Goal: Task Accomplishment & Management: Manage account settings

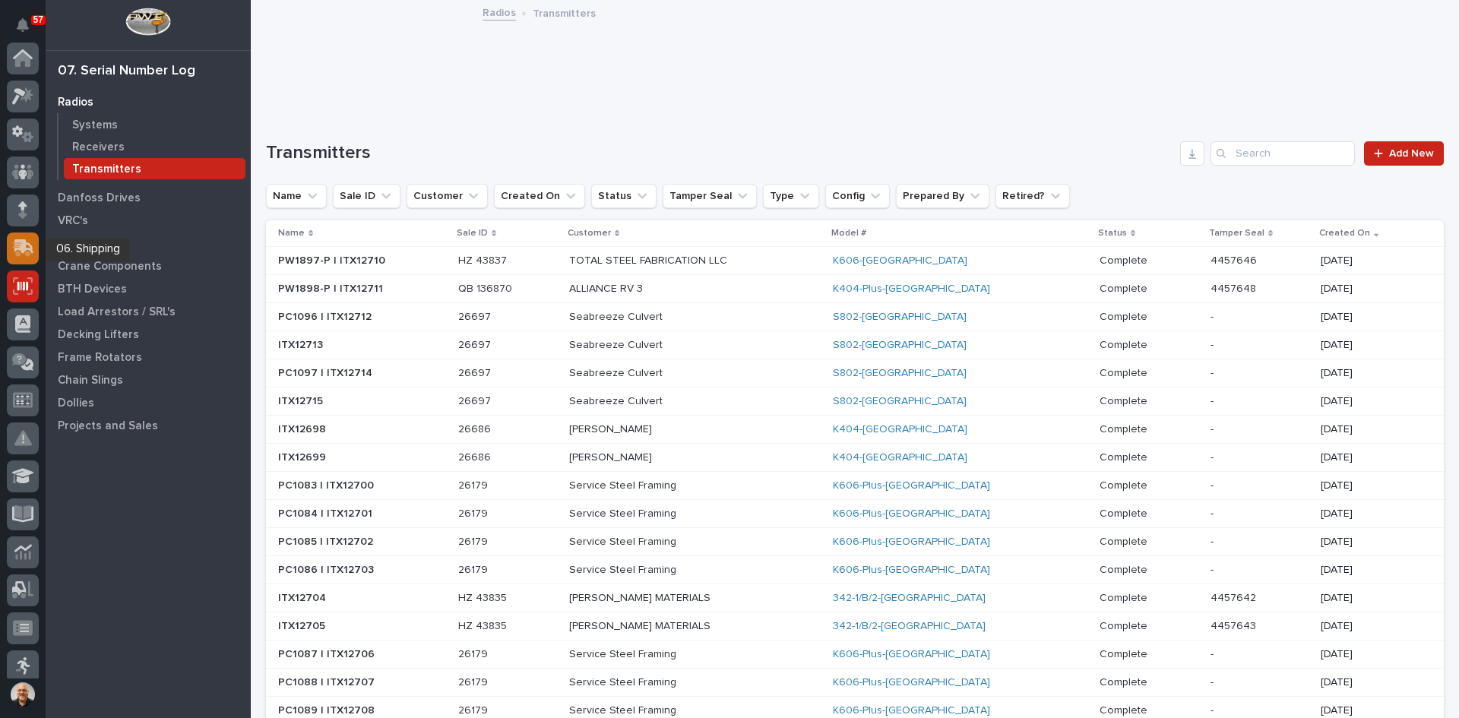
click at [21, 243] on icon at bounding box center [21, 249] width 18 height 14
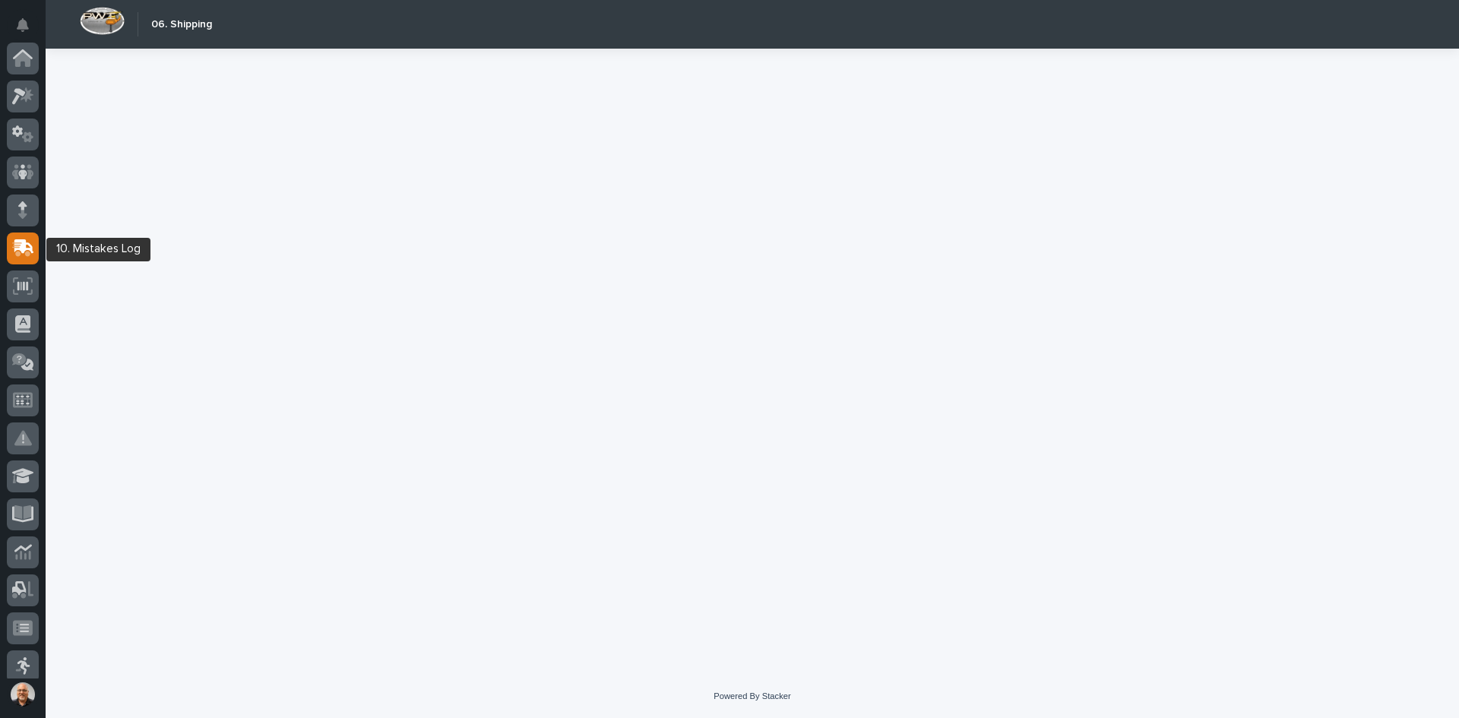
scroll to position [190, 0]
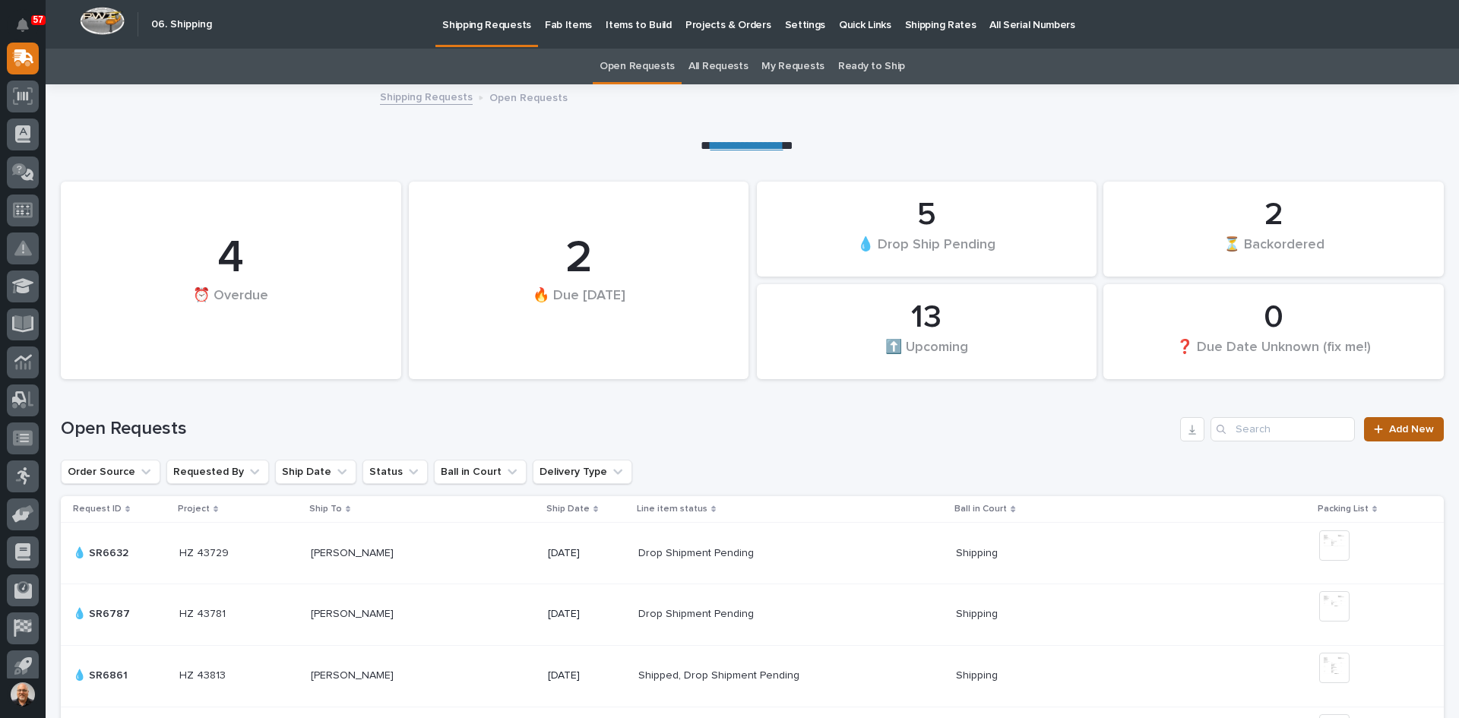
click at [1400, 422] on link "Add New" at bounding box center [1404, 429] width 80 height 24
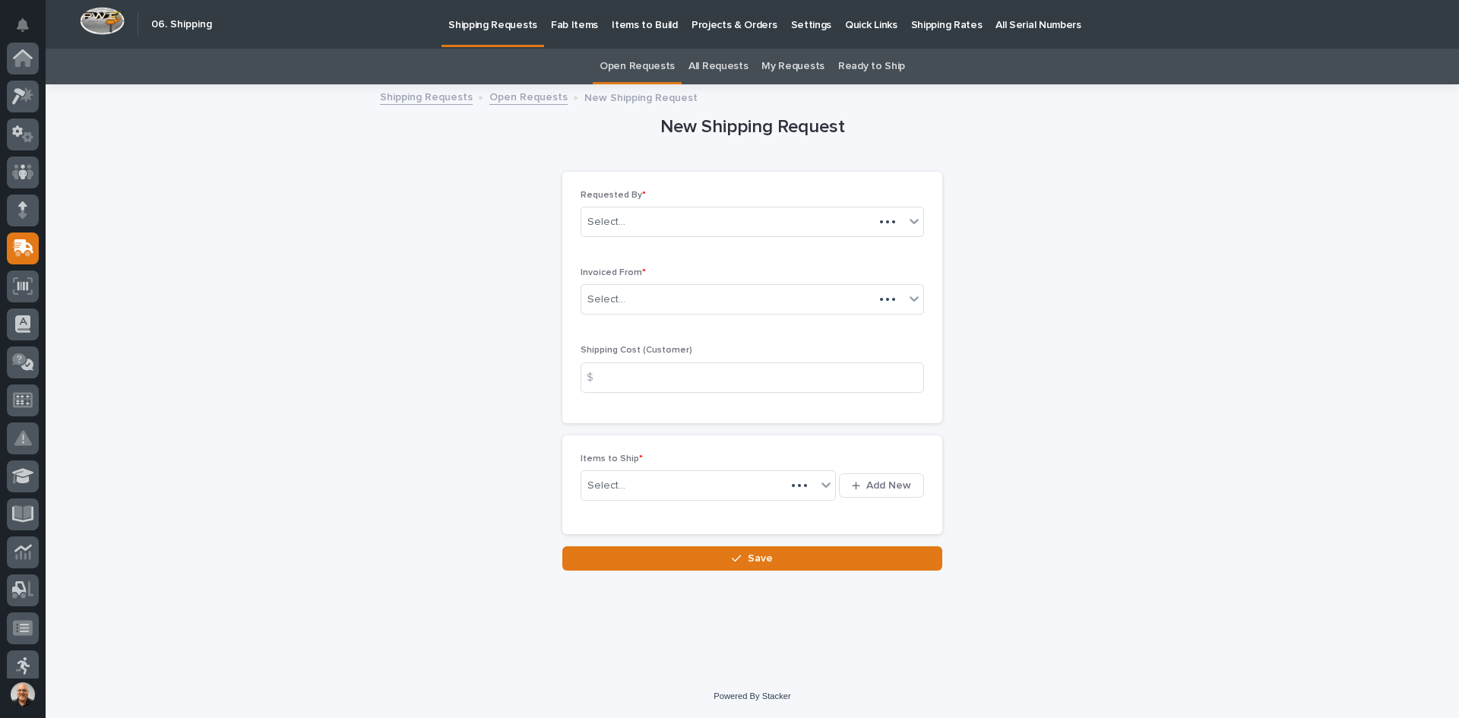
scroll to position [190, 0]
click at [645, 302] on div "Select..." at bounding box center [742, 299] width 323 height 25
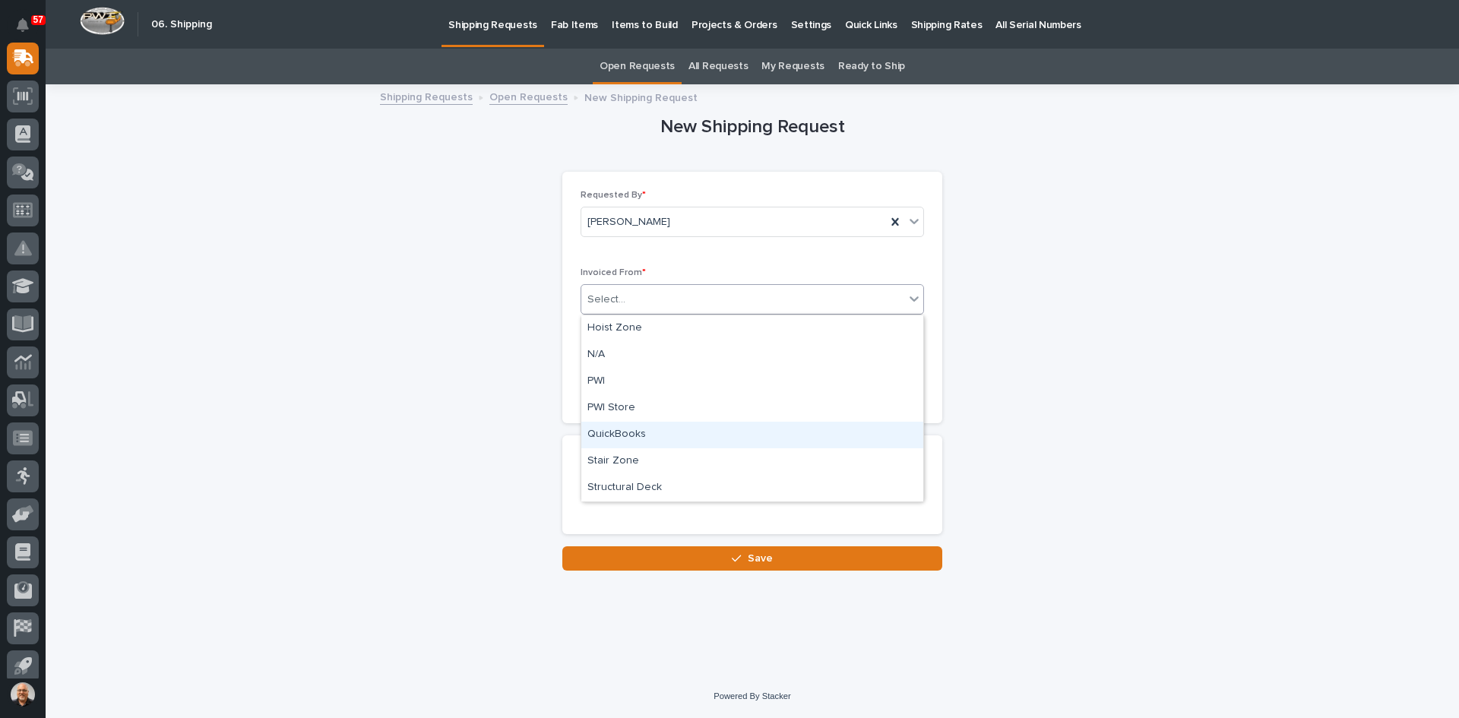
click at [610, 432] on div "QuickBooks" at bounding box center [752, 435] width 342 height 27
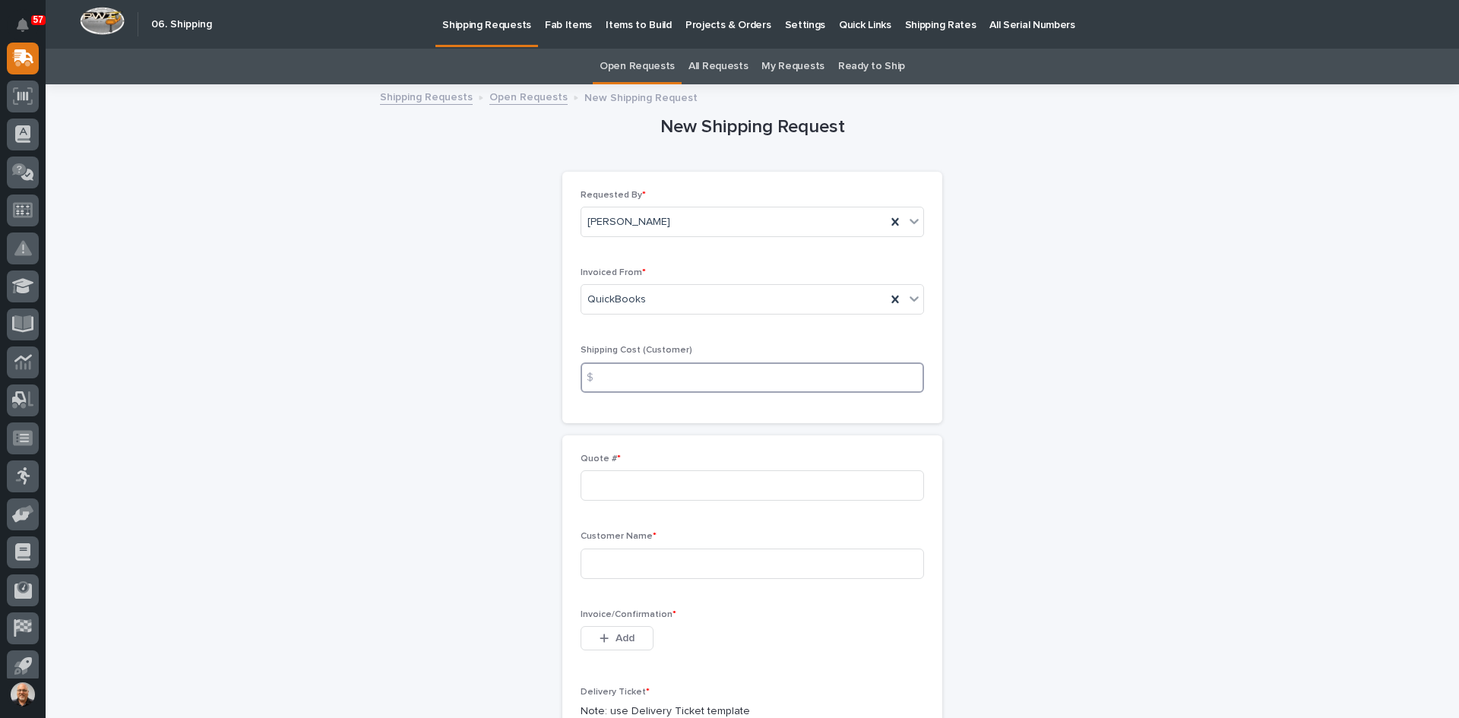
click at [608, 375] on input at bounding box center [752, 377] width 343 height 30
type input "22.00"
click at [597, 489] on input at bounding box center [752, 485] width 343 height 30
type input "136870"
click at [631, 571] on input at bounding box center [752, 564] width 343 height 30
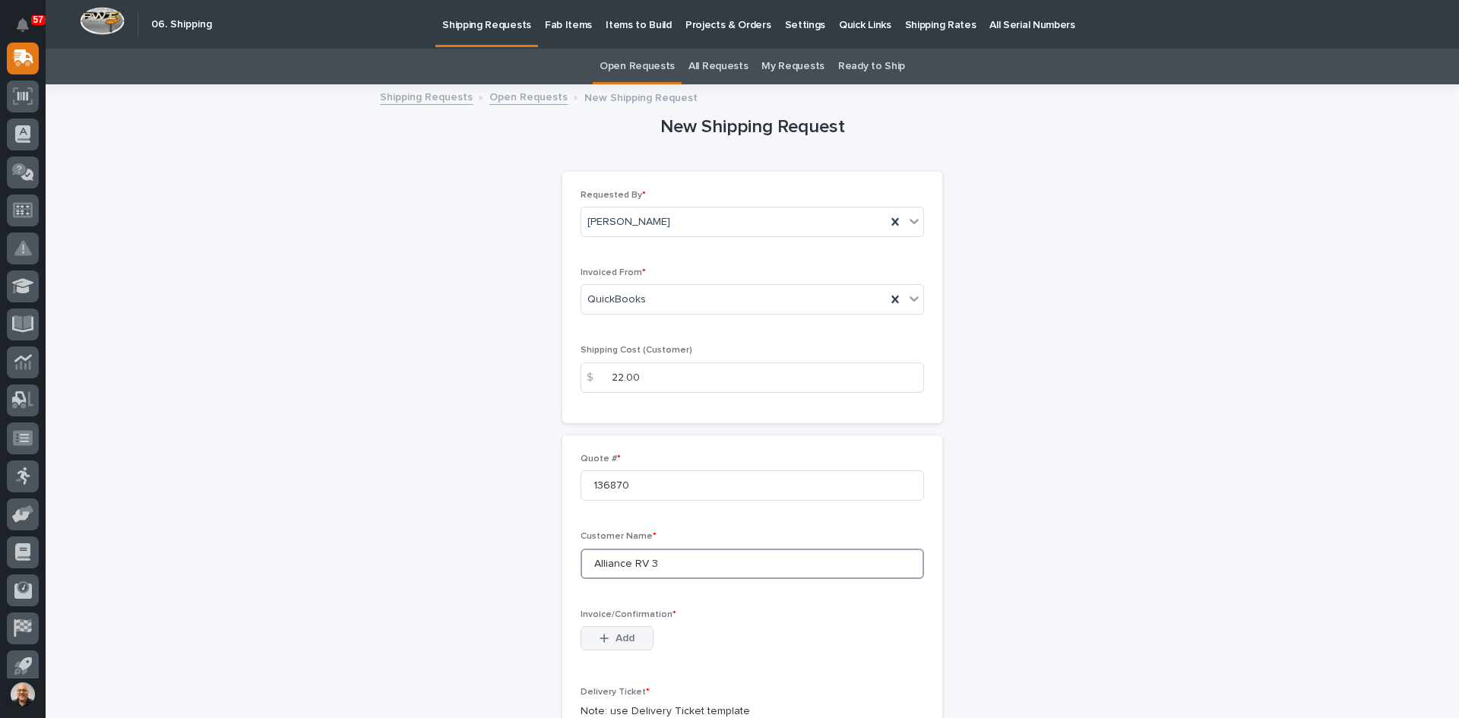
type input "Alliance RV 3"
click at [615, 631] on span "Add" at bounding box center [624, 638] width 19 height 14
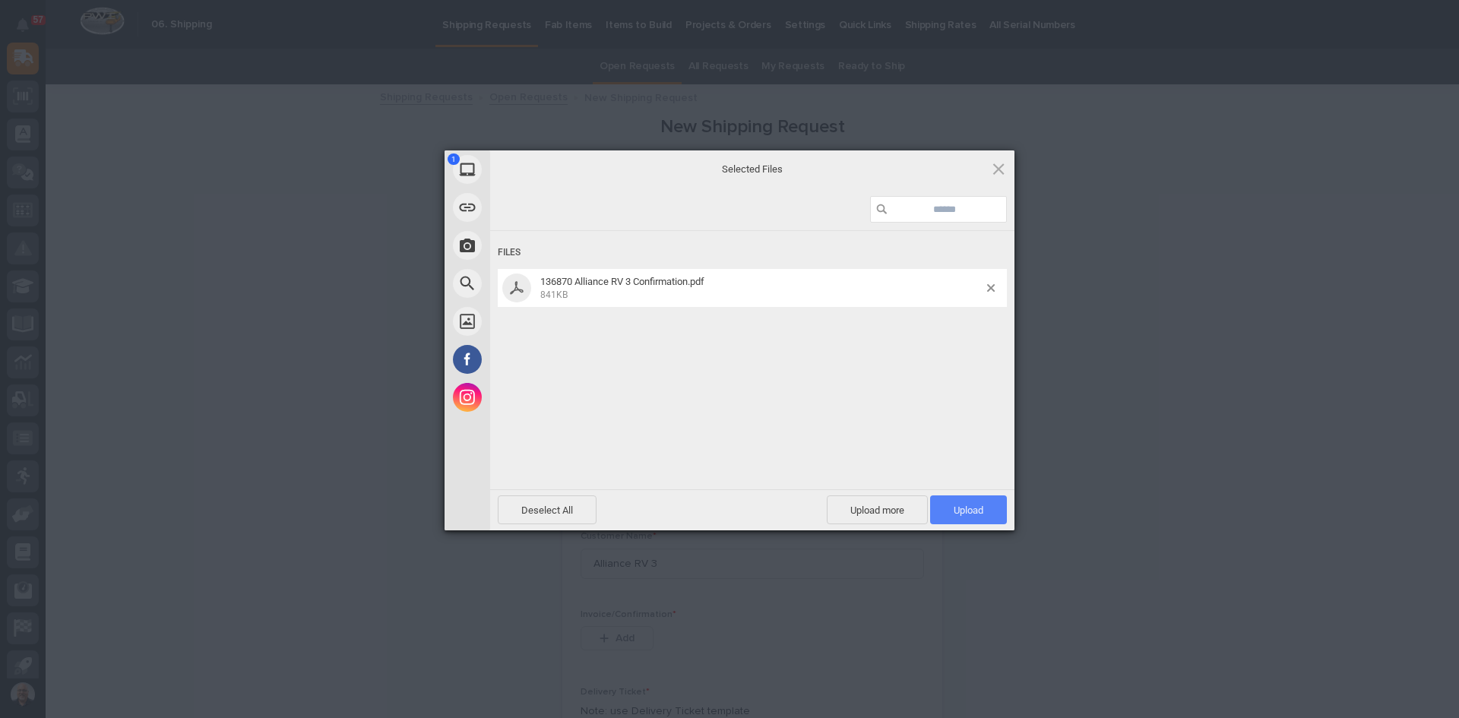
click at [975, 514] on span "Upload 1" at bounding box center [969, 510] width 30 height 11
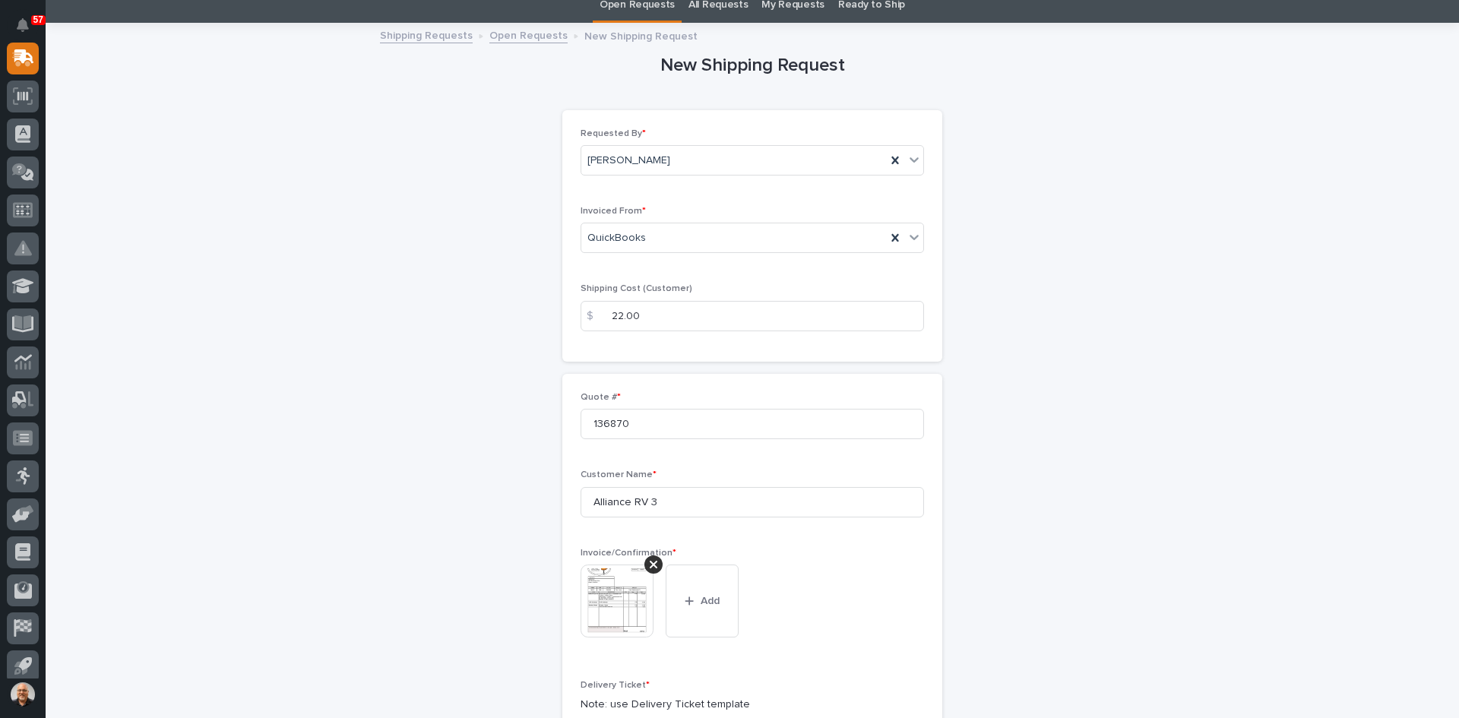
scroll to position [304, 0]
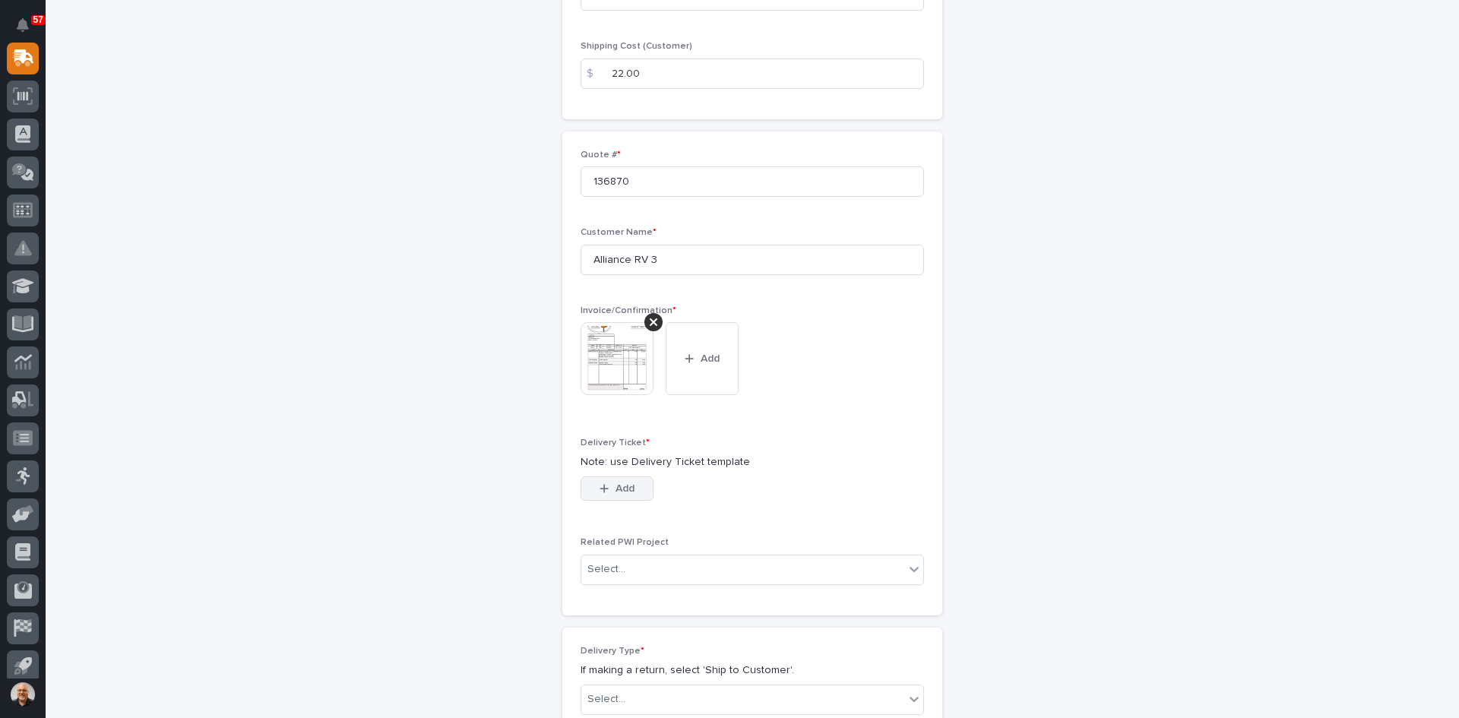
click at [623, 491] on span "Add" at bounding box center [624, 489] width 19 height 14
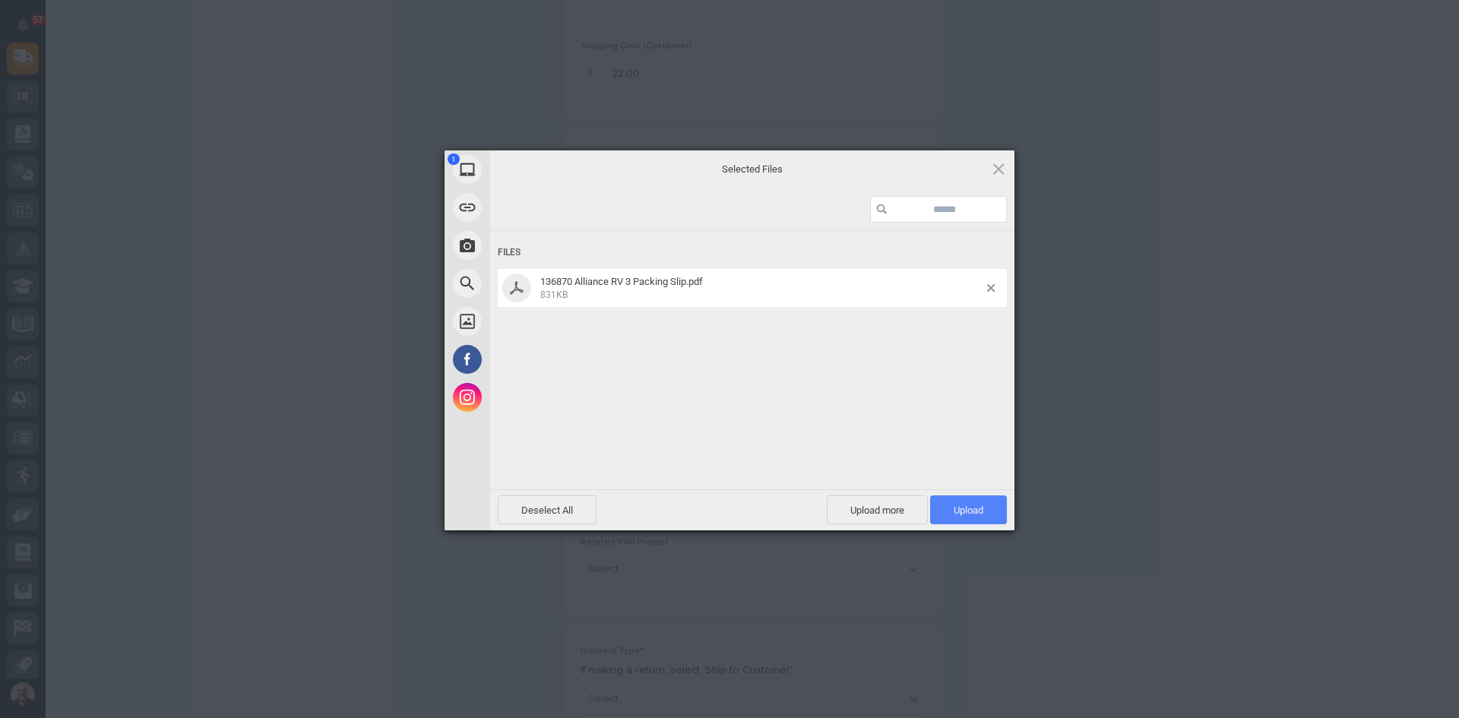
click at [973, 510] on span "Upload 1" at bounding box center [969, 510] width 30 height 11
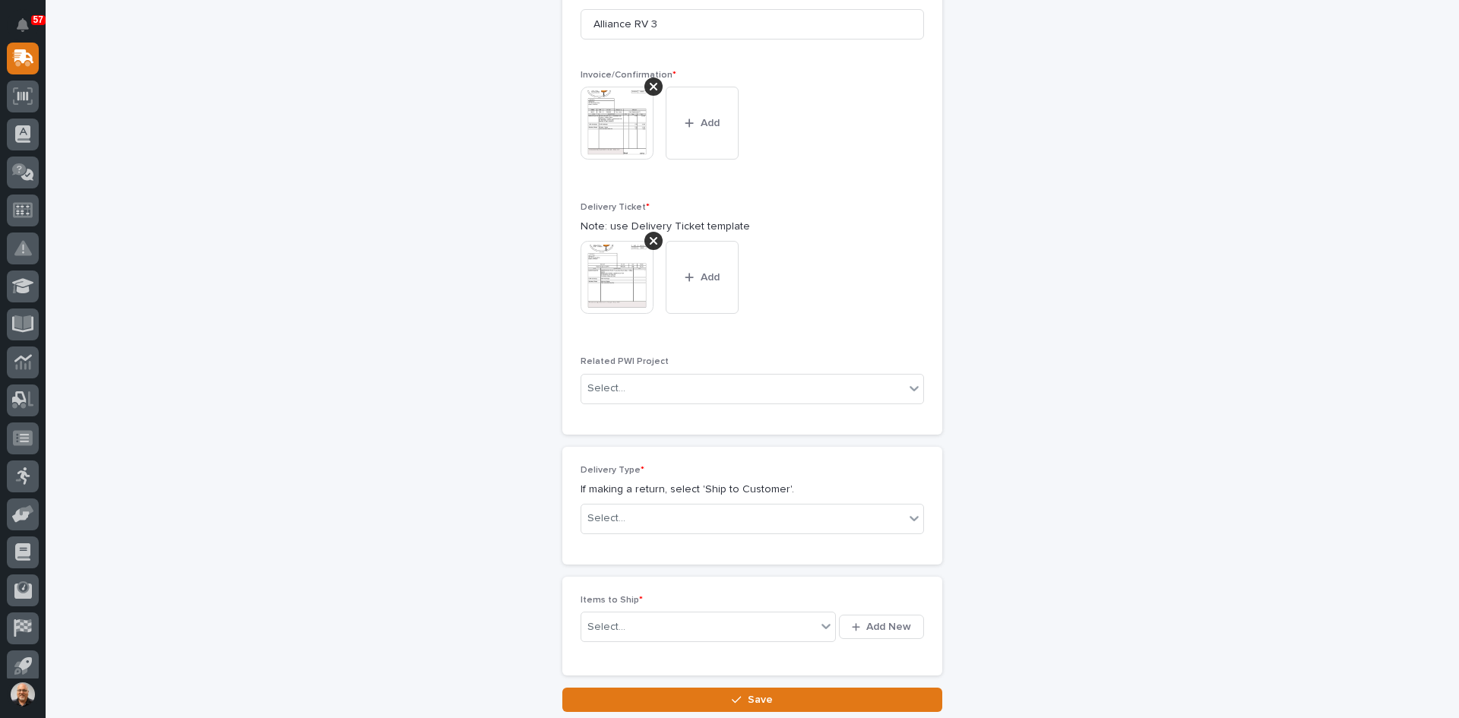
scroll to position [559, 0]
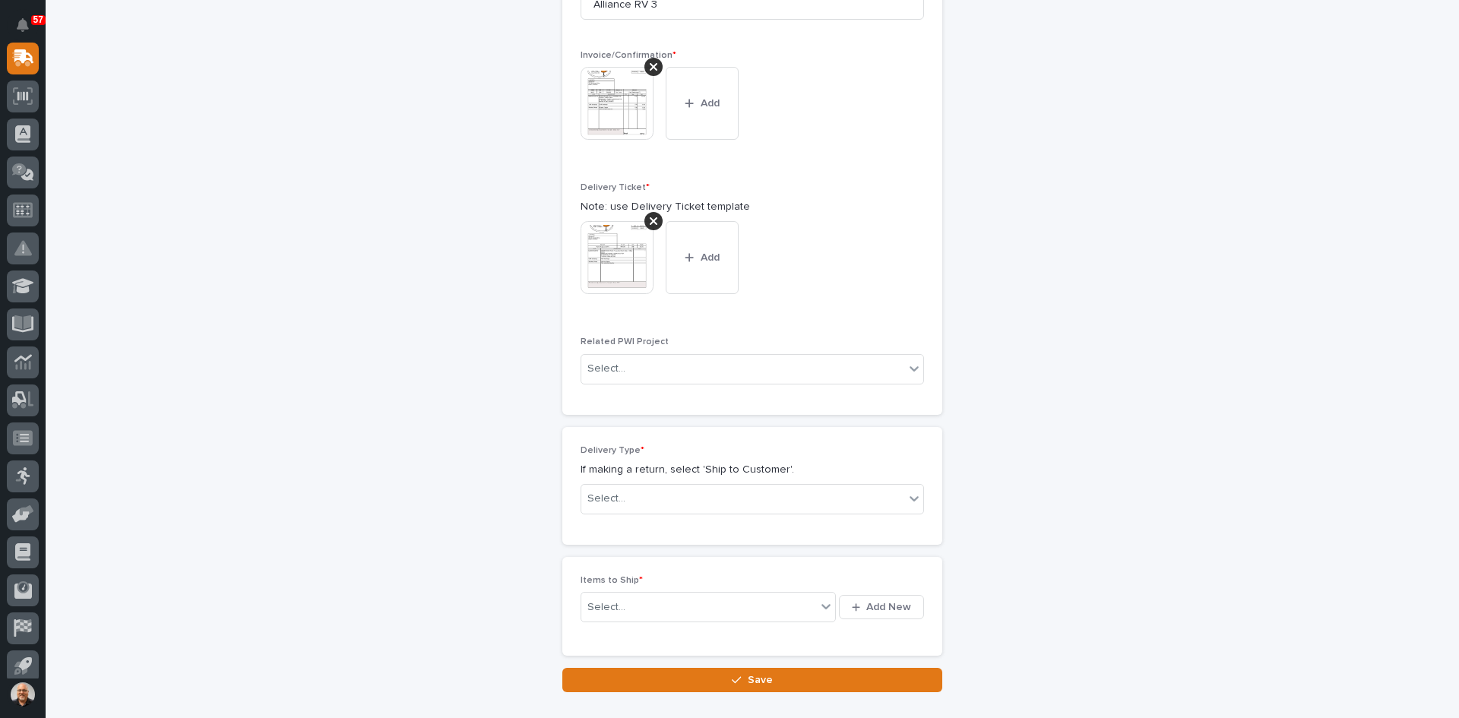
click at [641, 478] on div "Delivery Type * If making a return, select 'Ship to Customer'. Select..." at bounding box center [752, 485] width 343 height 81
click at [643, 496] on div "Select..." at bounding box center [742, 498] width 323 height 25
click at [631, 531] on div "Ship to Customer" at bounding box center [747, 528] width 342 height 27
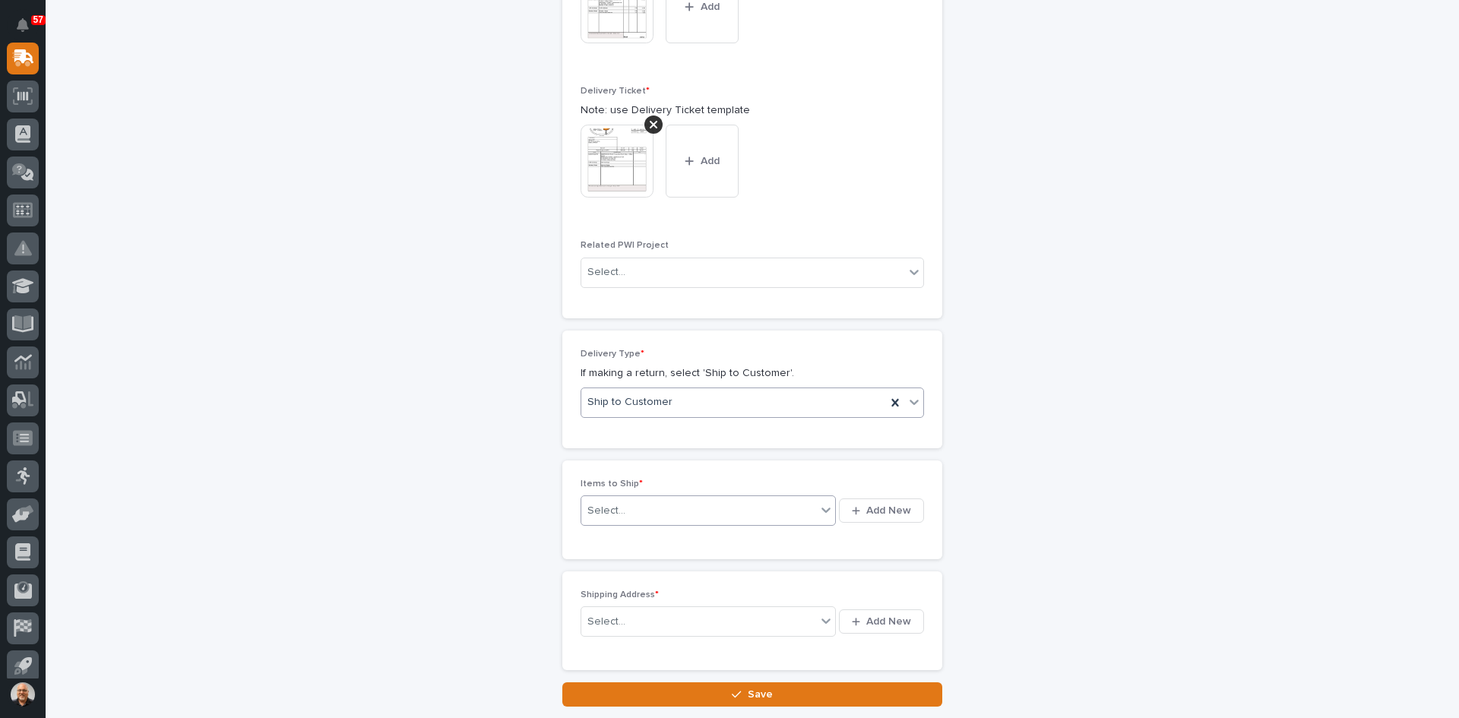
scroll to position [764, 0]
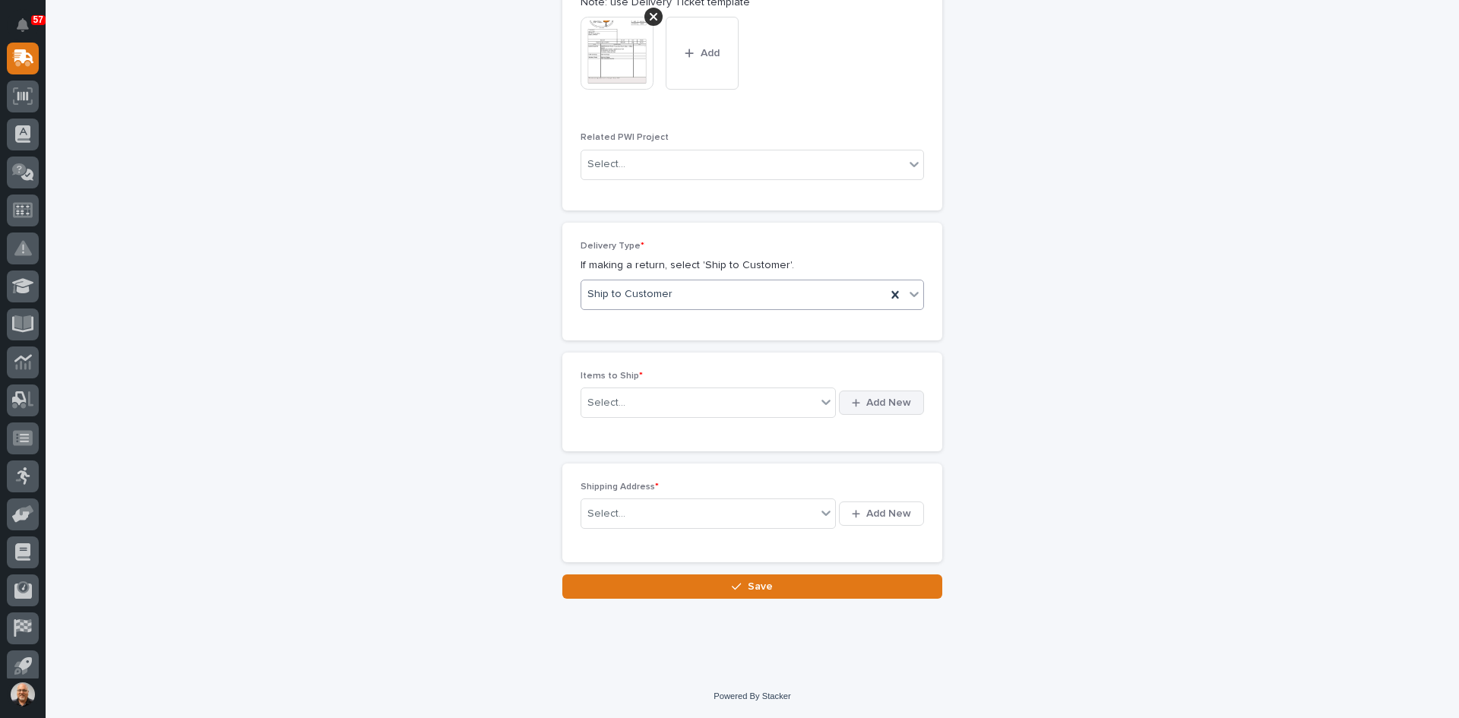
click at [882, 402] on span "Add New" at bounding box center [888, 403] width 45 height 14
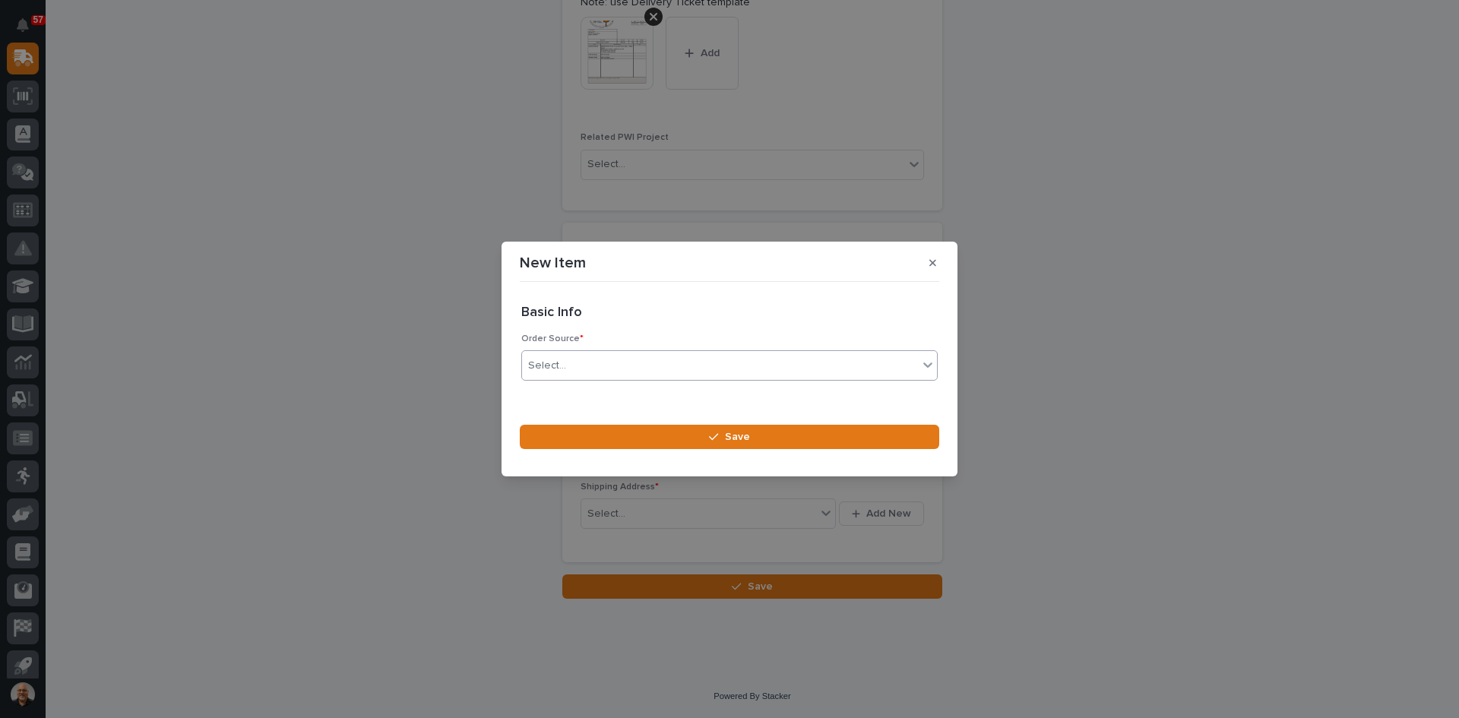
click at [571, 361] on div "Select..." at bounding box center [720, 365] width 396 height 25
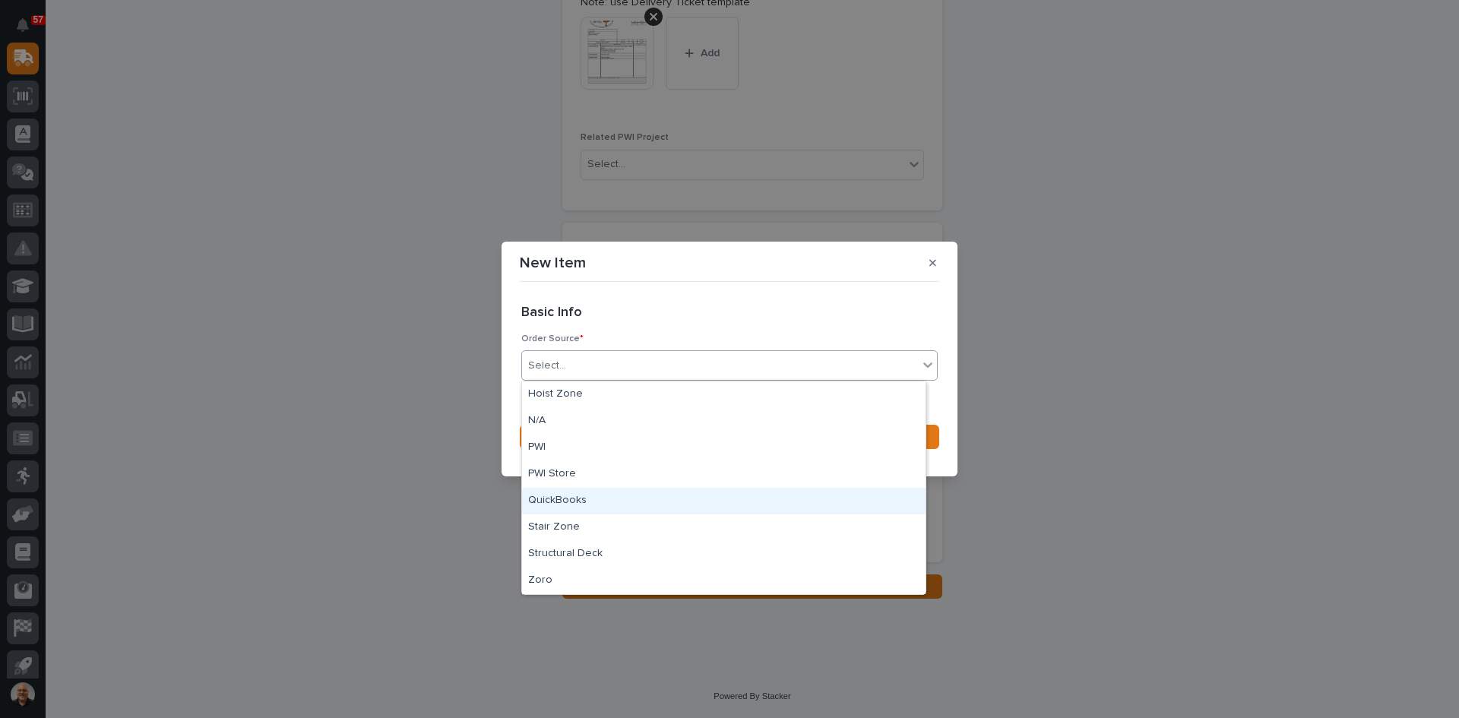
click at [557, 499] on div "QuickBooks" at bounding box center [723, 501] width 403 height 27
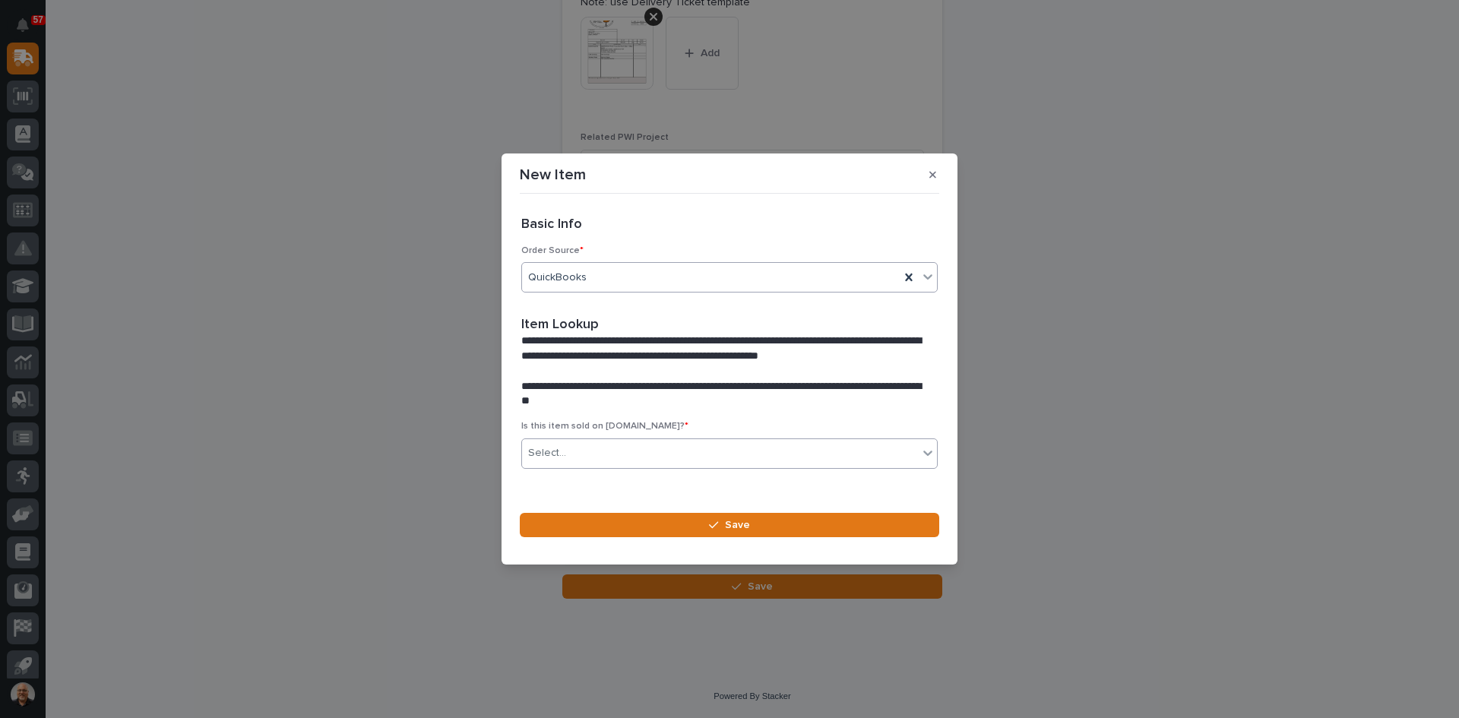
click at [556, 455] on div "Select..." at bounding box center [547, 453] width 38 height 16
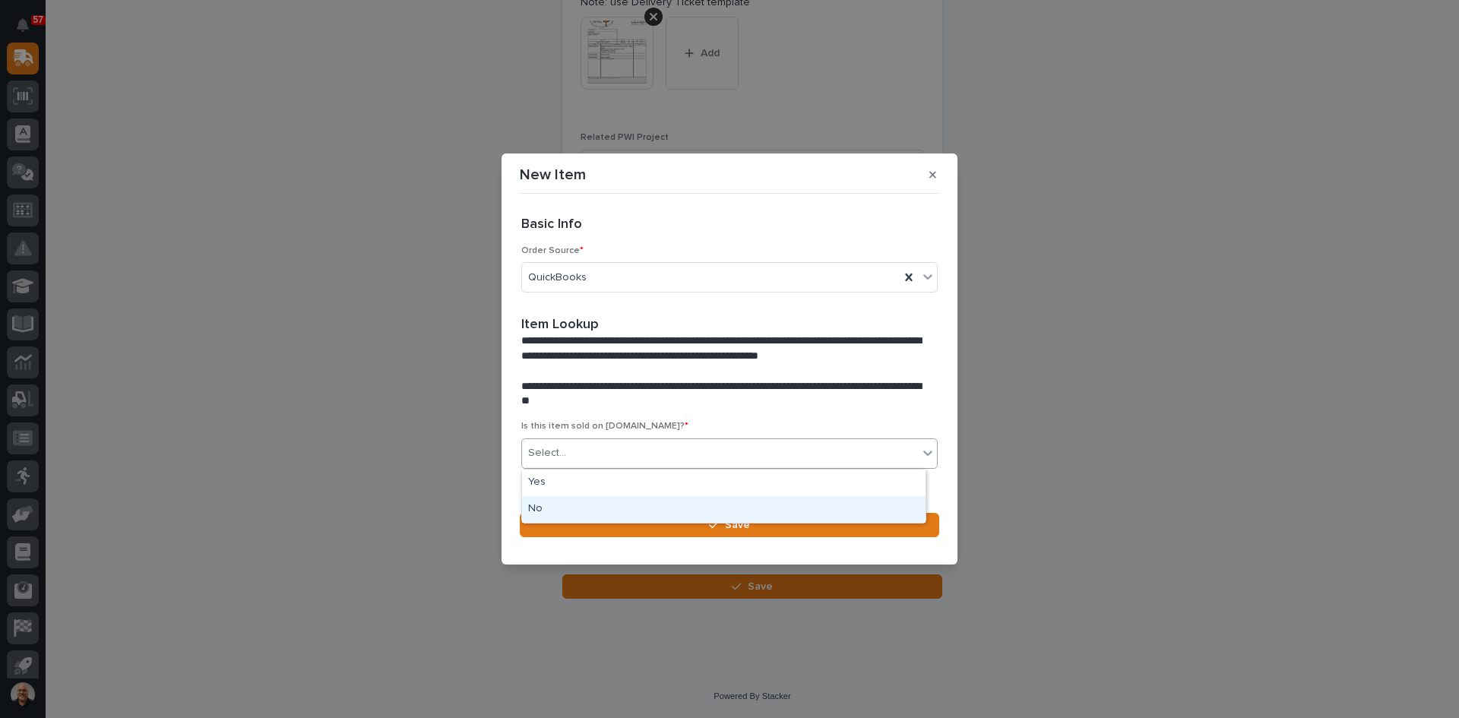
click at [543, 511] on div "No" at bounding box center [723, 509] width 403 height 27
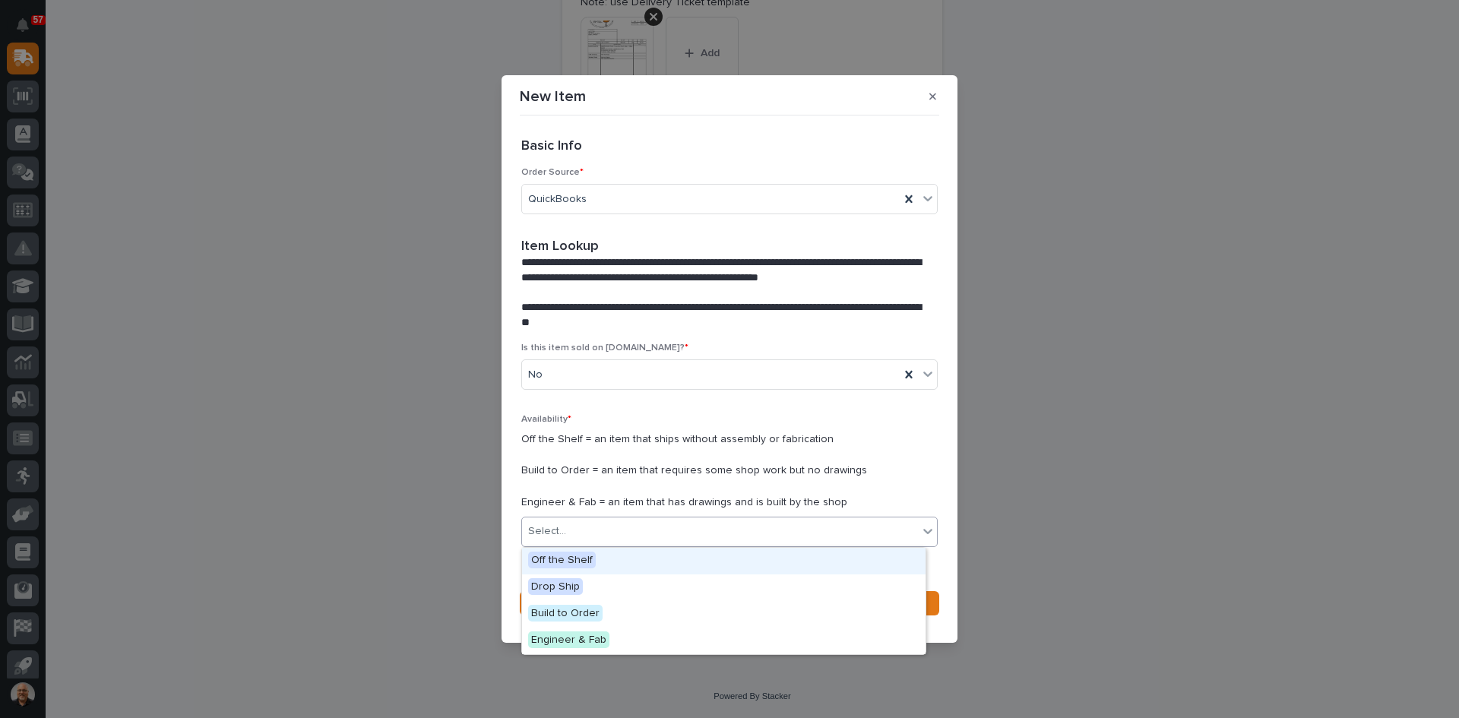
click at [568, 522] on div "Select..." at bounding box center [720, 531] width 396 height 25
click at [568, 559] on span "Off the Shelf" at bounding box center [562, 560] width 68 height 17
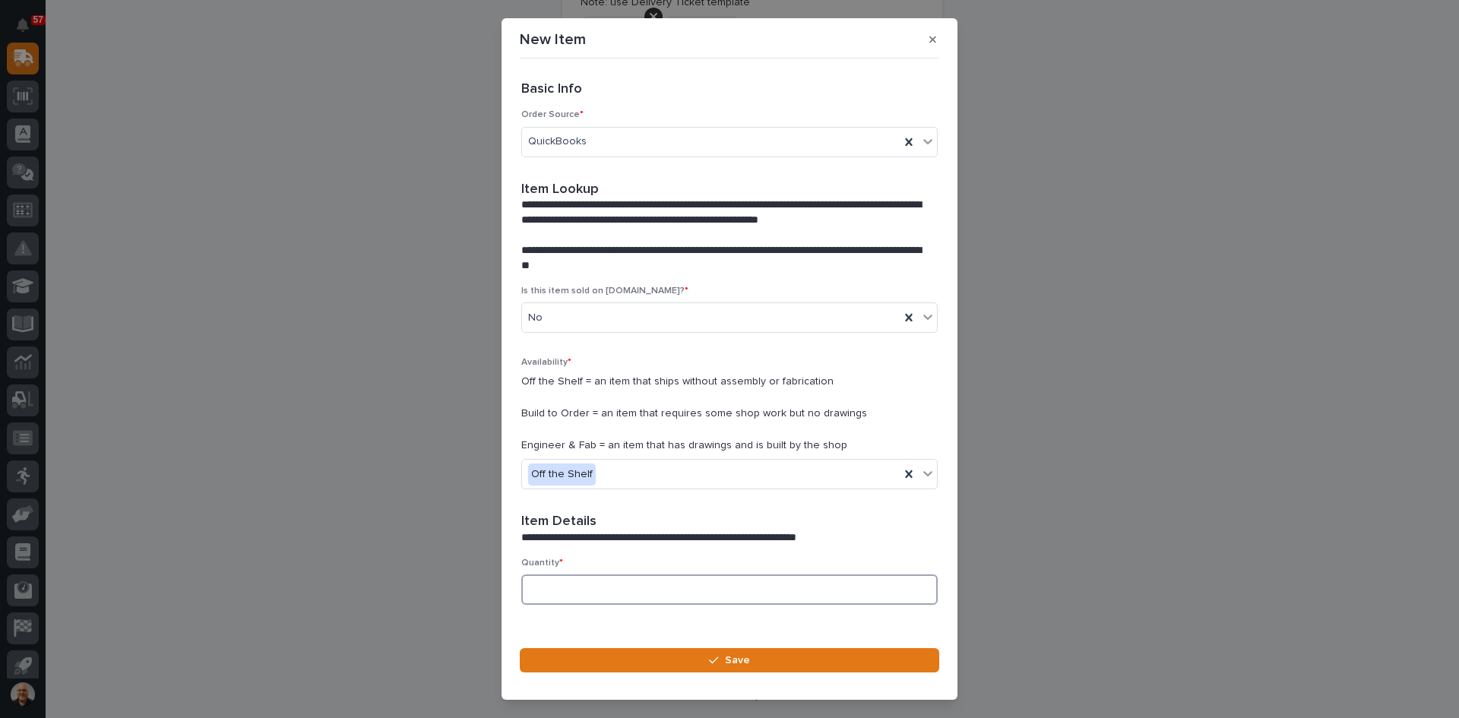
click at [545, 591] on input at bounding box center [729, 589] width 416 height 30
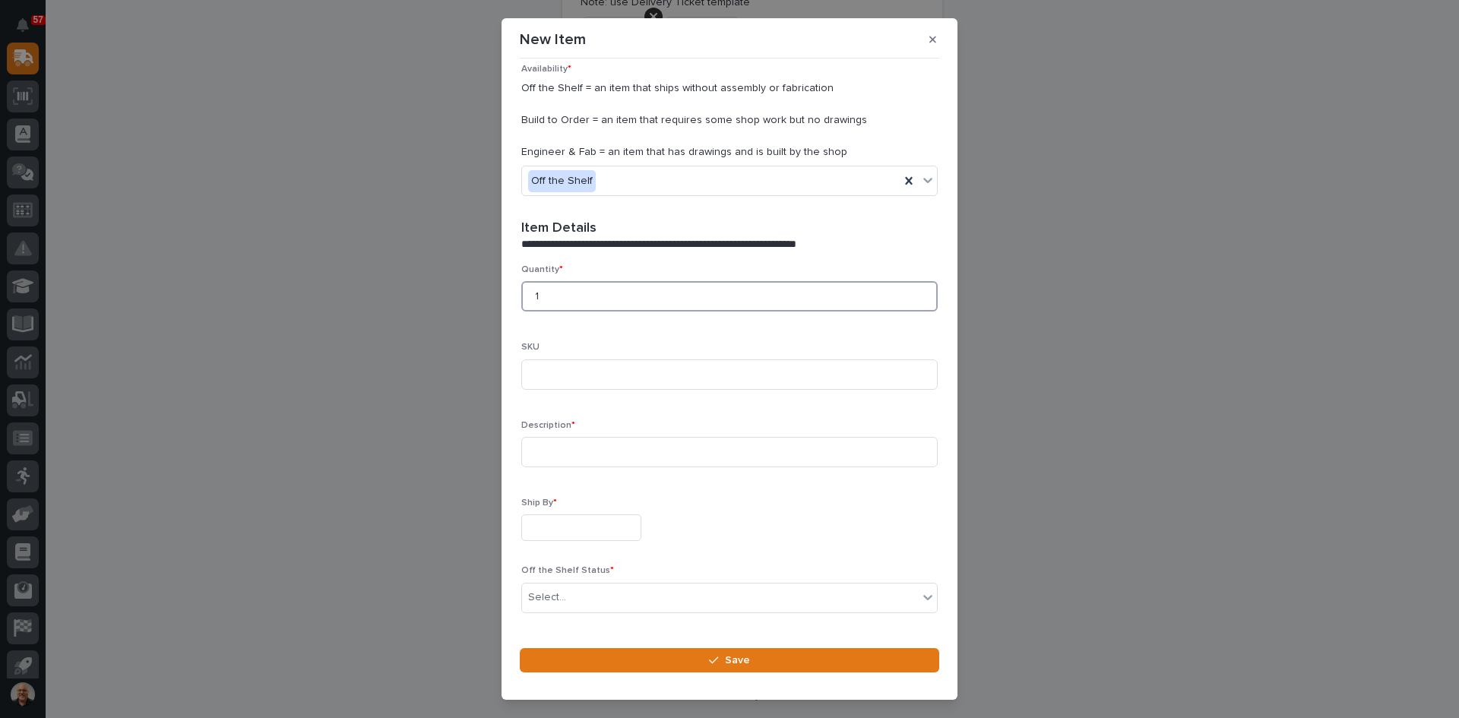
scroll to position [304, 0]
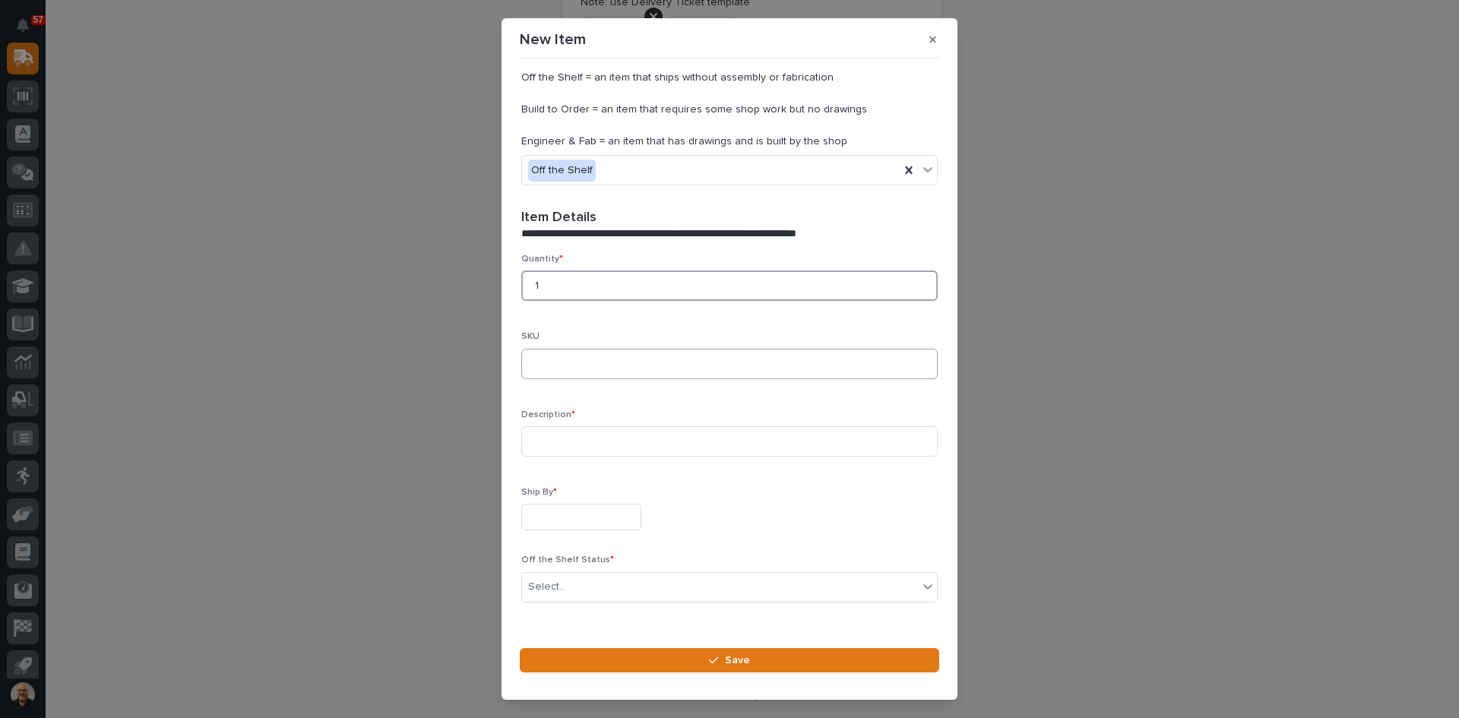
type input "1"
click at [589, 360] on input at bounding box center [729, 364] width 416 height 30
click at [592, 365] on input "k404PLUS_TX" at bounding box center [729, 364] width 416 height 30
type input "K404PLUS-[GEOGRAPHIC_DATA]"
click at [546, 441] on input at bounding box center [729, 441] width 416 height 30
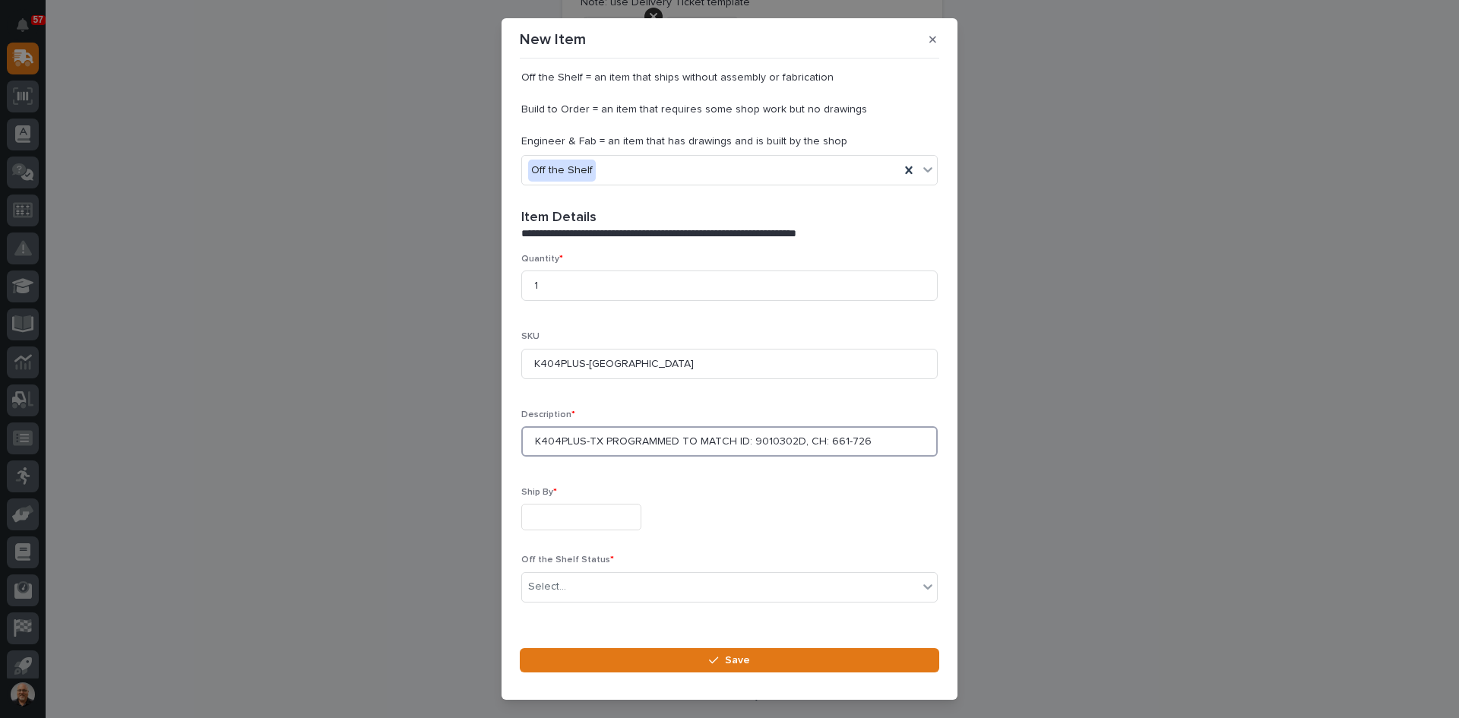
type input "K404PLUS-TX PROGRAMMED TO MATCH ID: 9010302D, CH: 661-726"
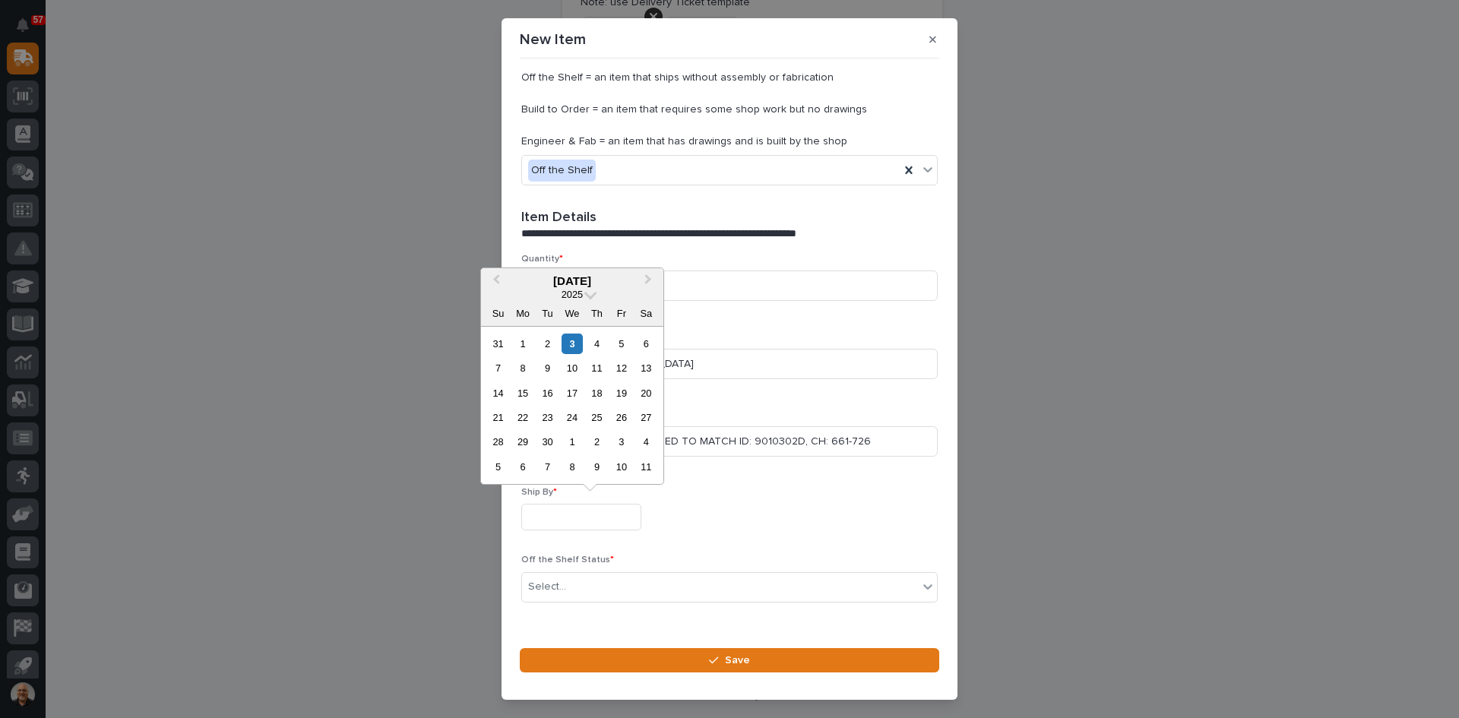
click at [567, 517] on input "text" at bounding box center [581, 517] width 120 height 27
click at [570, 340] on div "3" at bounding box center [572, 344] width 21 height 21
type input "**********"
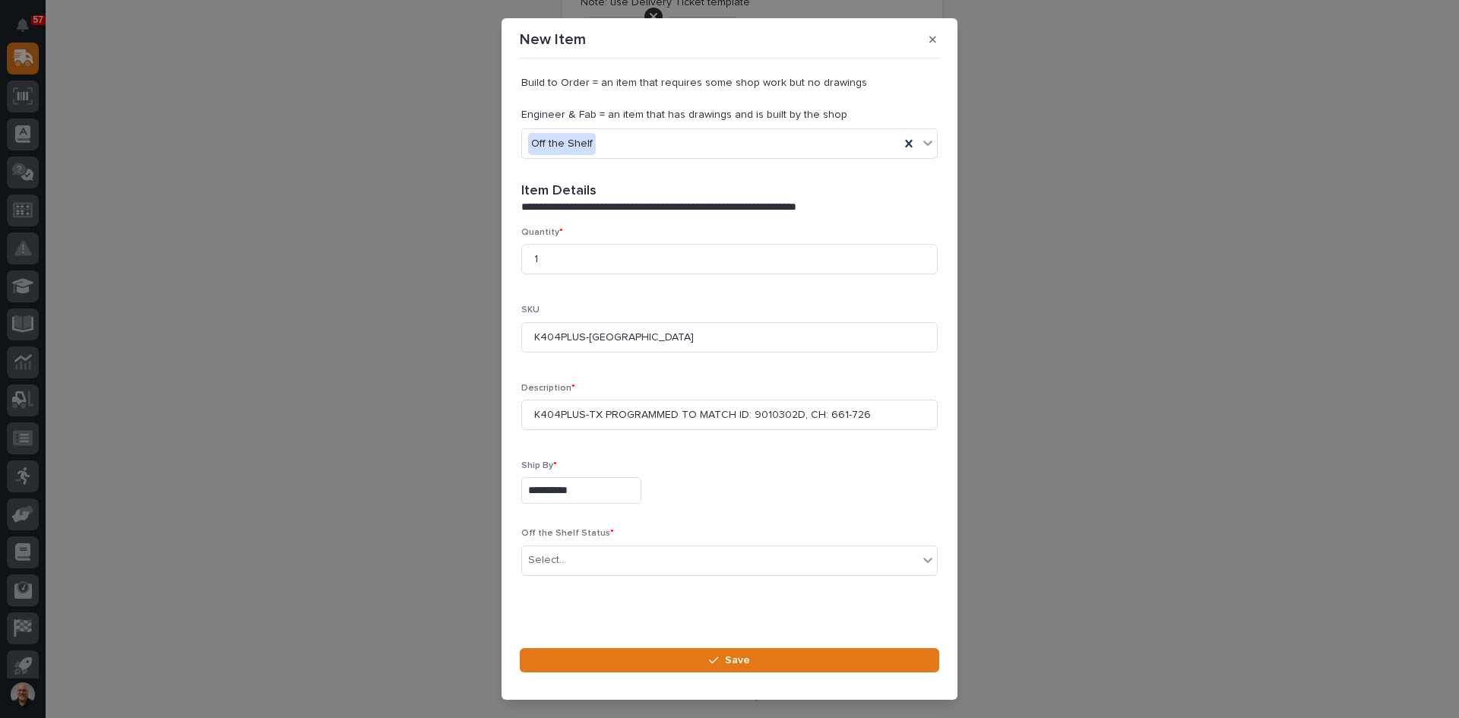
scroll to position [343, 0]
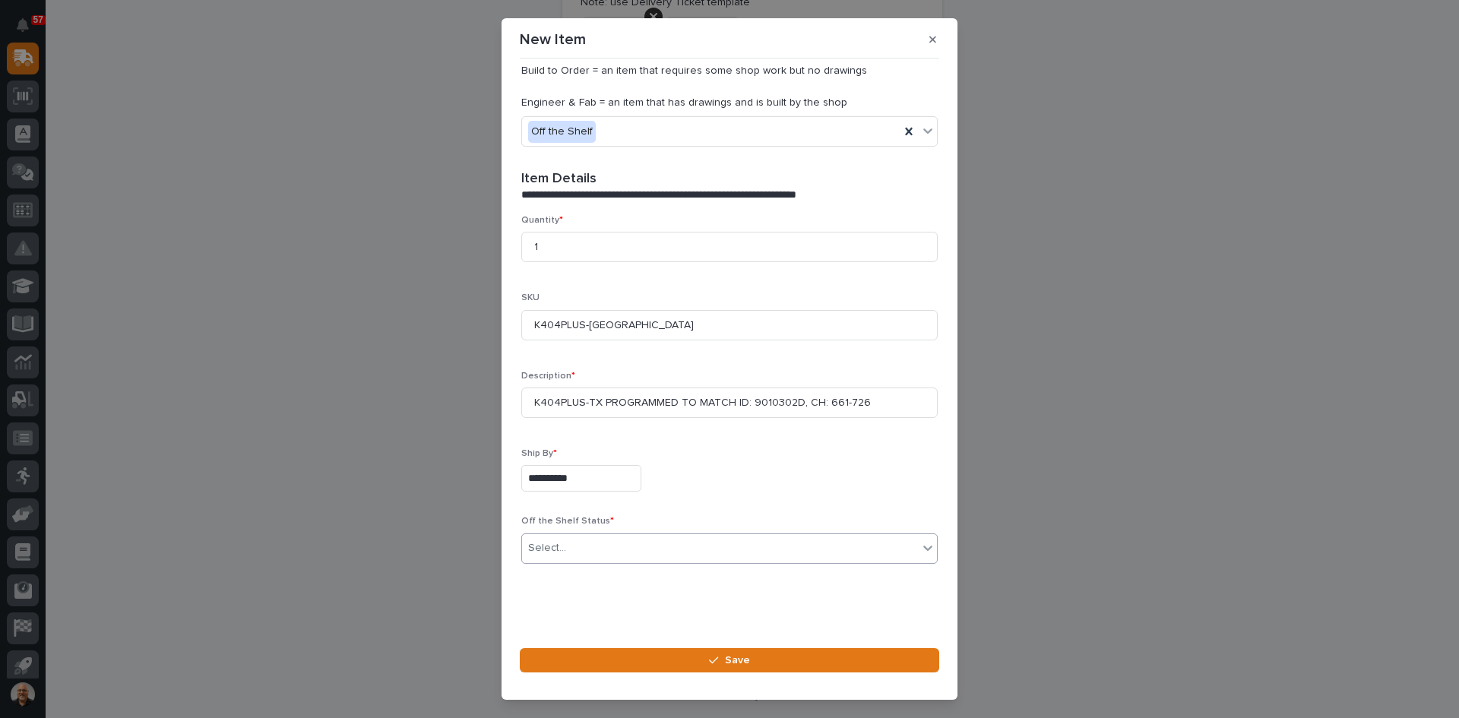
click at [588, 547] on div "Select..." at bounding box center [720, 548] width 396 height 25
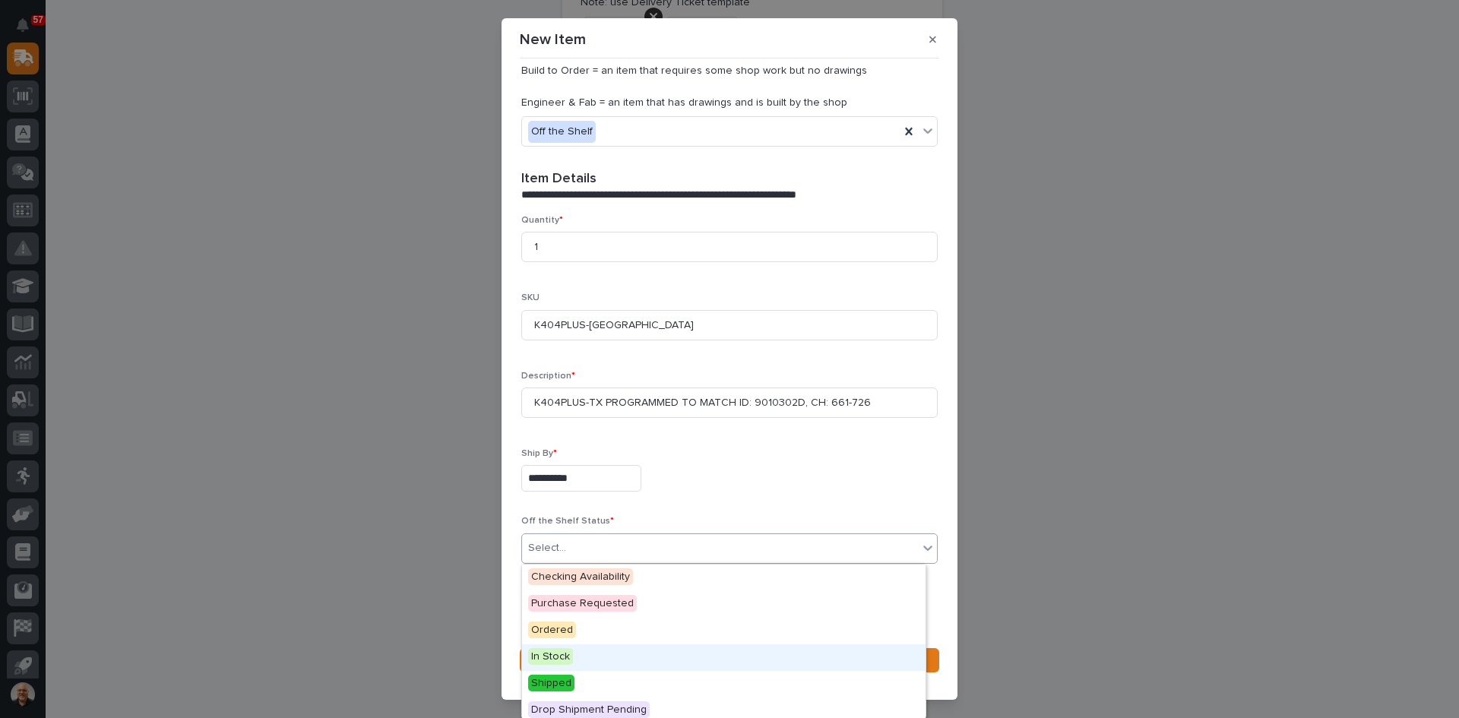
click at [555, 658] on span "In Stock" at bounding box center [550, 656] width 45 height 17
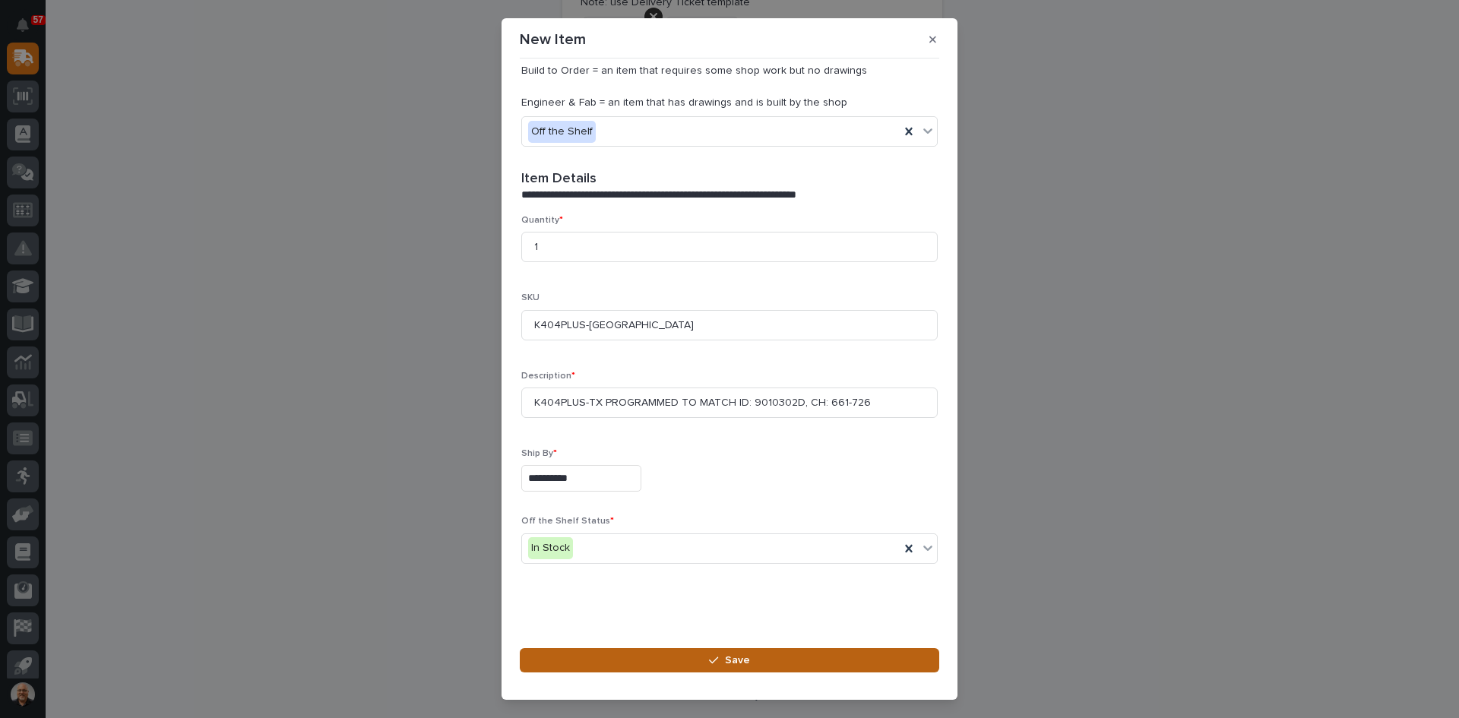
click at [744, 662] on span "Save" at bounding box center [737, 660] width 25 height 14
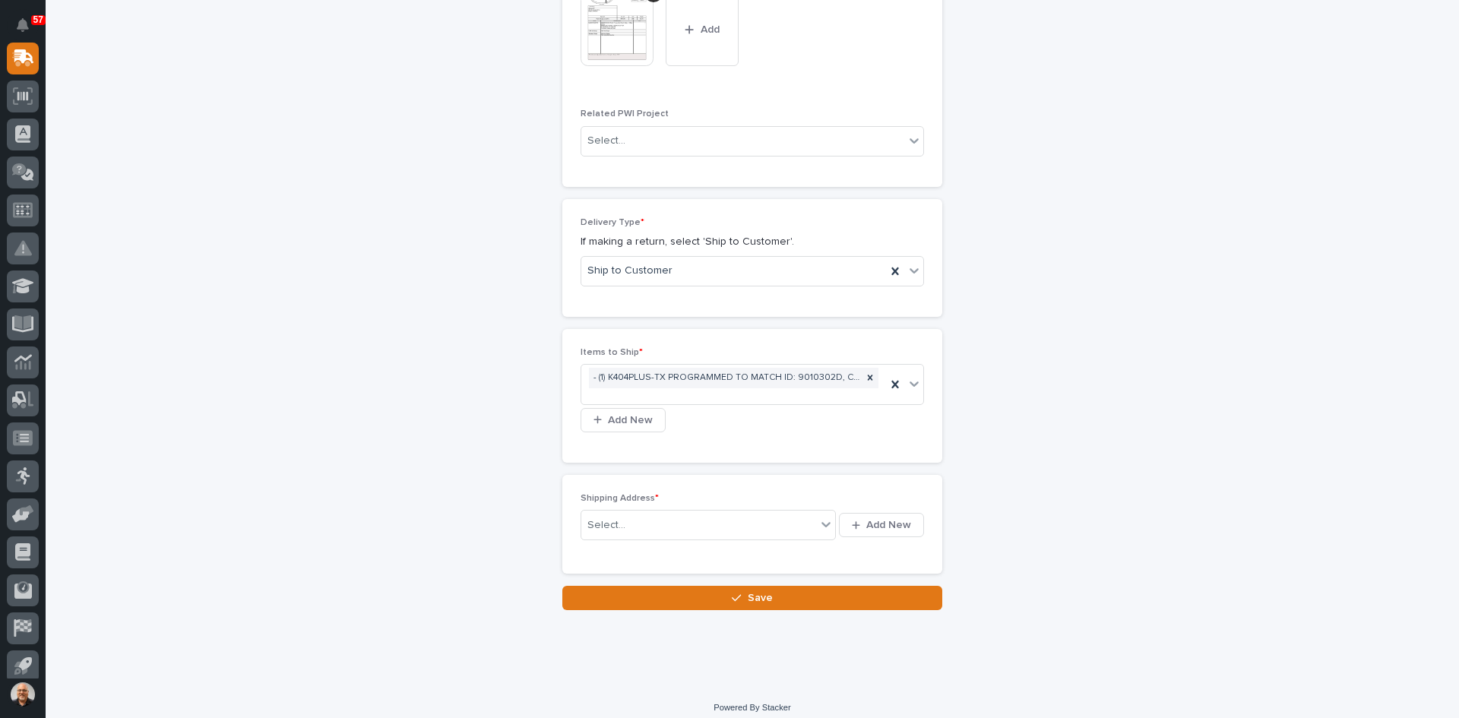
scroll to position [799, 0]
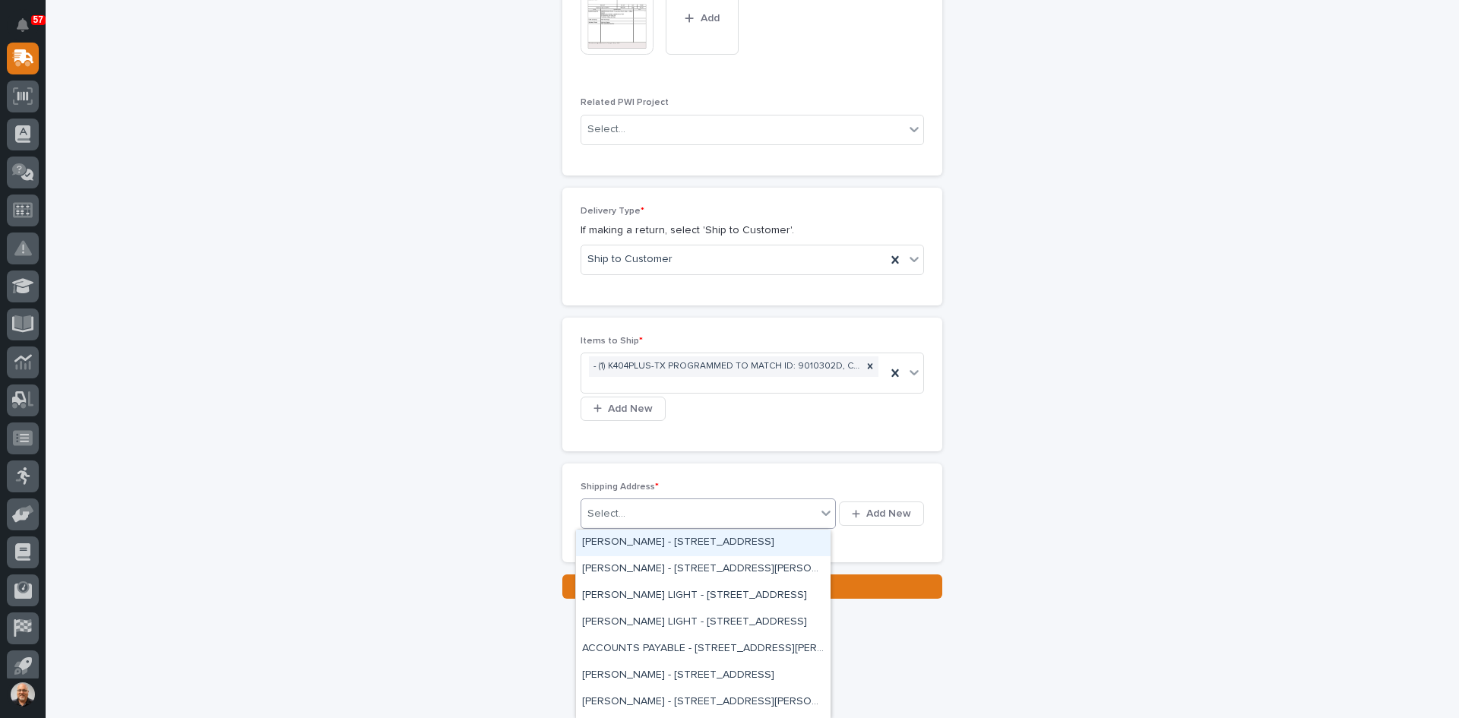
click at [671, 508] on div "Select..." at bounding box center [698, 513] width 235 height 25
type input "****"
click at [656, 689] on div "[PERSON_NAME] - [STREET_ADDRESS][PERSON_NAME]" at bounding box center [703, 702] width 255 height 27
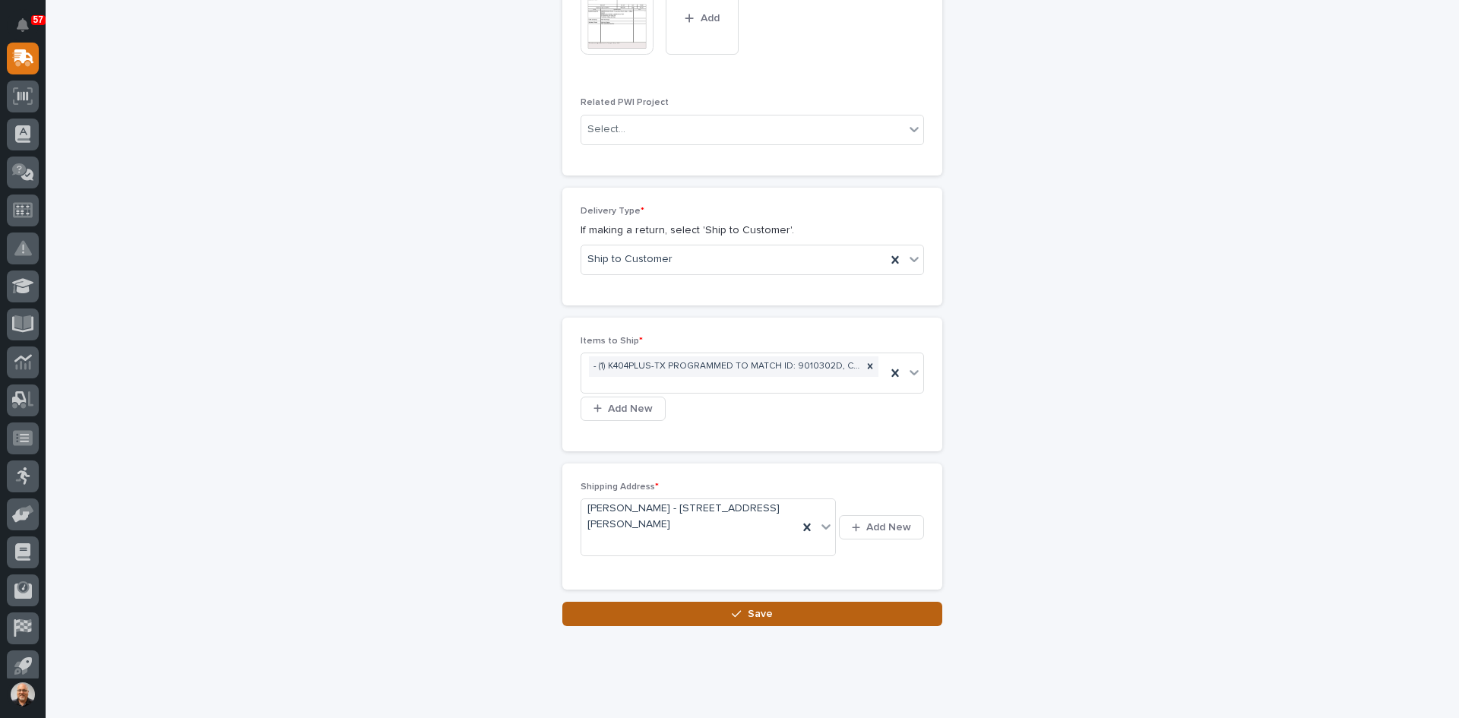
click at [748, 614] on span "Save" at bounding box center [760, 614] width 25 height 14
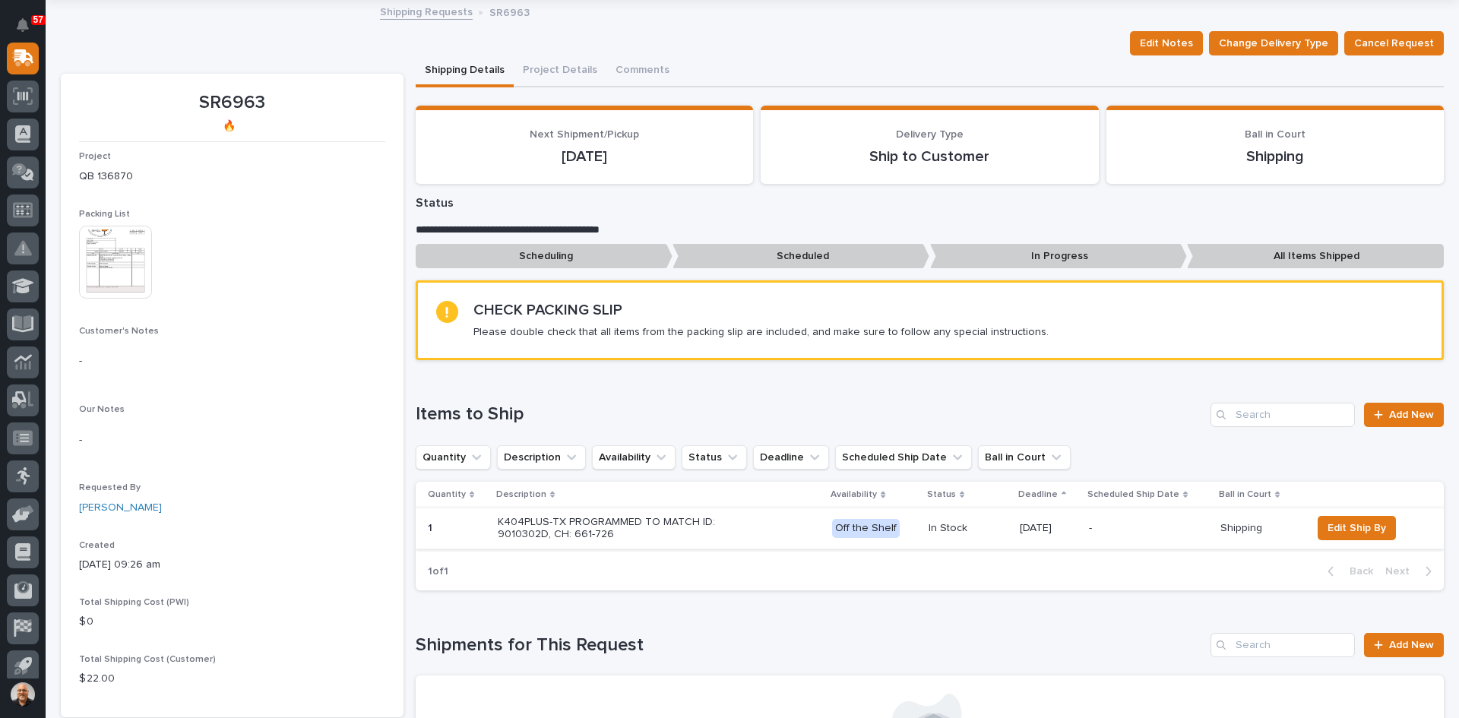
scroll to position [380, 0]
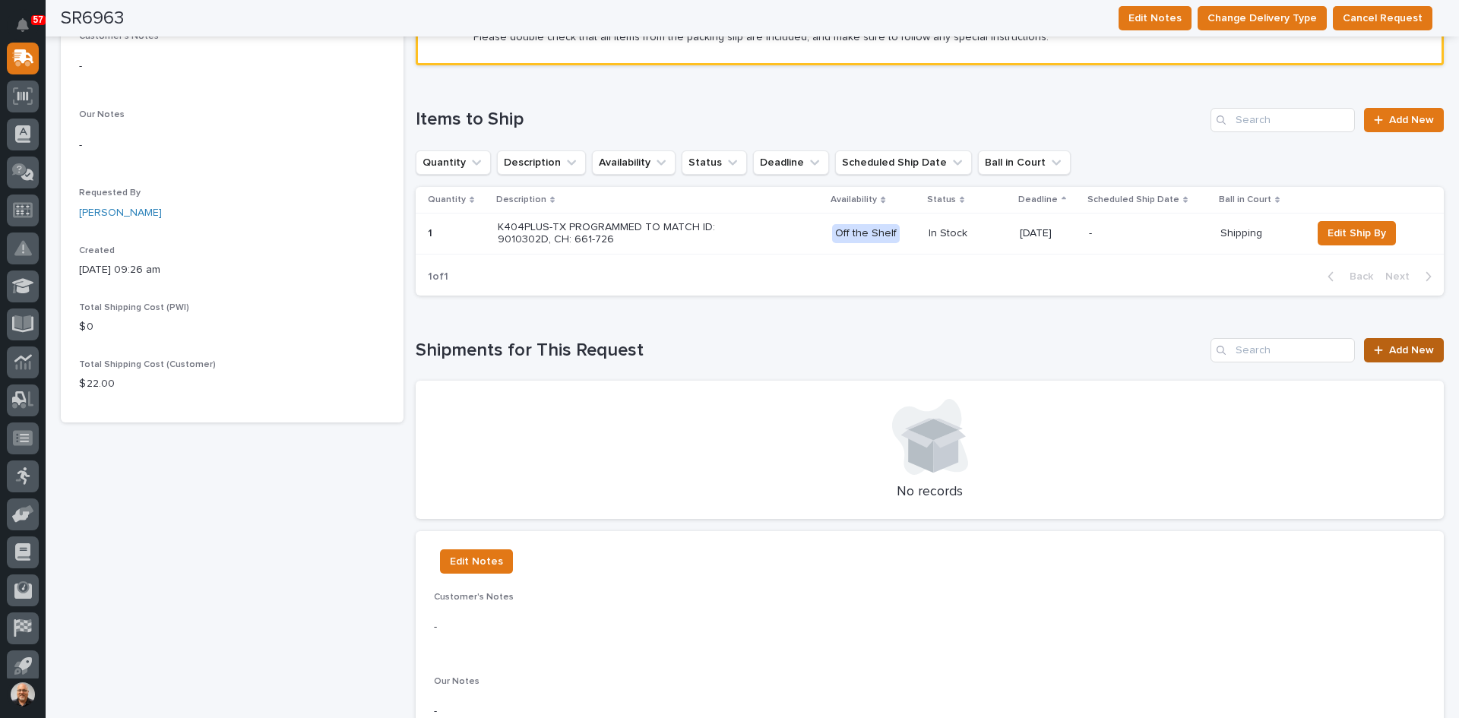
click at [1411, 354] on span "Add New" at bounding box center [1411, 350] width 45 height 11
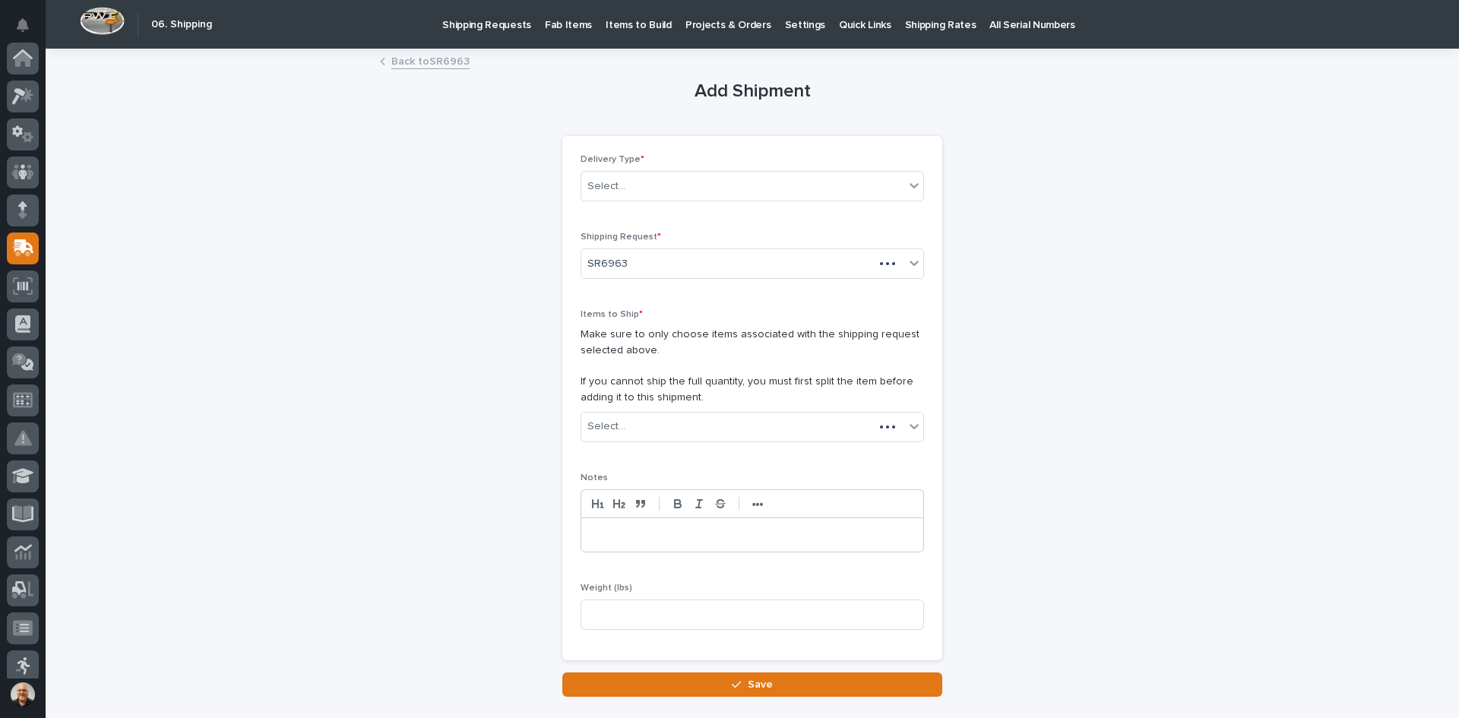
scroll to position [190, 0]
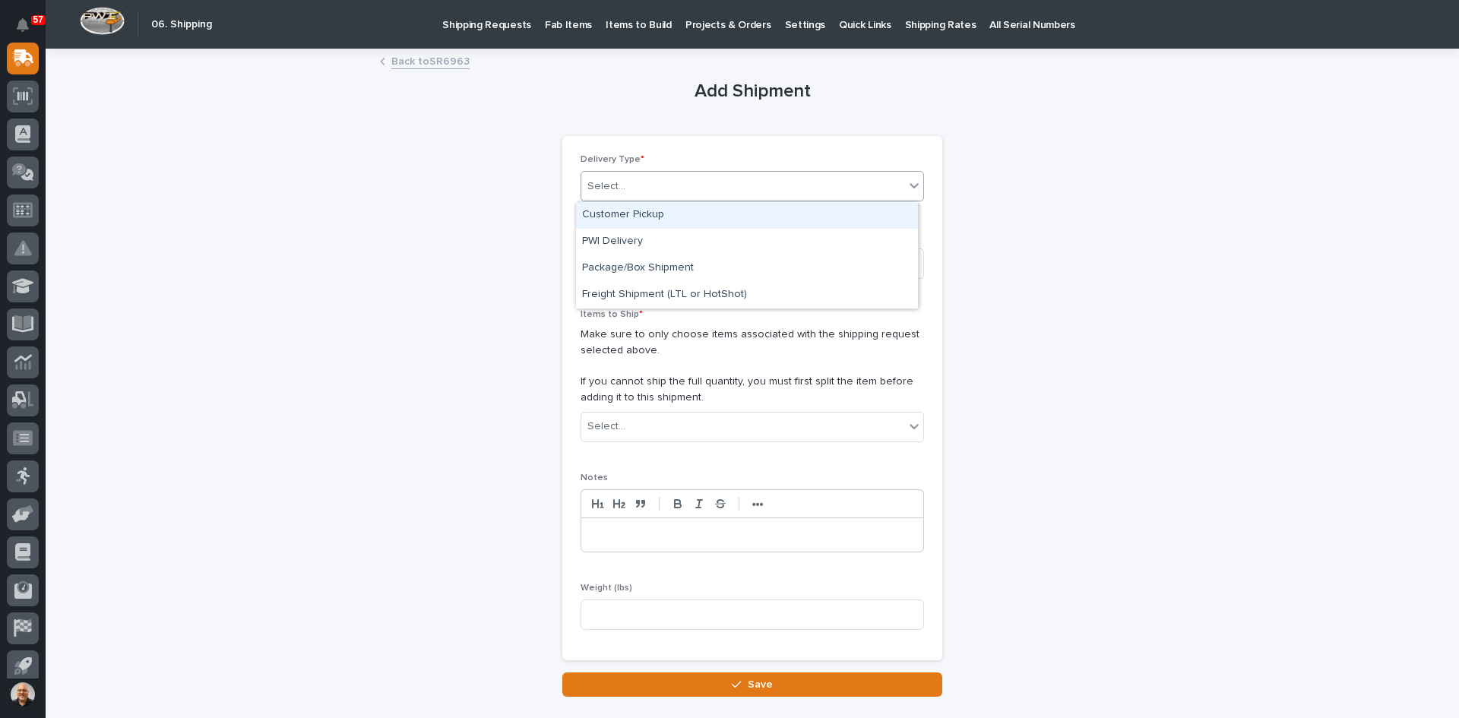
click at [656, 176] on div "Select..." at bounding box center [742, 186] width 323 height 25
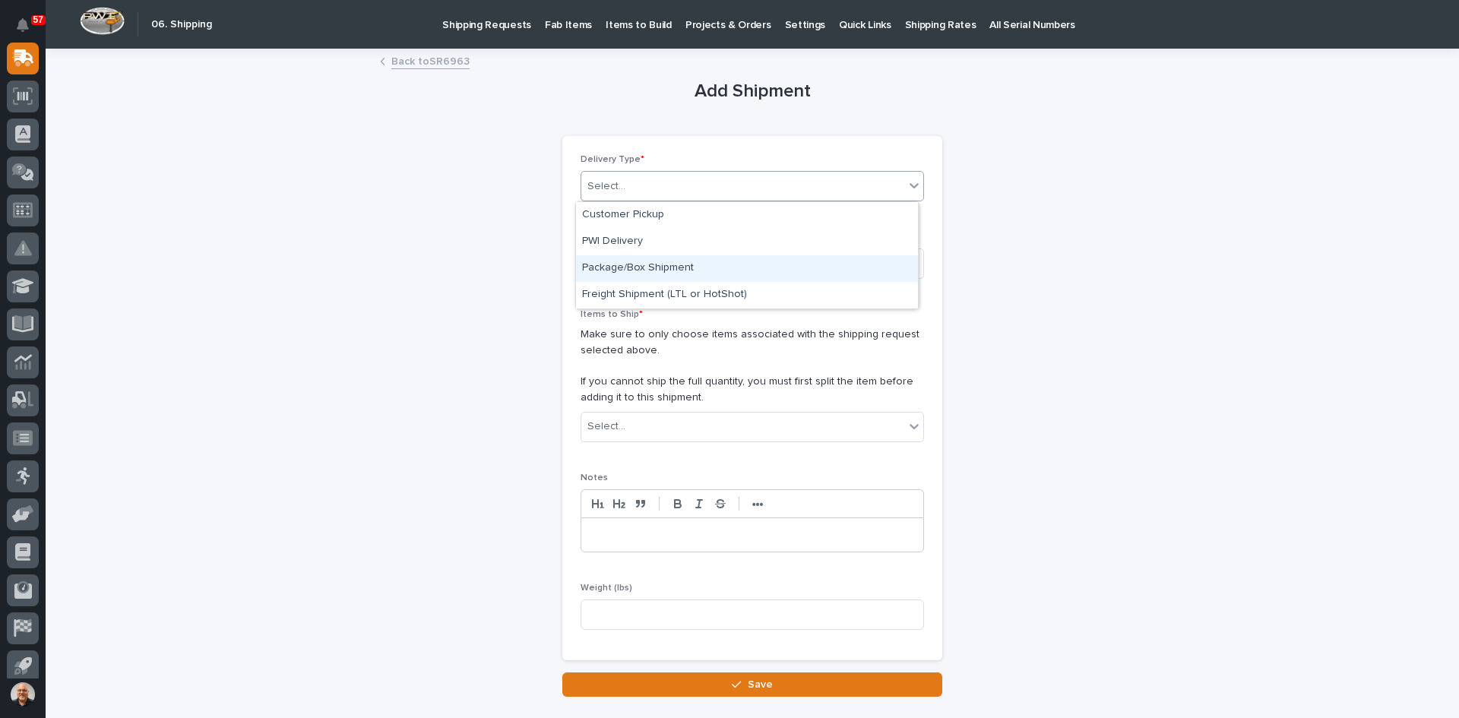
click at [639, 264] on div "Package/Box Shipment" at bounding box center [747, 268] width 342 height 27
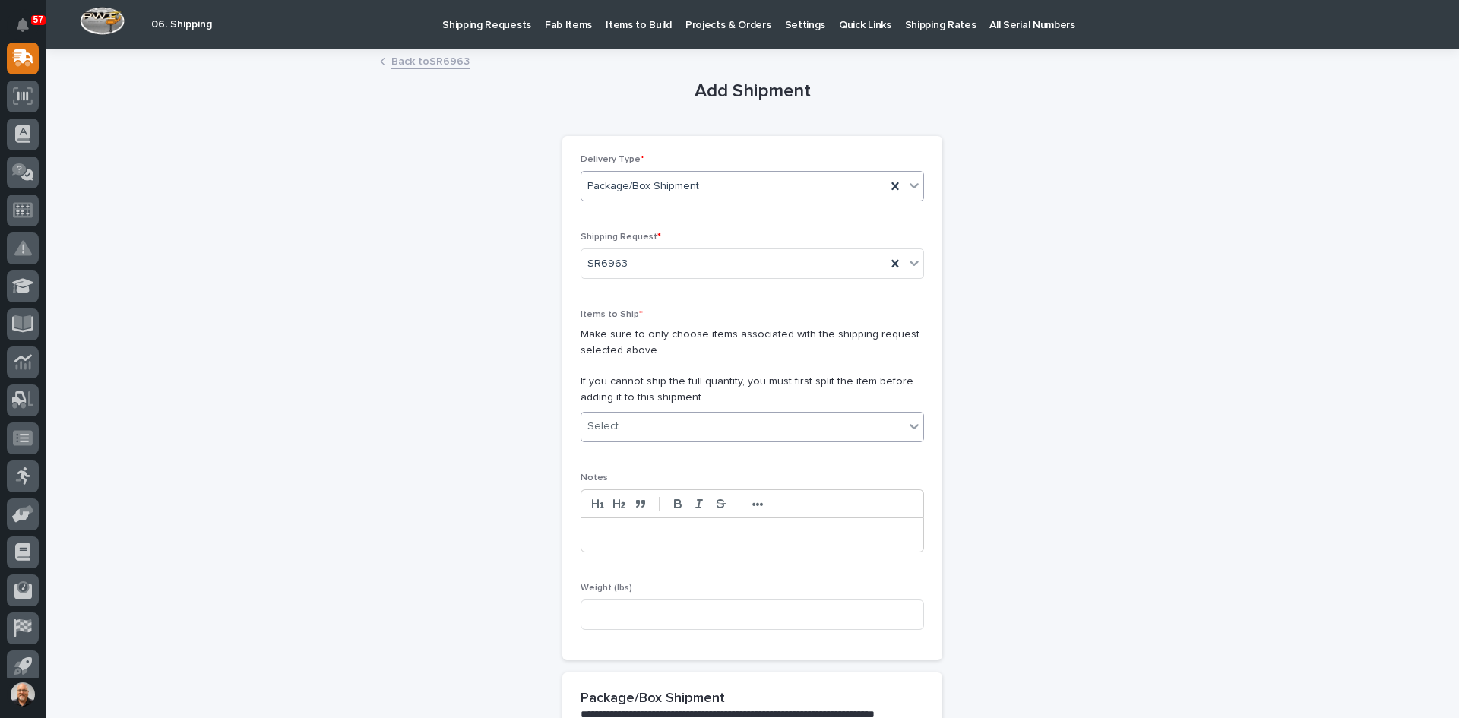
click at [644, 428] on div "Select..." at bounding box center [742, 426] width 323 height 25
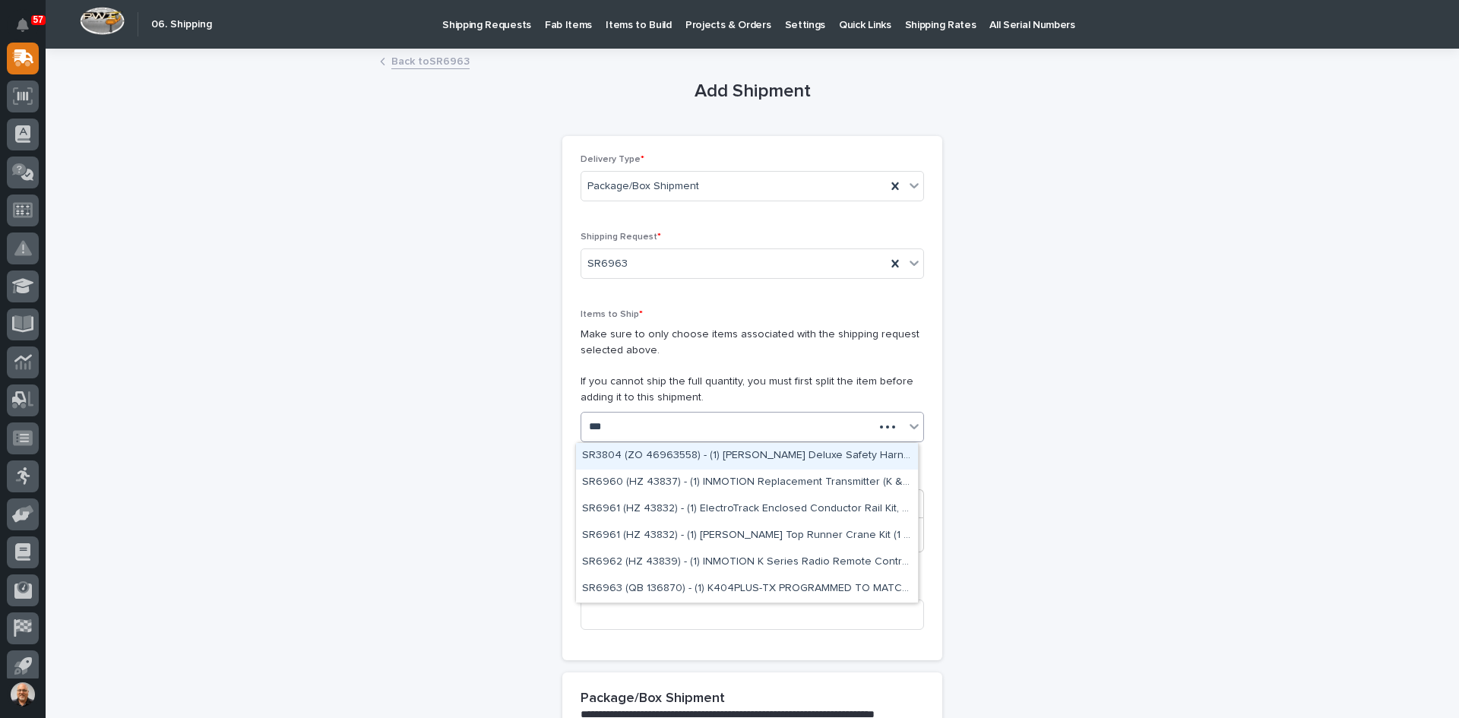
type input "****"
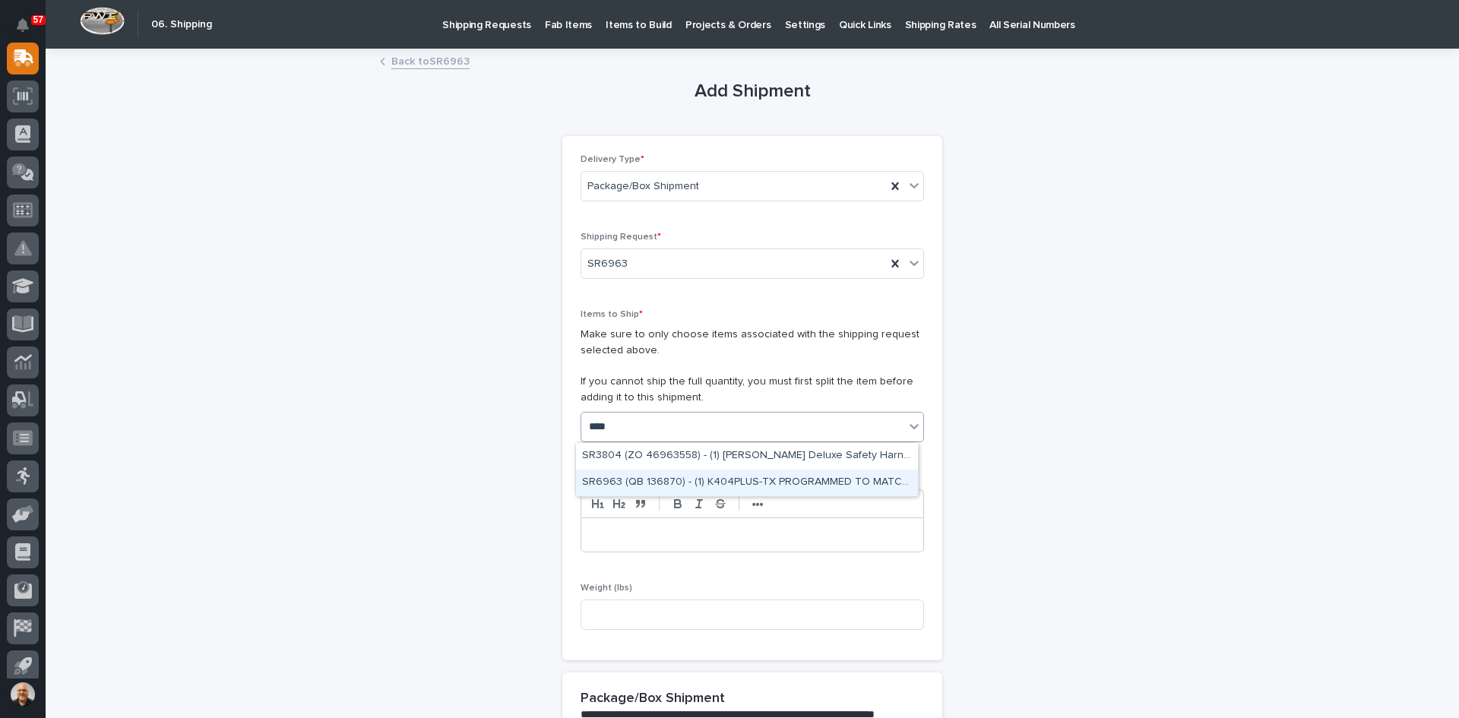
click at [666, 479] on div "SR6963 (QB 136870) - (1) K404PLUS-TX PROGRAMMED TO MATCH ID: 9010302D, CH: 661-…" at bounding box center [747, 483] width 342 height 27
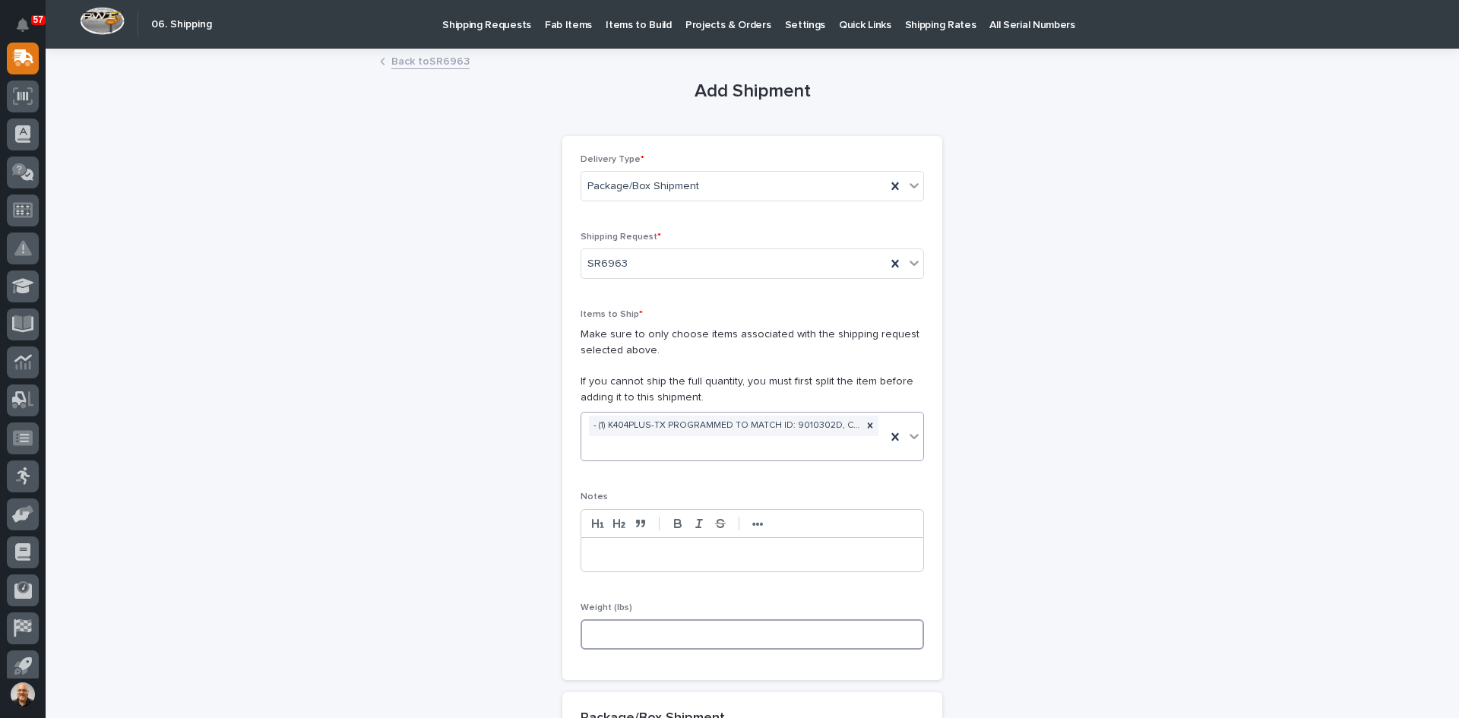
click at [628, 634] on input at bounding box center [752, 634] width 343 height 30
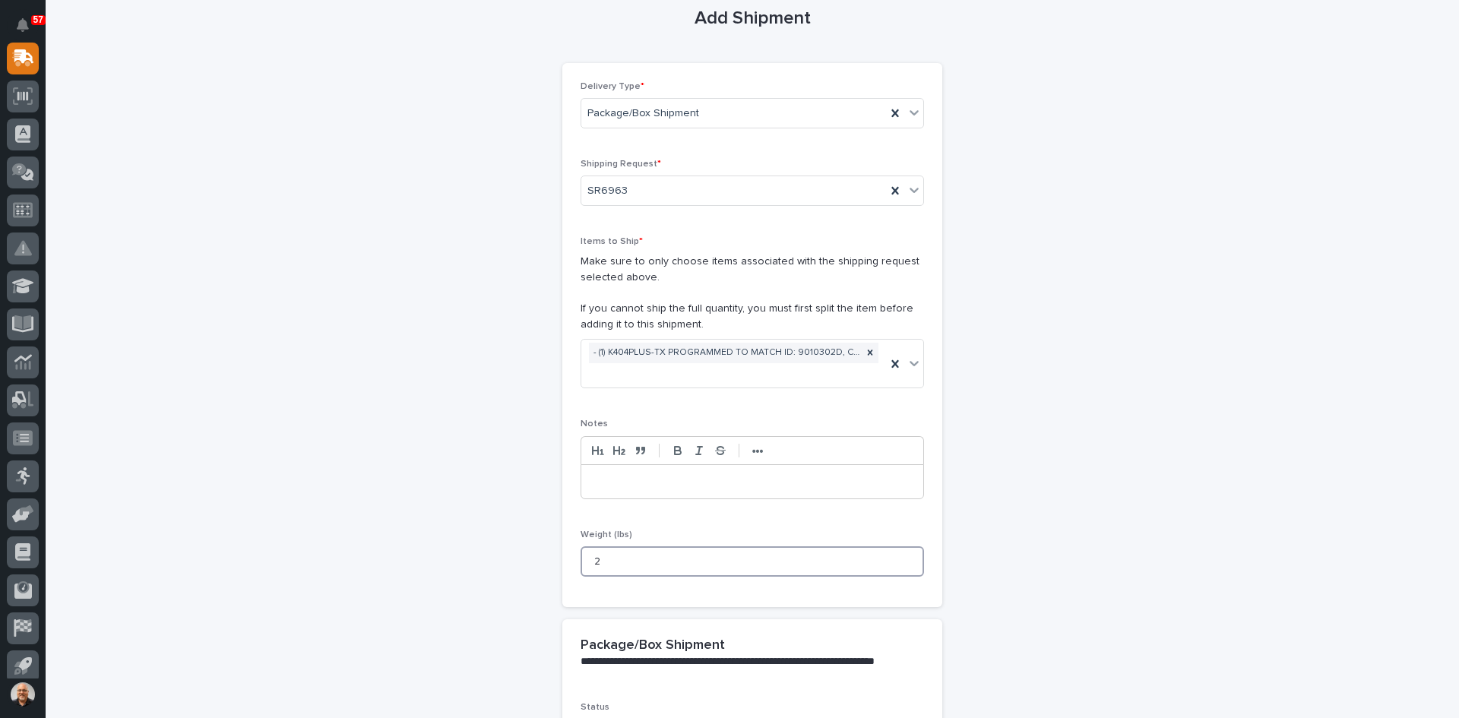
scroll to position [228, 0]
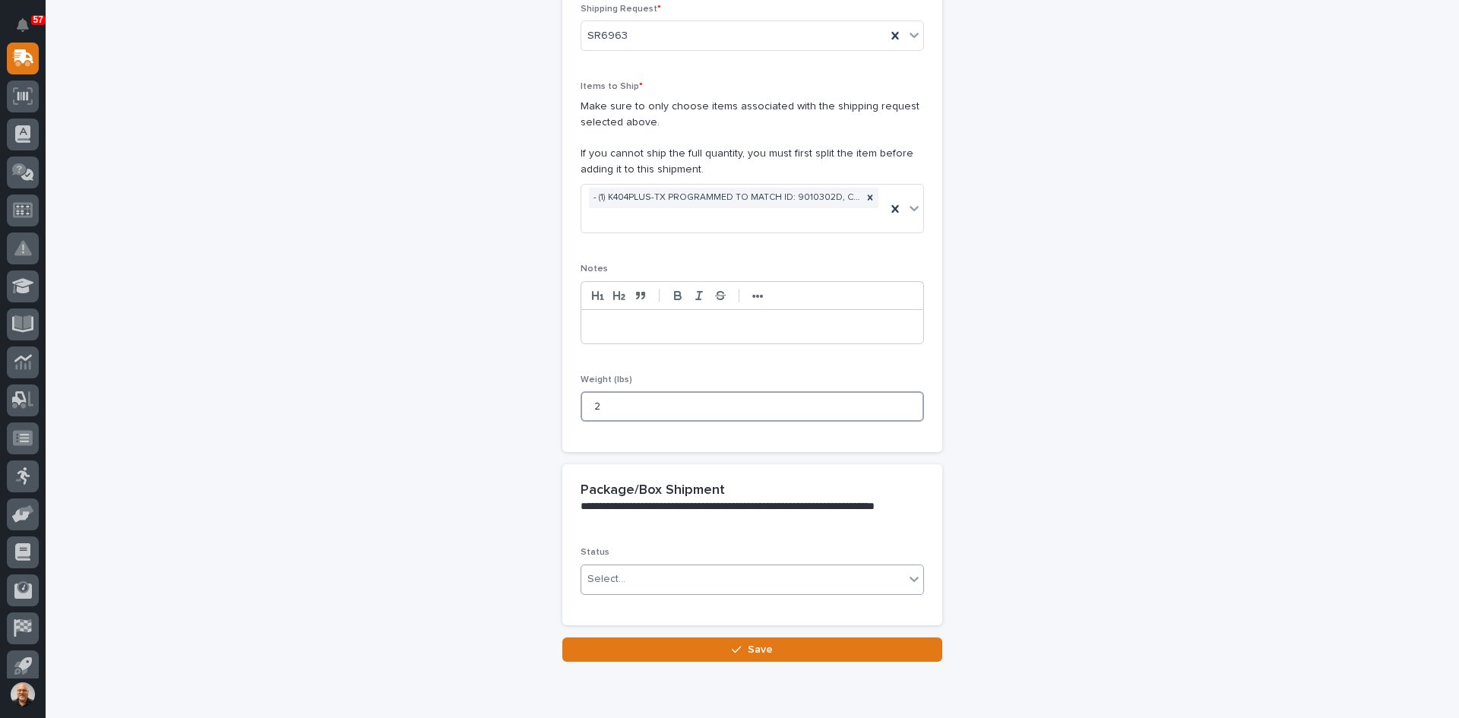
type input "2"
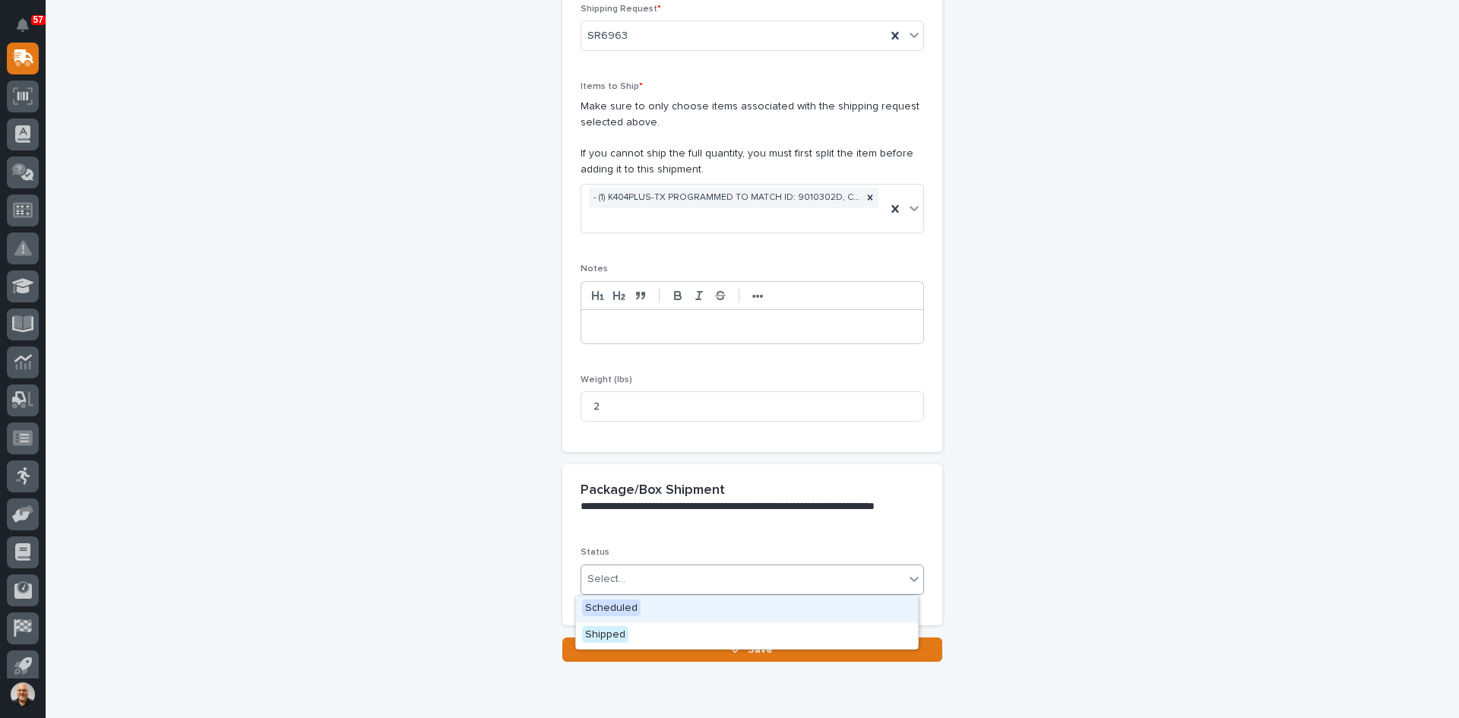
click at [660, 570] on div "Select..." at bounding box center [742, 579] width 323 height 25
click at [616, 632] on span "Shipped" at bounding box center [605, 634] width 46 height 17
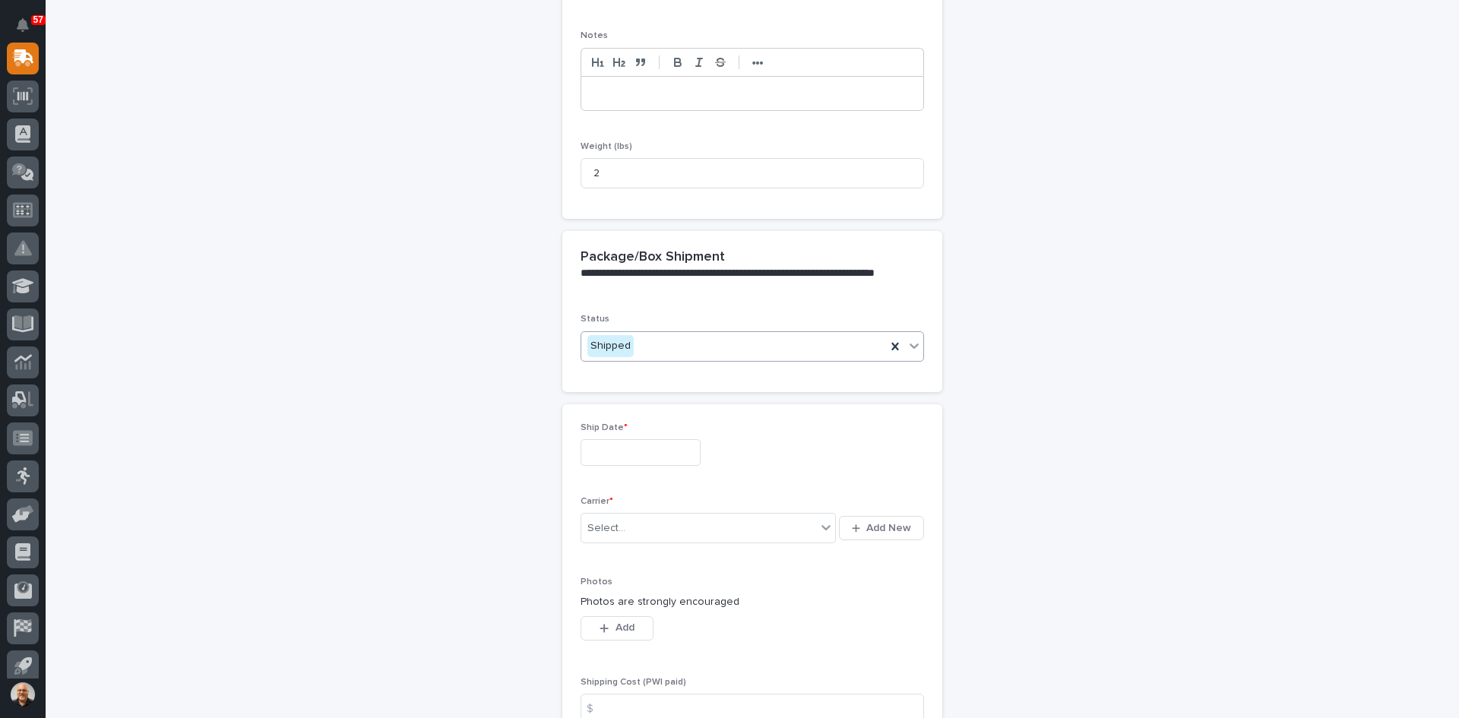
scroll to position [487, 0]
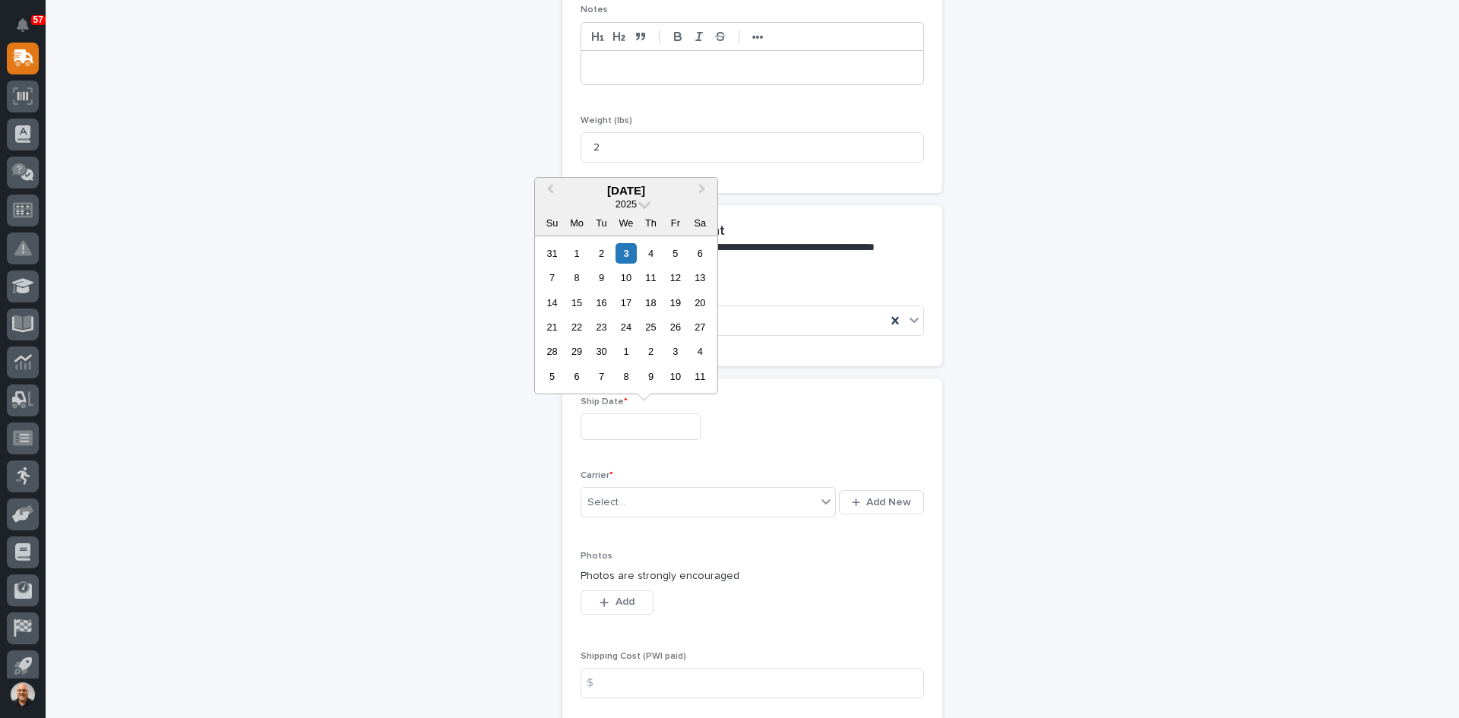
click at [606, 426] on input "text" at bounding box center [641, 426] width 120 height 27
click at [623, 245] on div "3" at bounding box center [625, 253] width 21 height 21
type input "**********"
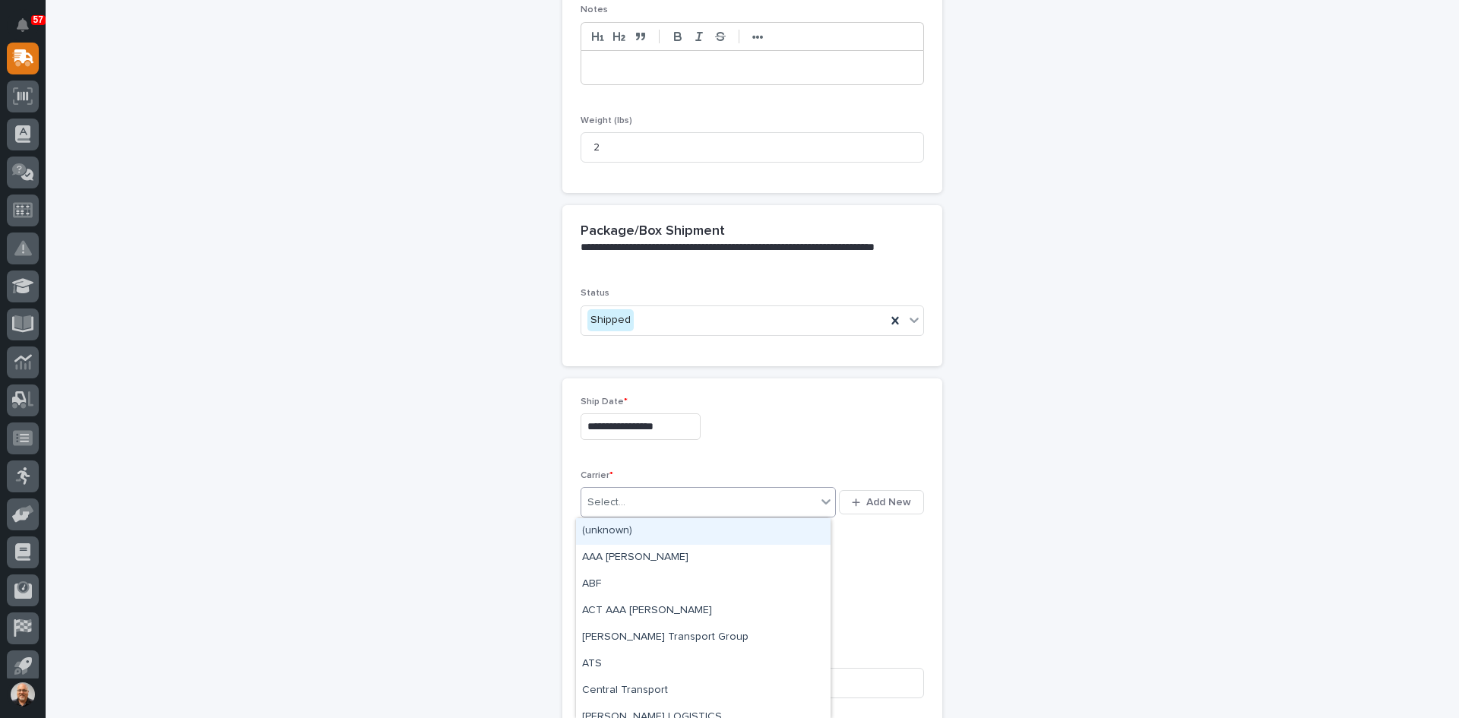
click at [647, 505] on div "Select..." at bounding box center [698, 502] width 235 height 25
type input "***"
click at [608, 530] on div "UPS" at bounding box center [703, 531] width 255 height 27
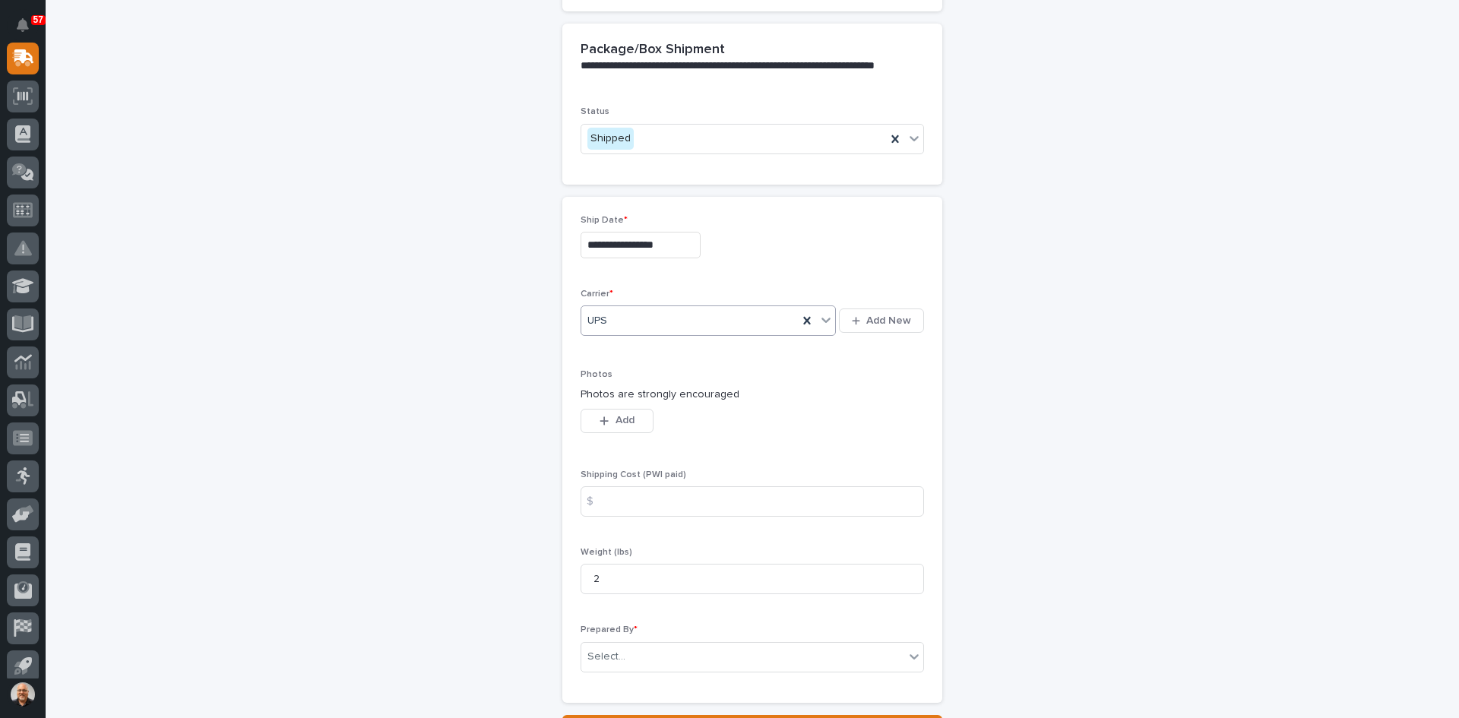
scroll to position [715, 0]
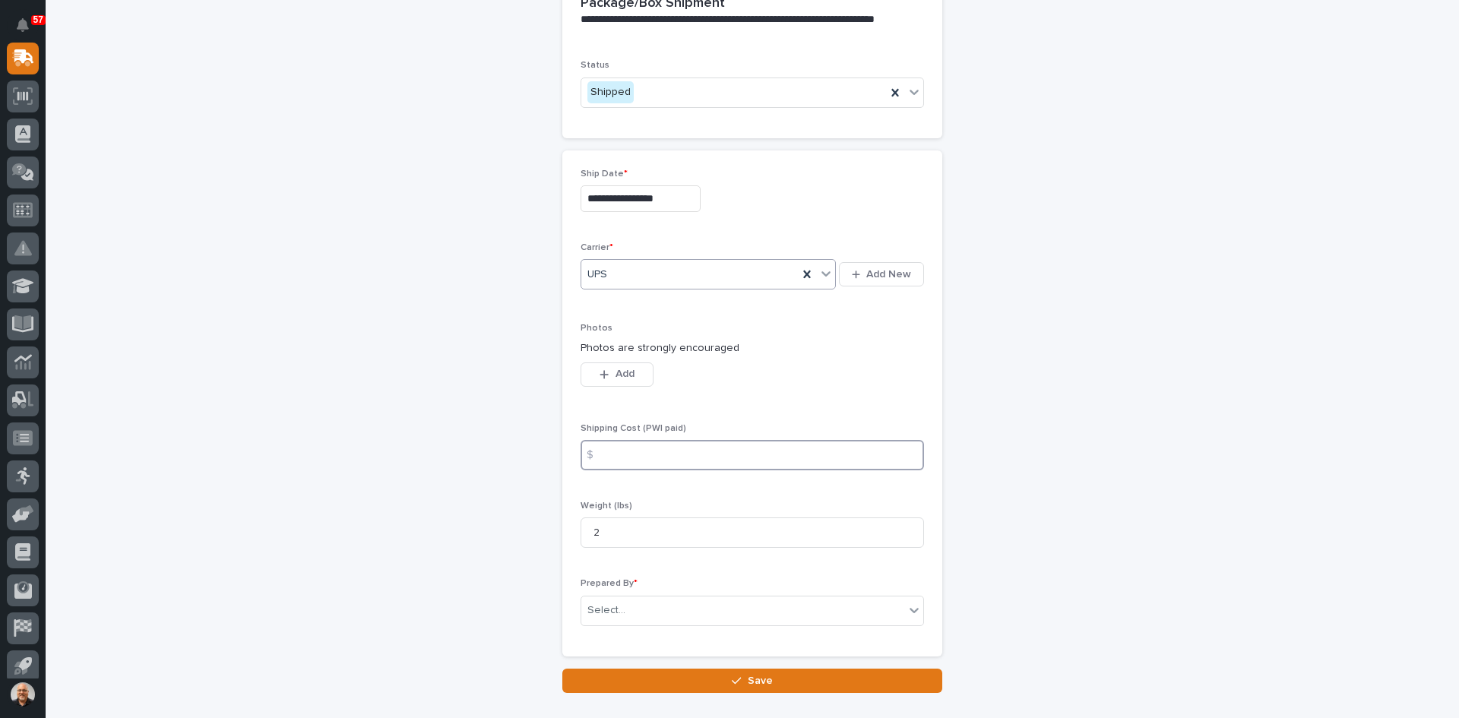
click at [609, 448] on input at bounding box center [752, 455] width 343 height 30
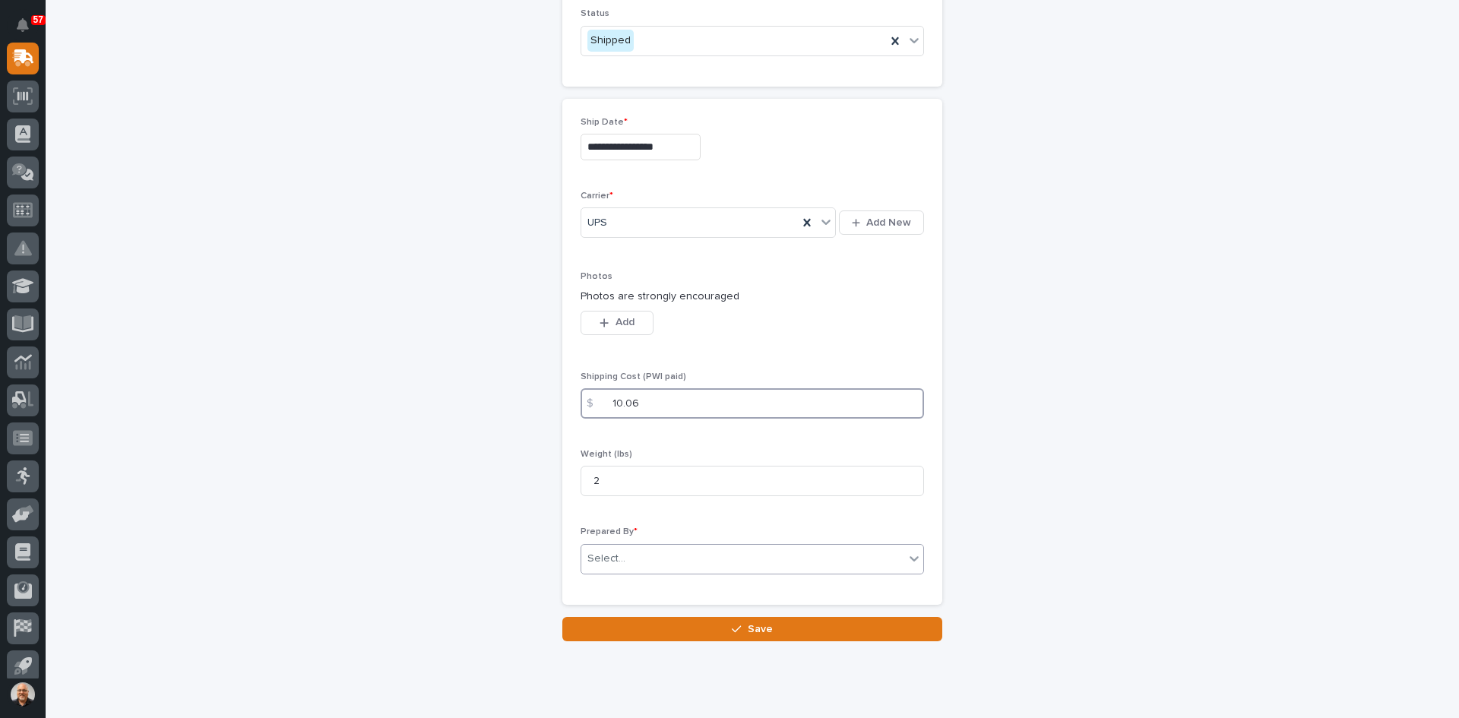
scroll to position [791, 0]
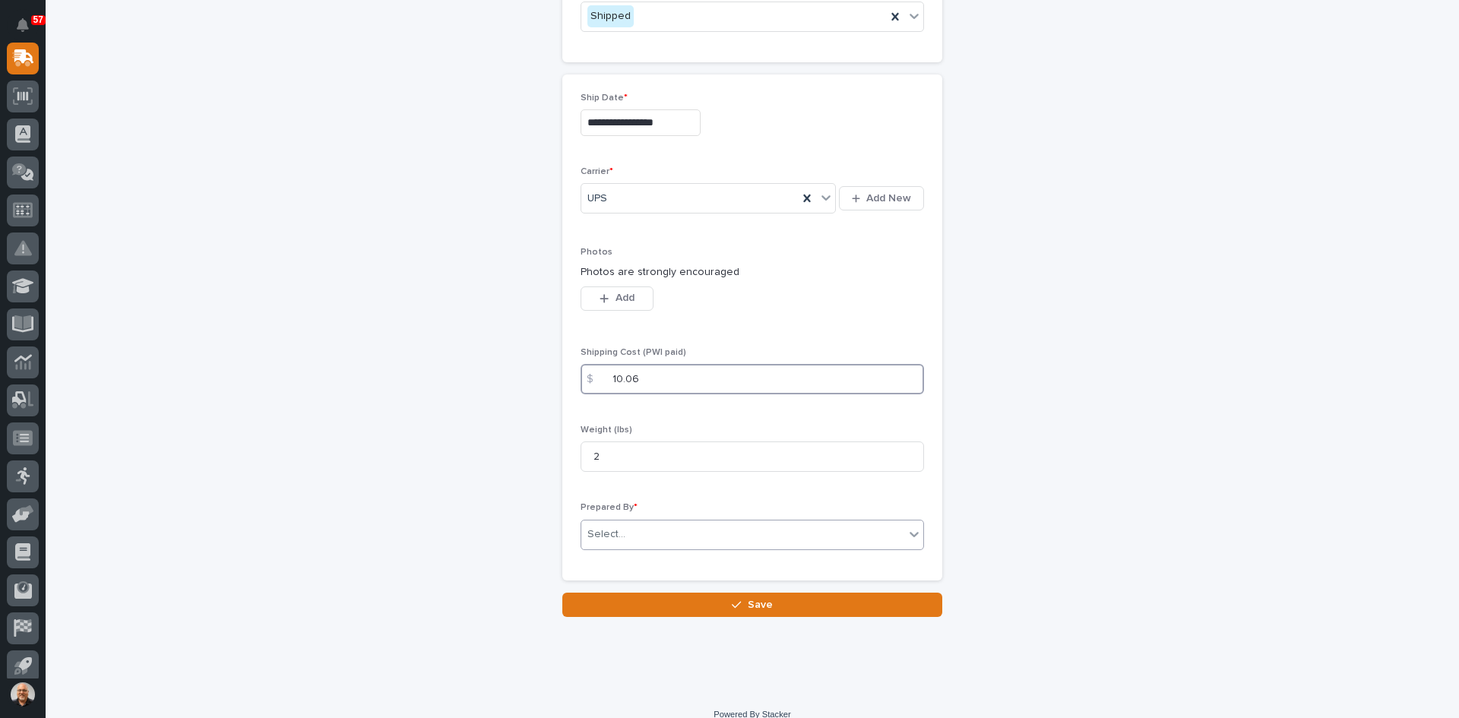
type input "10.06"
click at [629, 539] on div "Select..." at bounding box center [742, 534] width 323 height 25
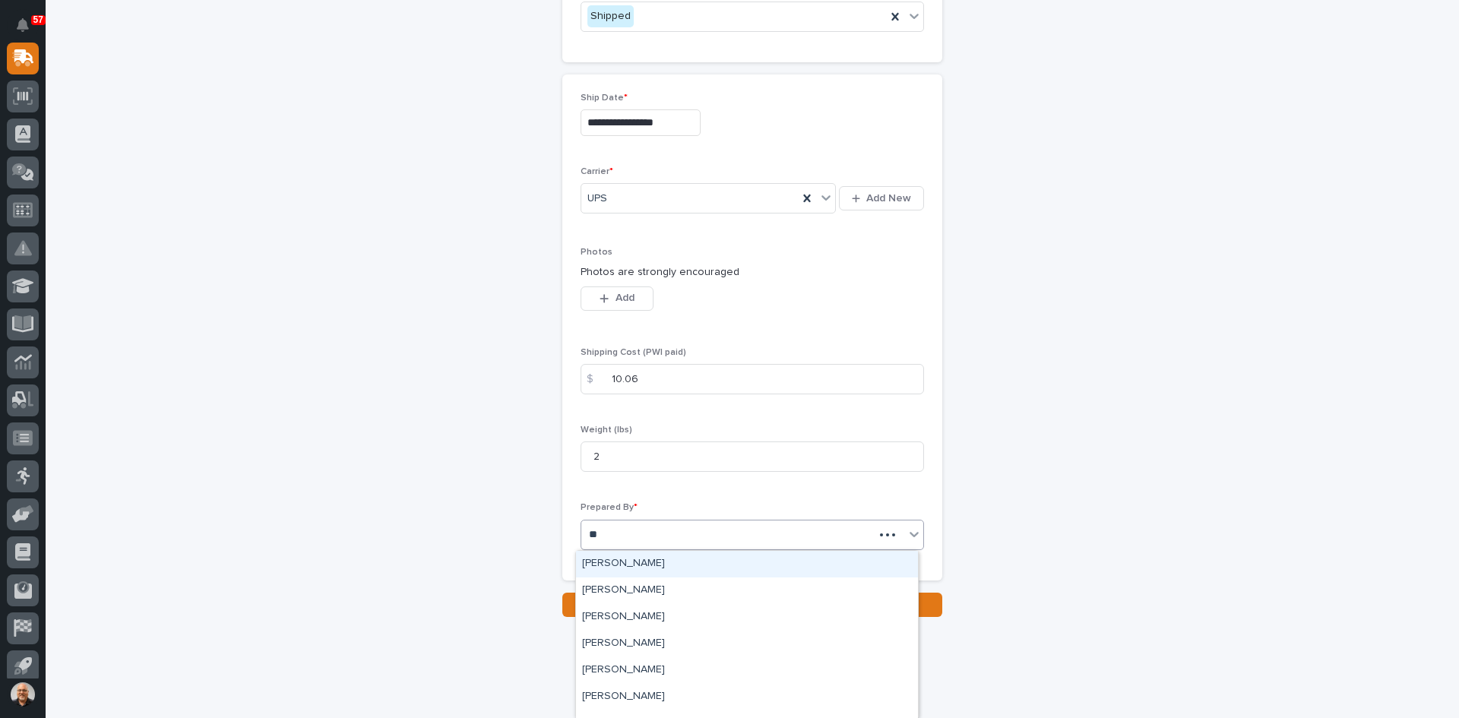
type input "***"
click at [620, 558] on div "[PERSON_NAME]" at bounding box center [747, 564] width 342 height 27
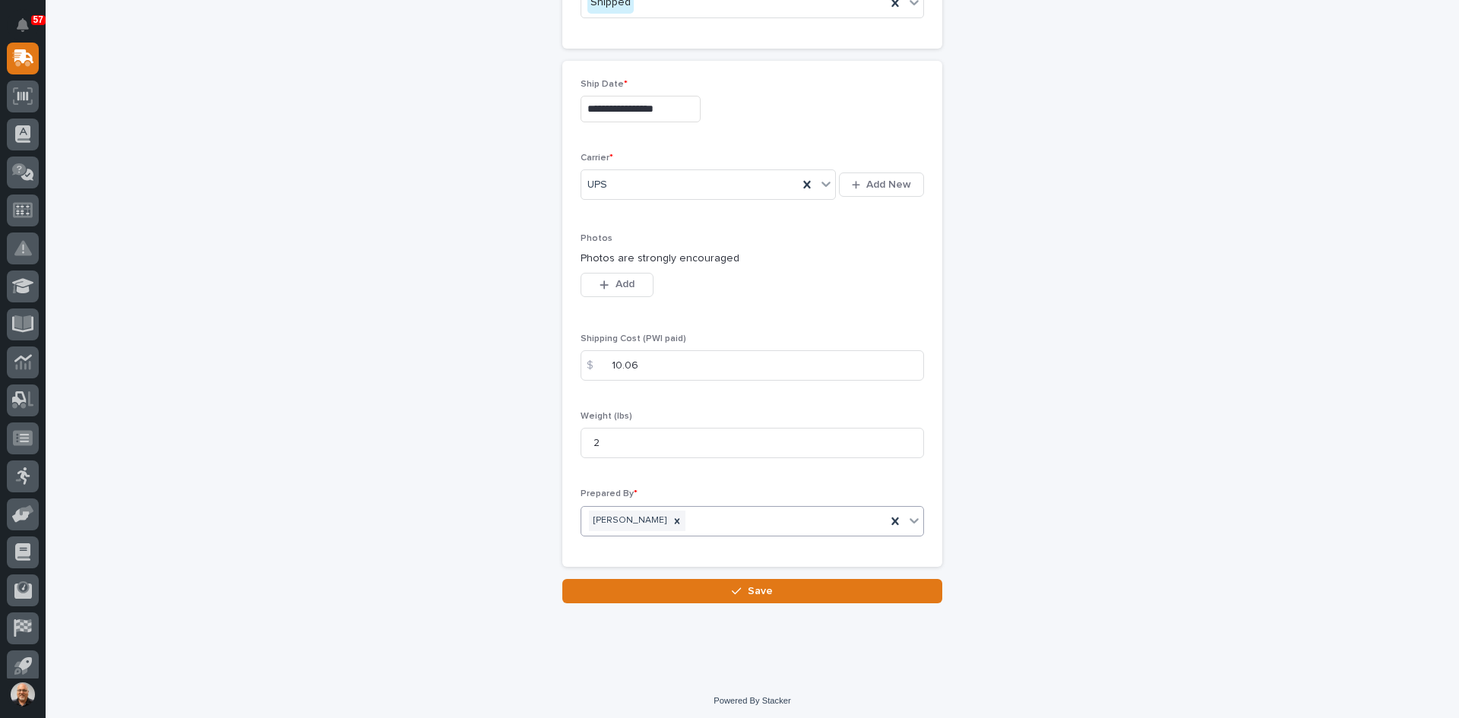
scroll to position [808, 0]
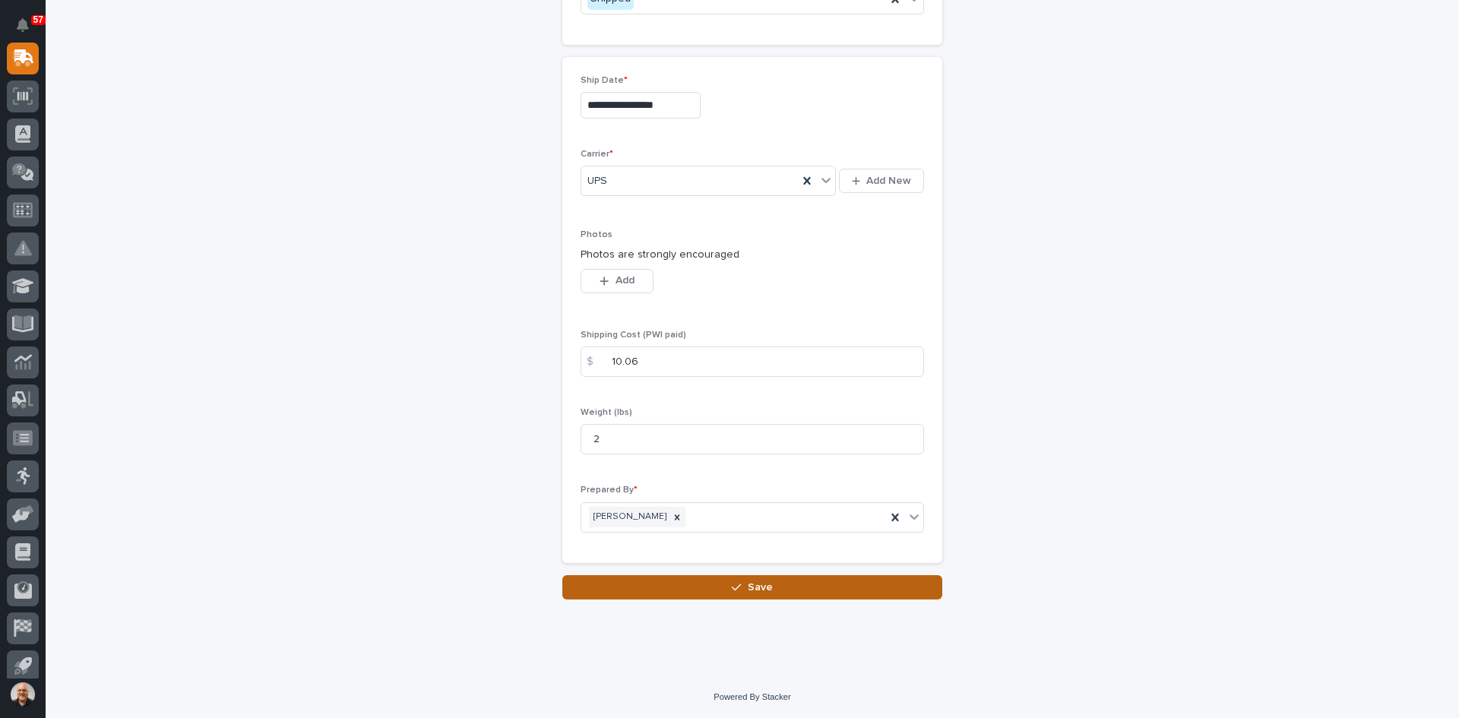
click at [756, 582] on span "Save" at bounding box center [760, 588] width 25 height 14
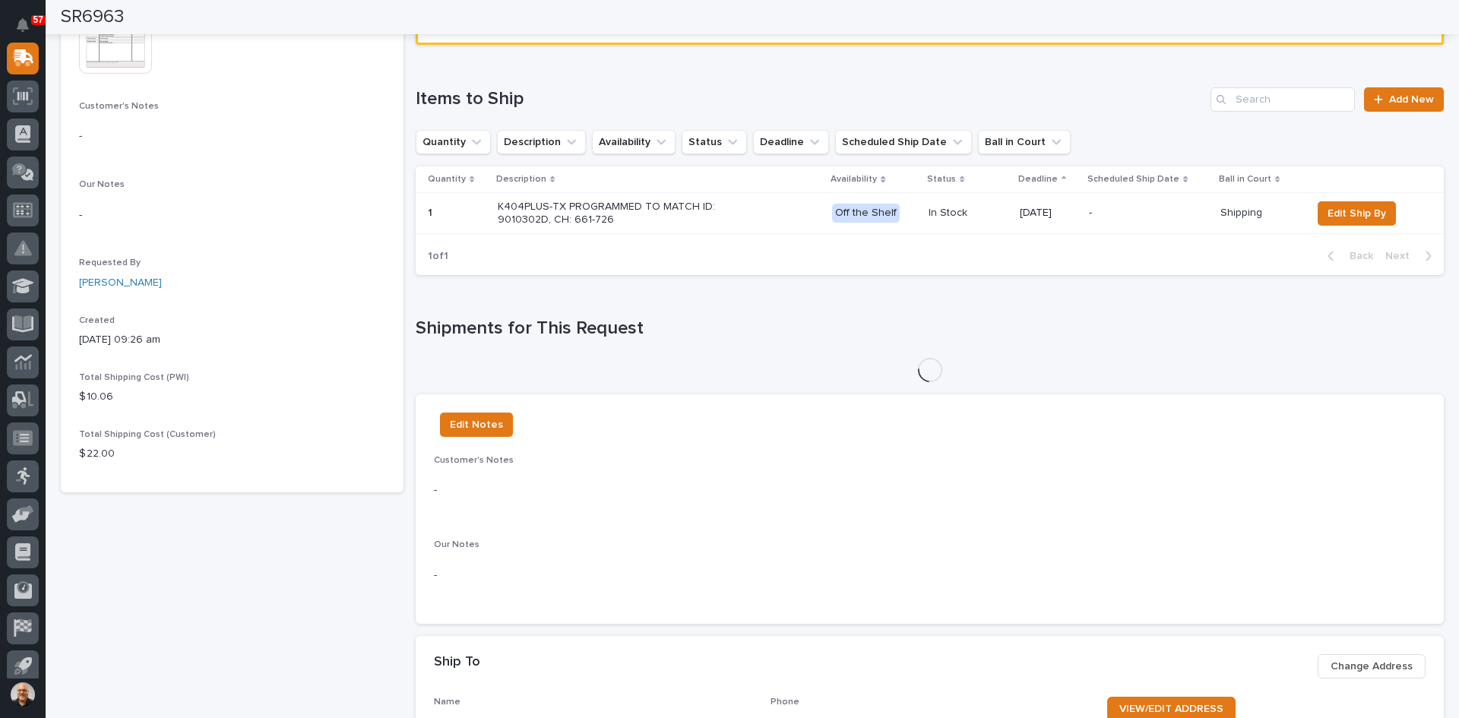
scroll to position [322, 0]
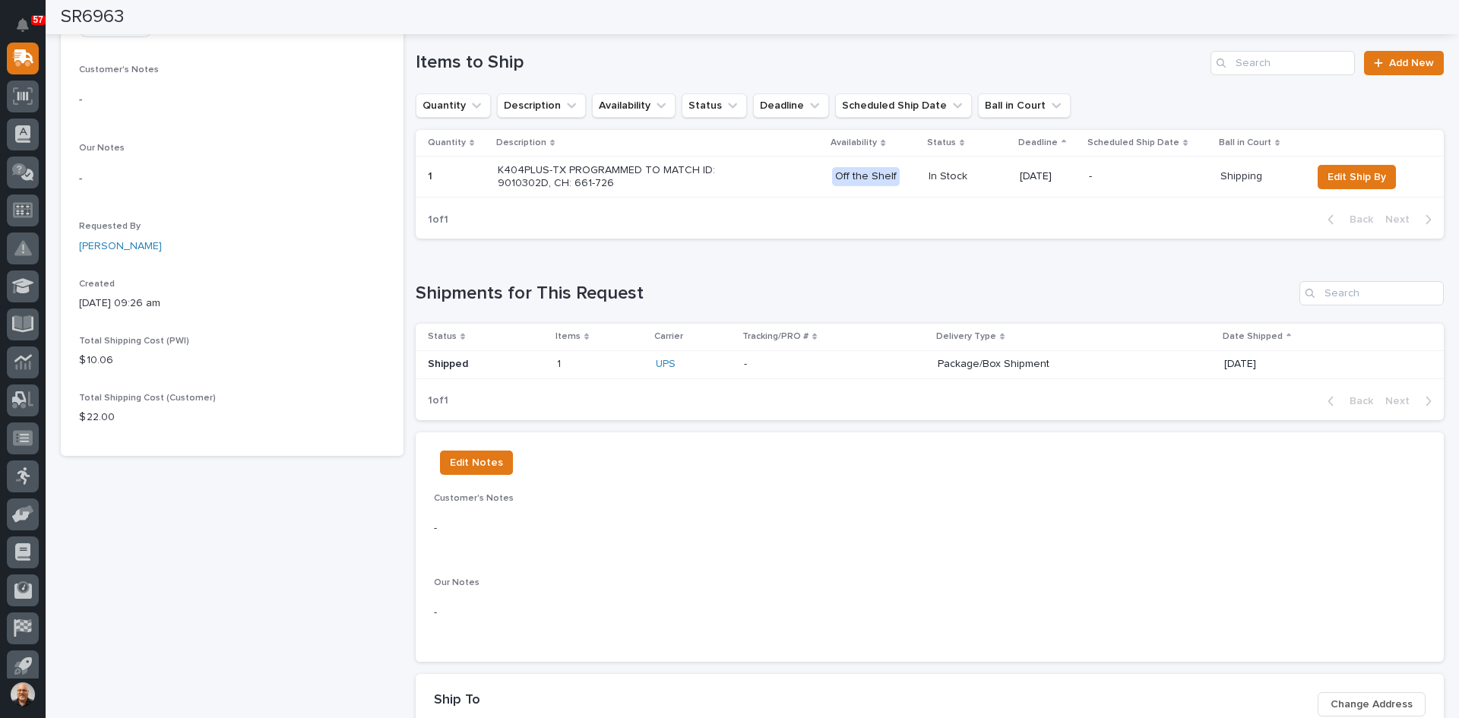
click at [1069, 360] on p "Package/Box Shipment" at bounding box center [1071, 364] width 266 height 13
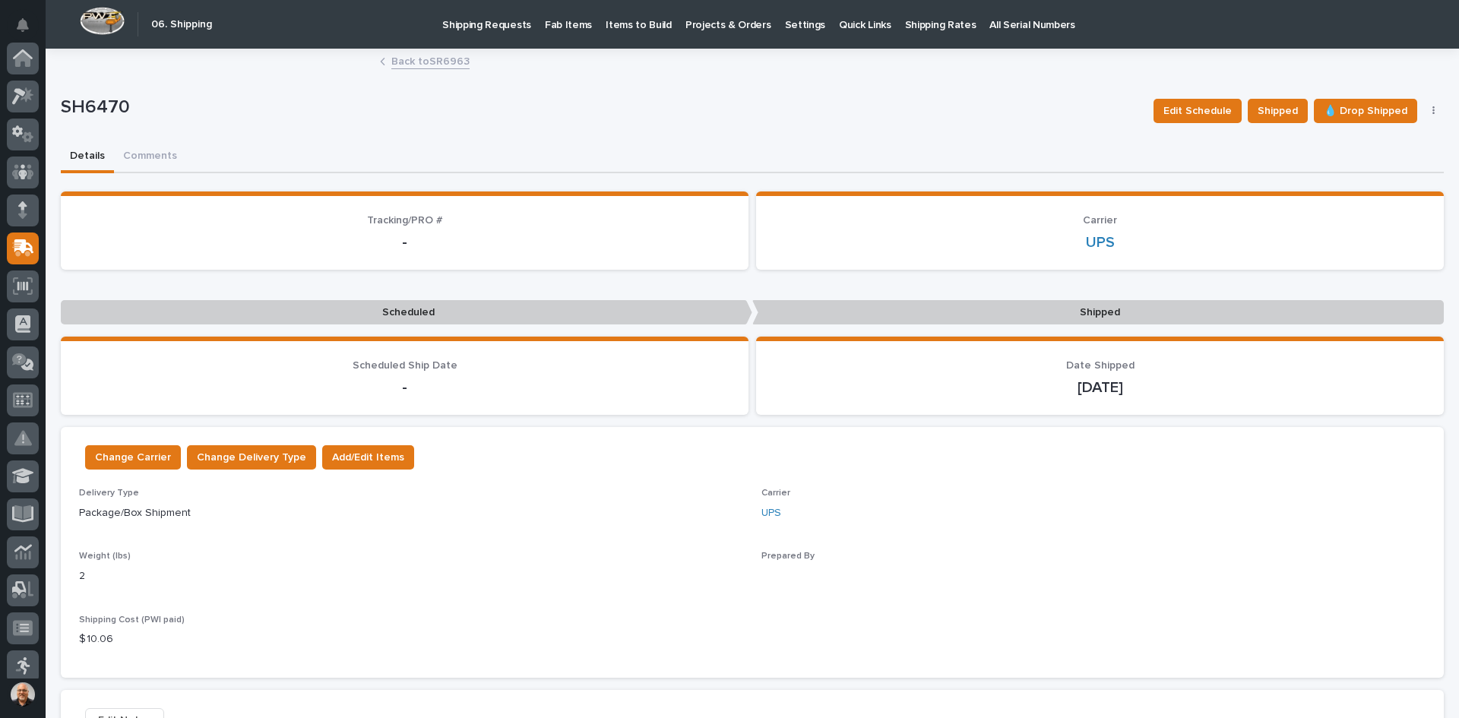
scroll to position [190, 0]
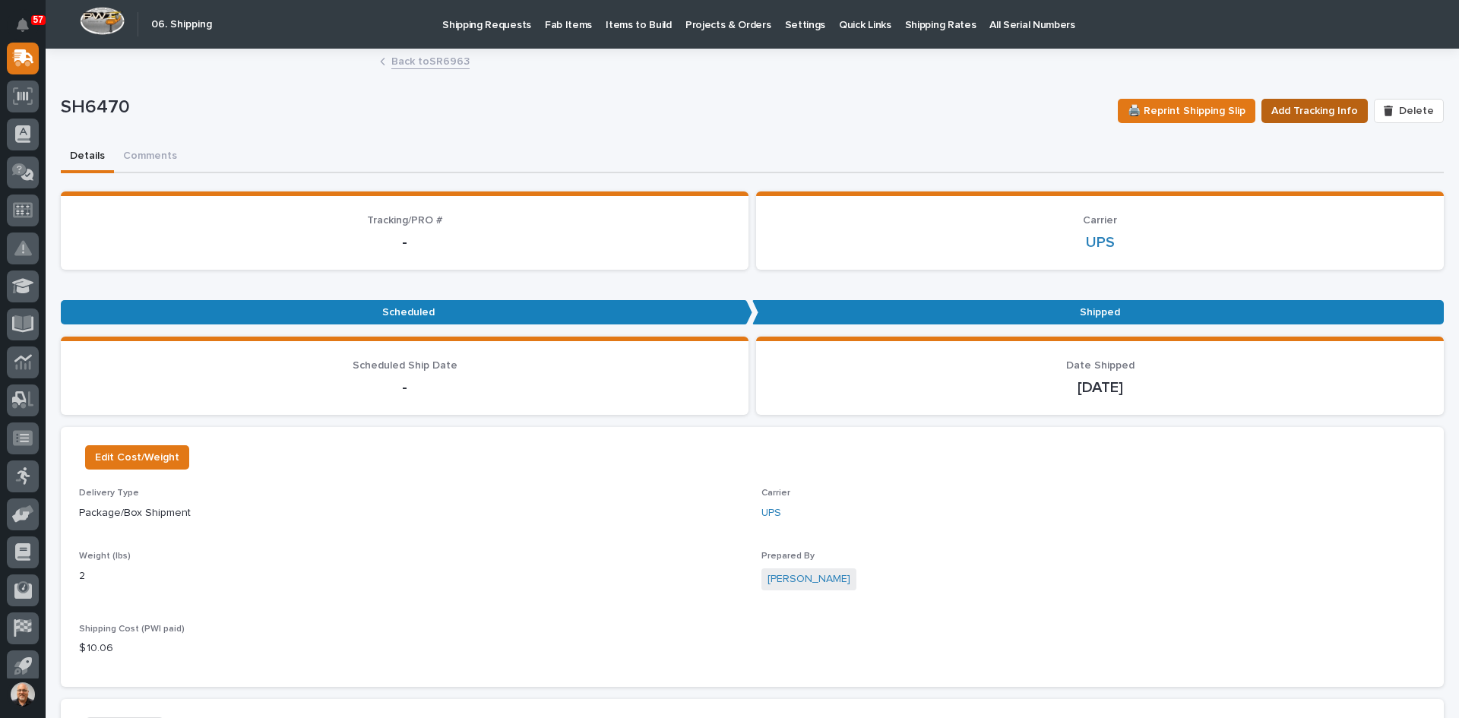
click at [1301, 112] on span "Add Tracking Info" at bounding box center [1314, 111] width 87 height 18
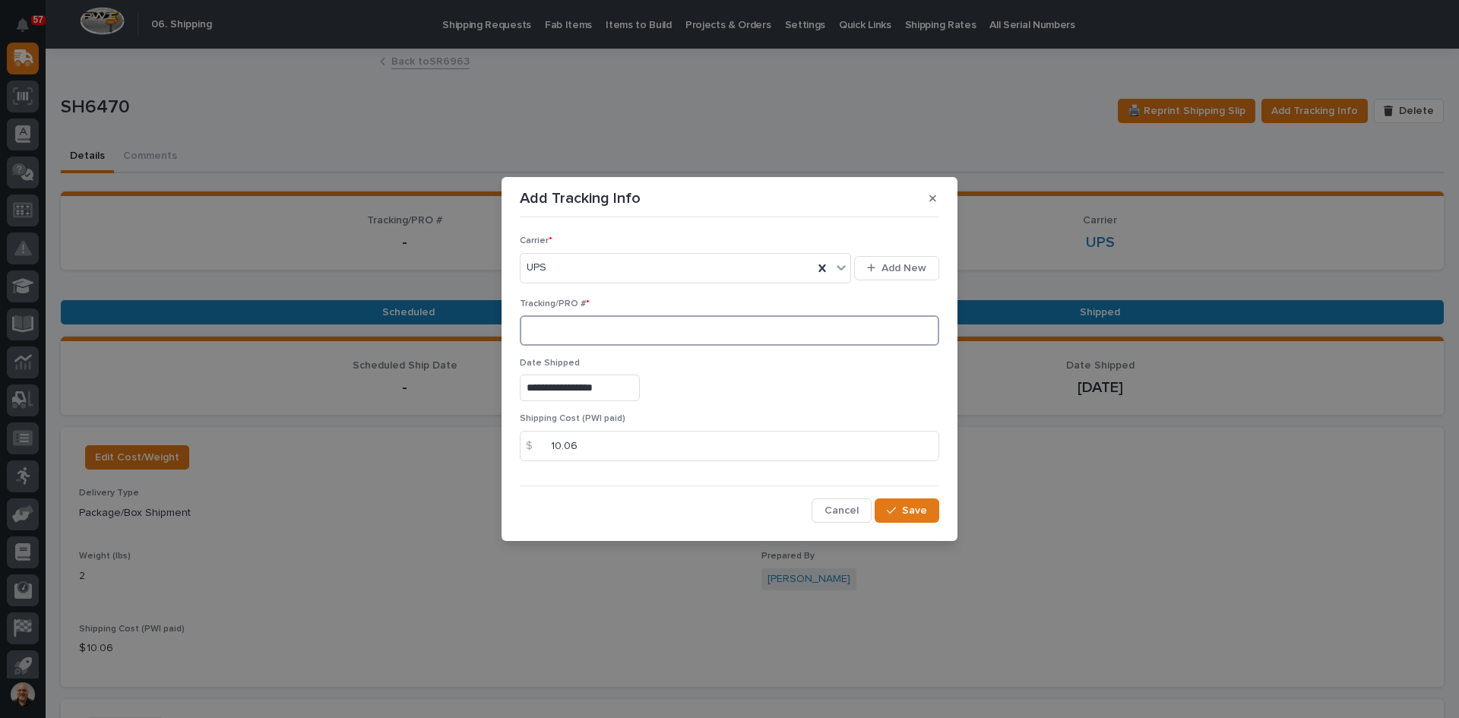
paste input "1Z831R2E0396897361"
type input "1Z831R2E0396897361"
click at [913, 508] on span "Save" at bounding box center [914, 511] width 25 height 14
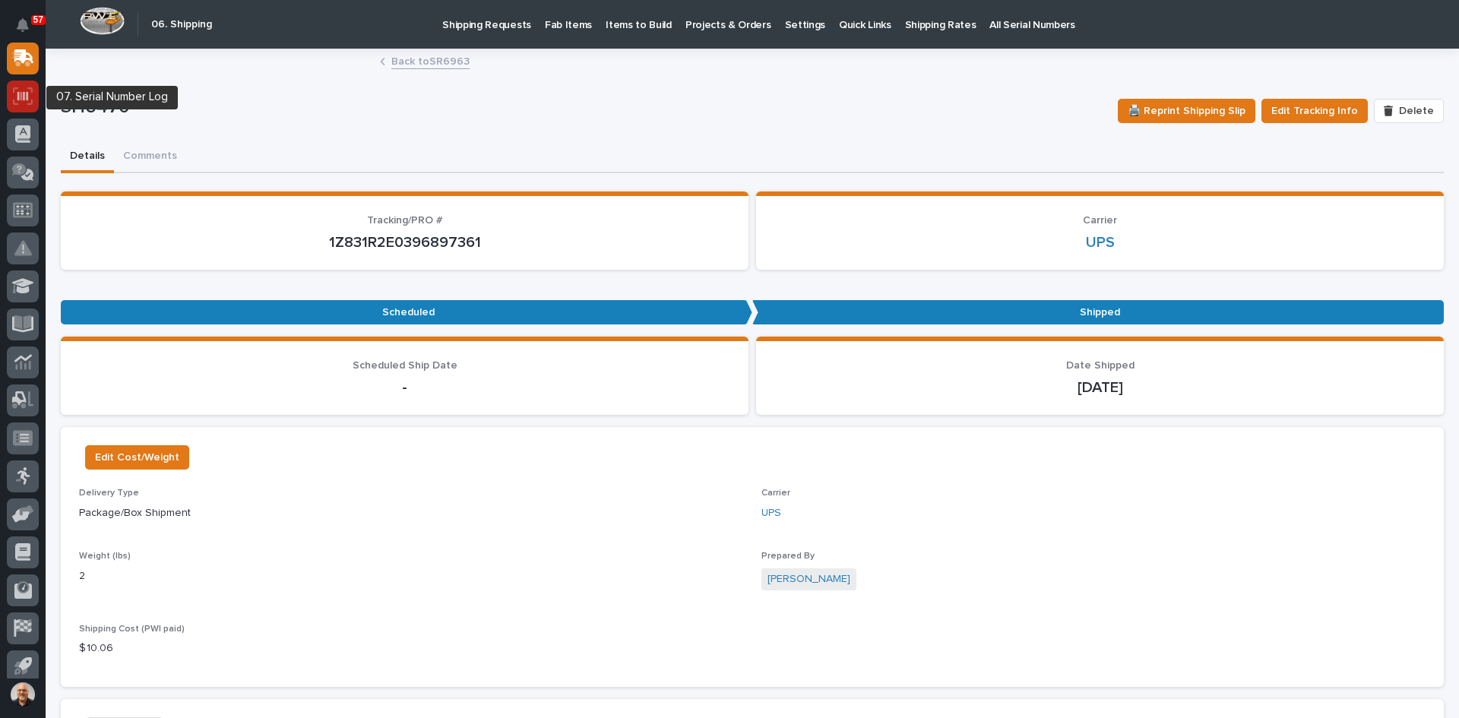
click at [23, 99] on icon at bounding box center [22, 95] width 11 height 9
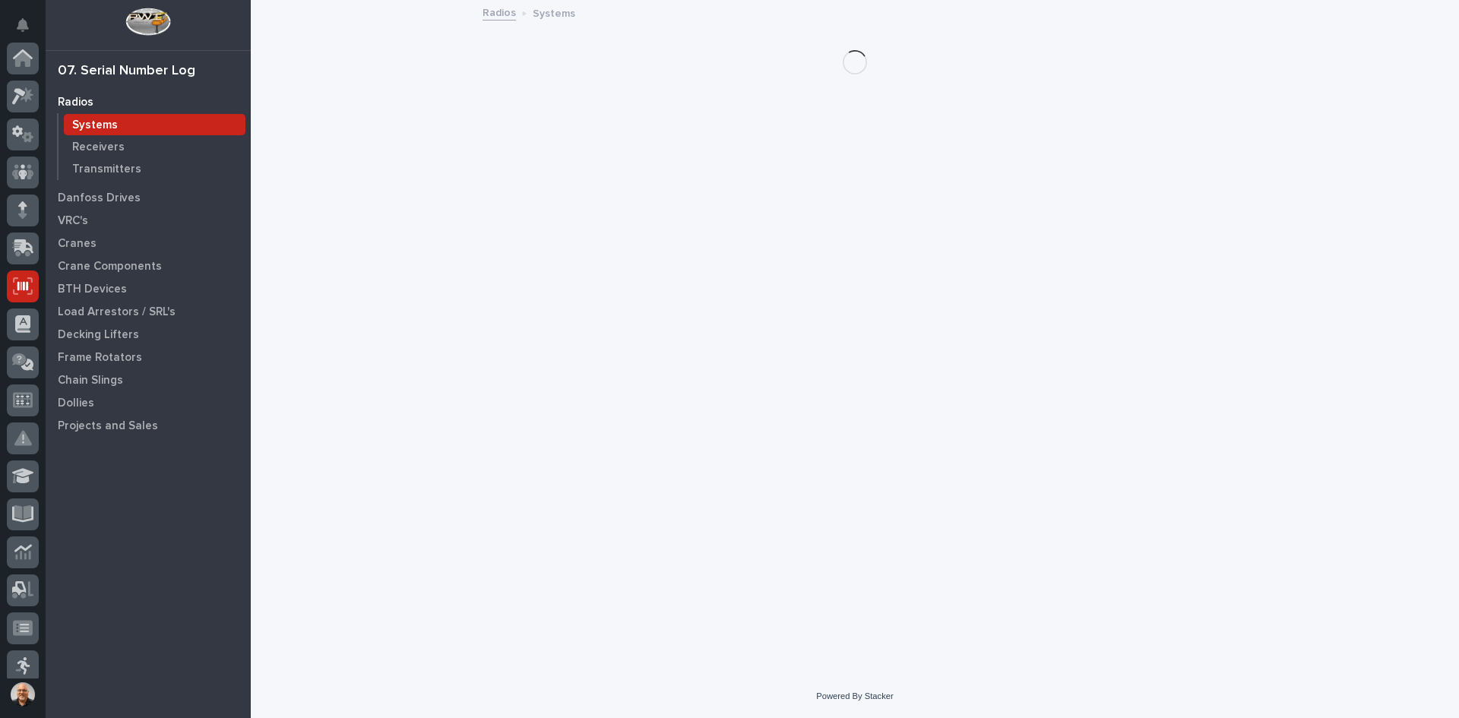
scroll to position [228, 0]
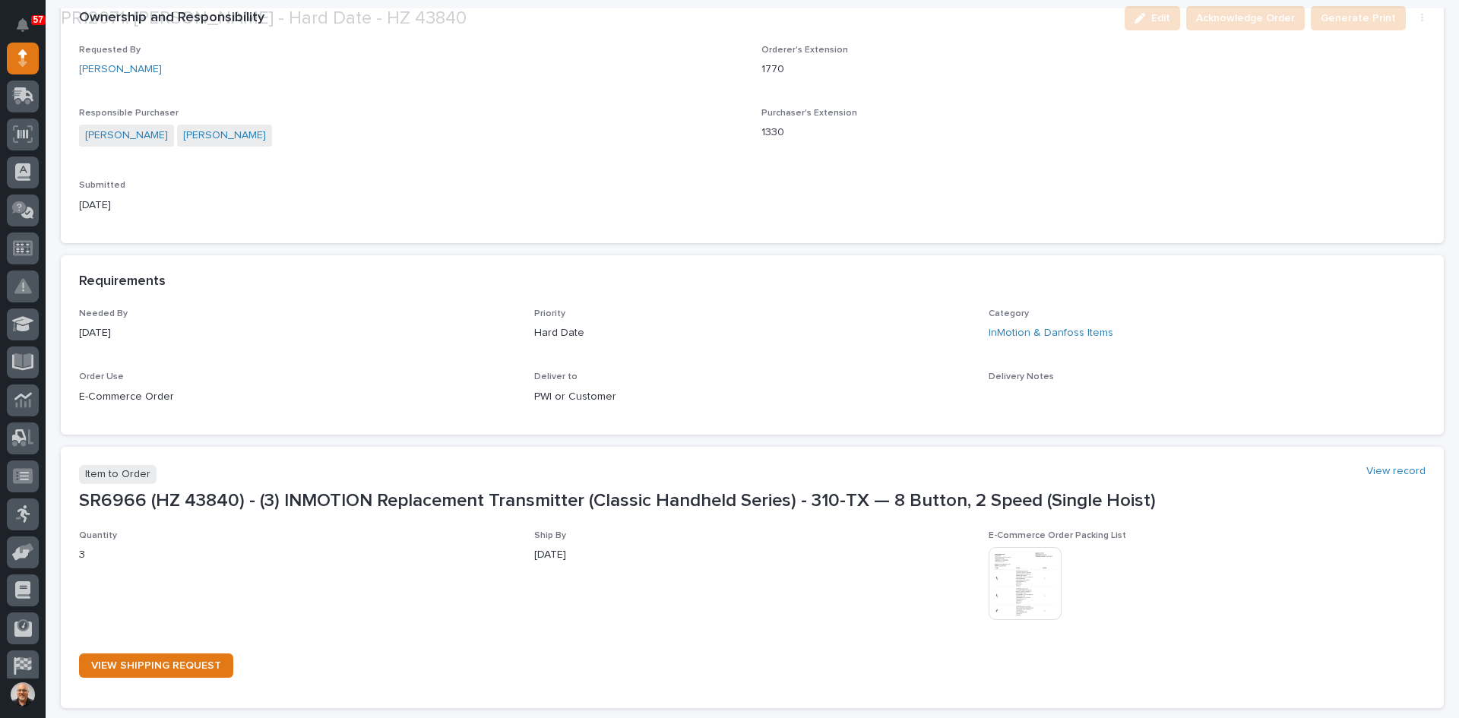
scroll to position [608, 0]
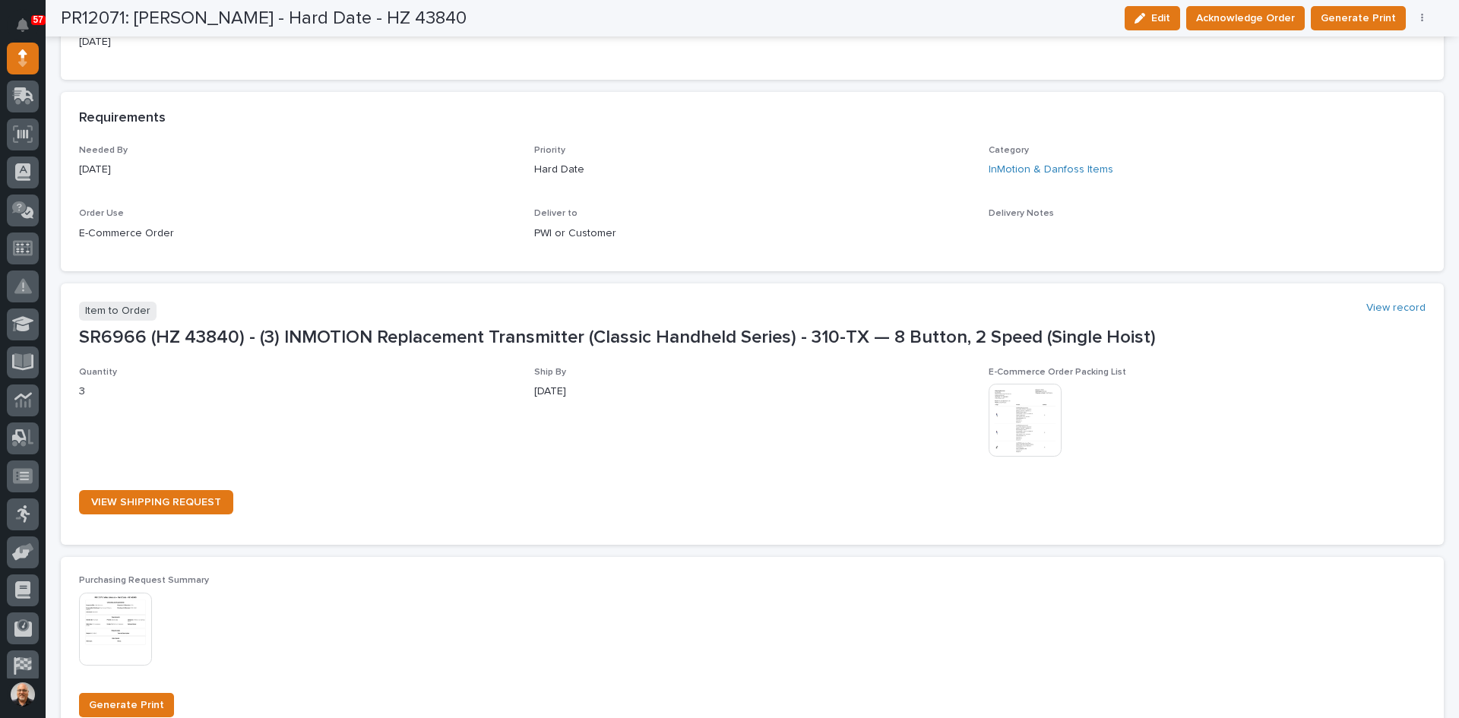
click at [1035, 418] on img at bounding box center [1025, 420] width 73 height 73
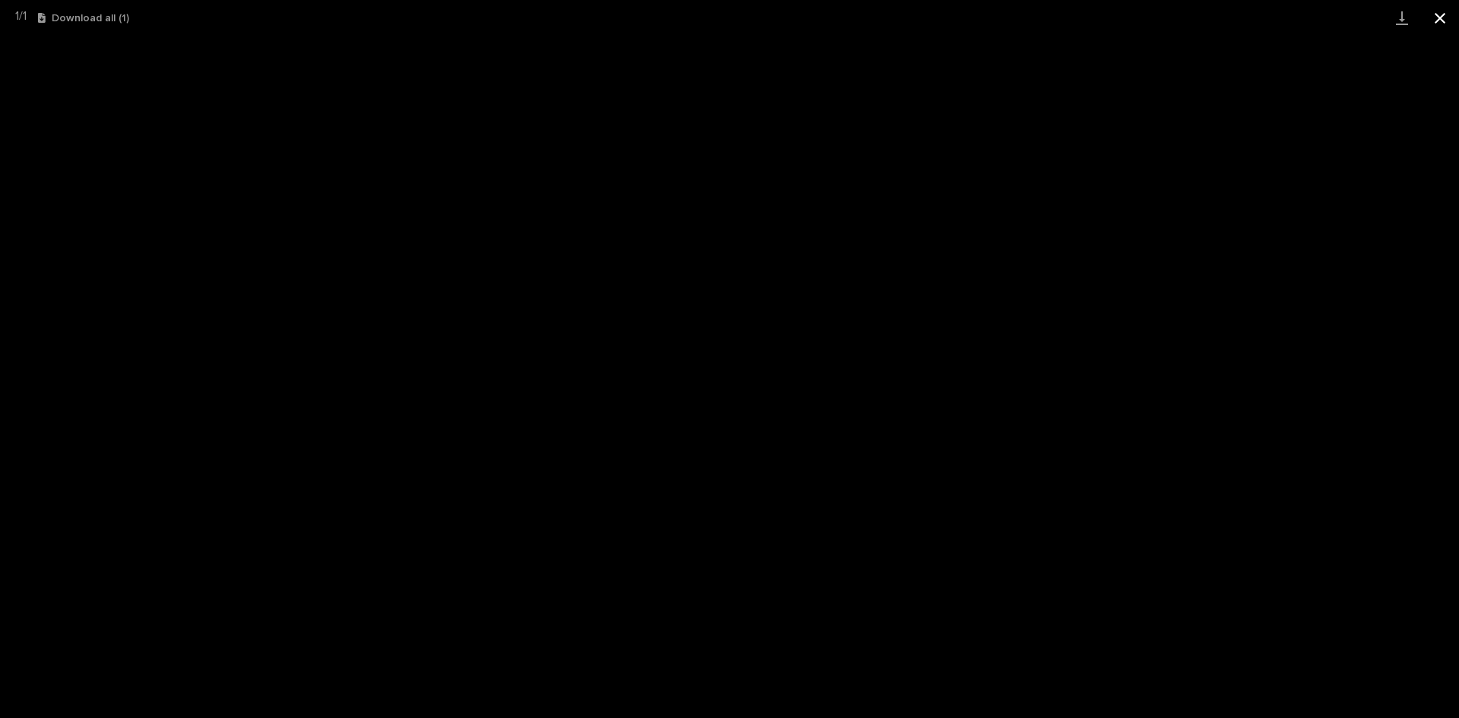
click at [1435, 15] on button "Close gallery" at bounding box center [1440, 18] width 38 height 36
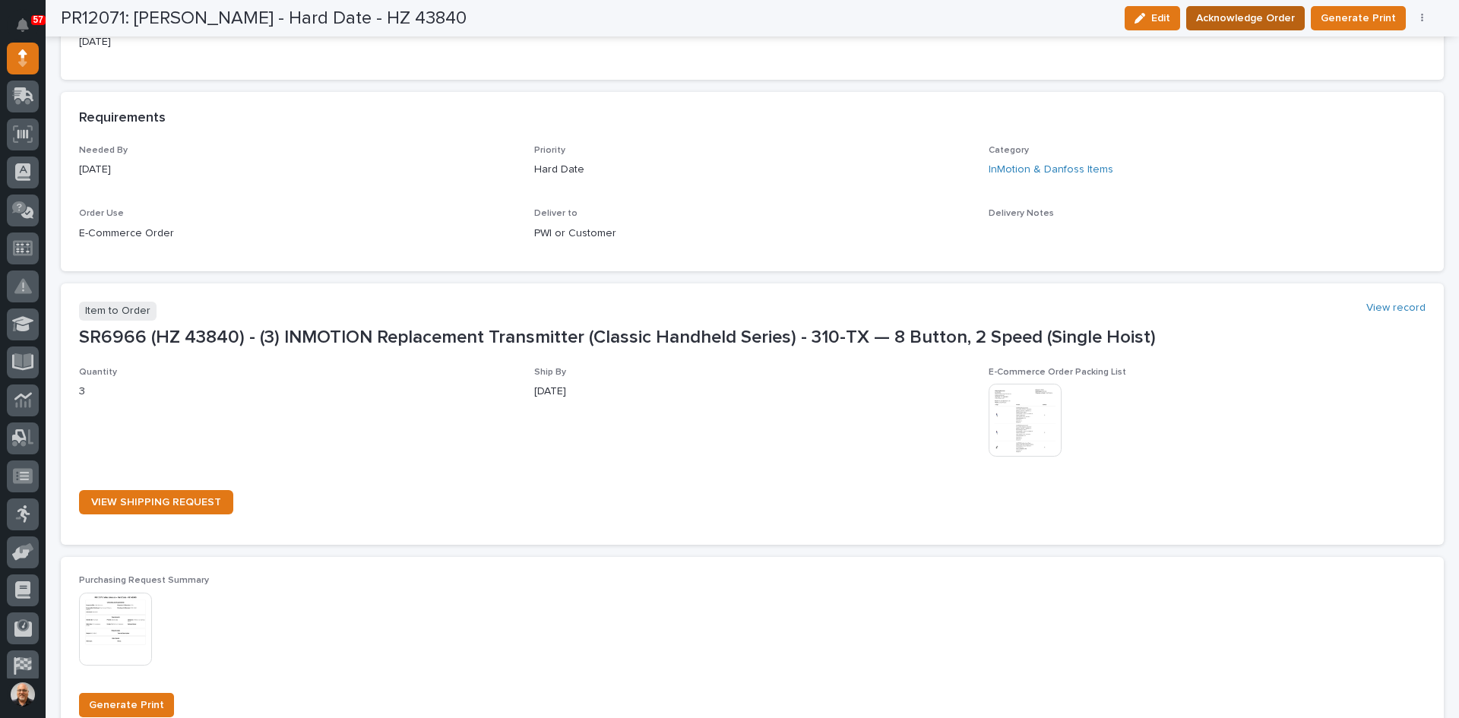
click at [1254, 14] on span "Acknowledge Order" at bounding box center [1245, 18] width 99 height 18
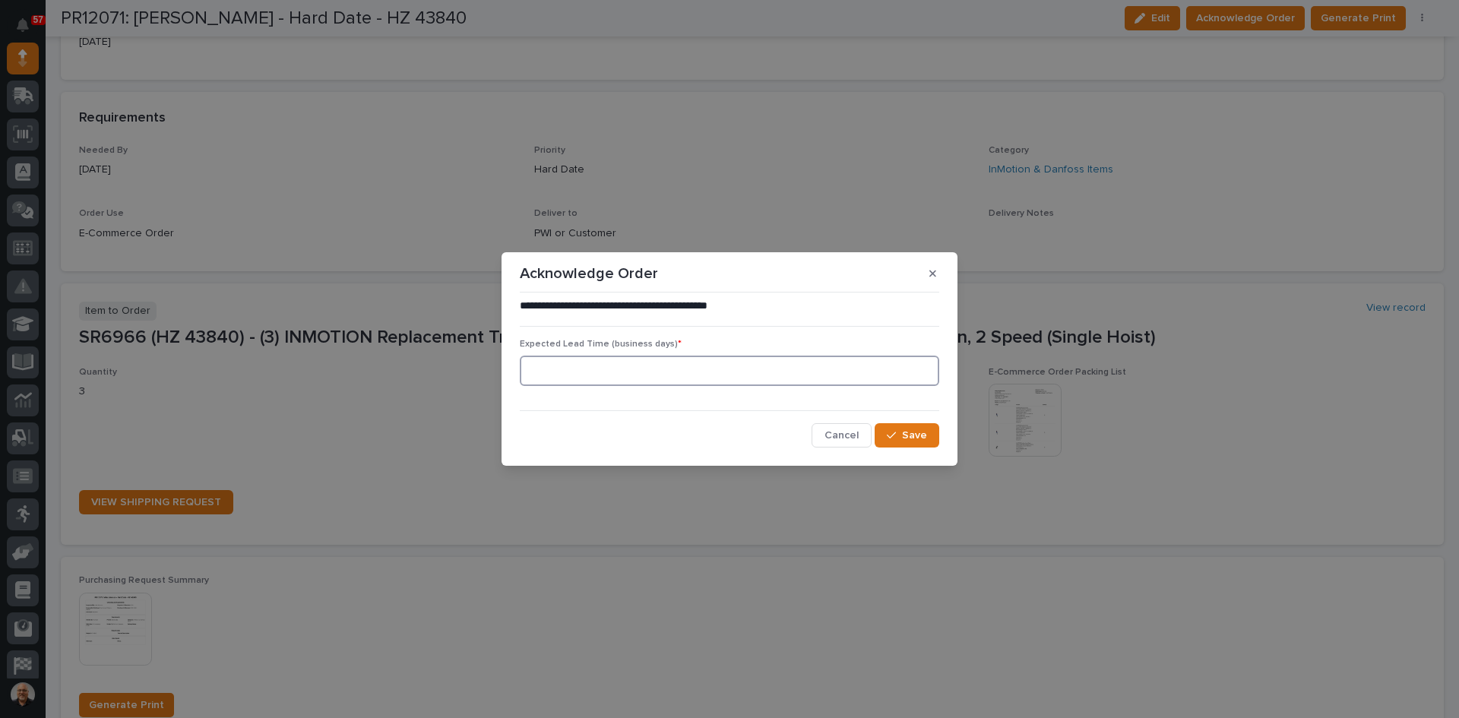
click at [613, 374] on input at bounding box center [729, 371] width 419 height 30
type input "1"
click at [915, 437] on span "Save" at bounding box center [914, 436] width 25 height 14
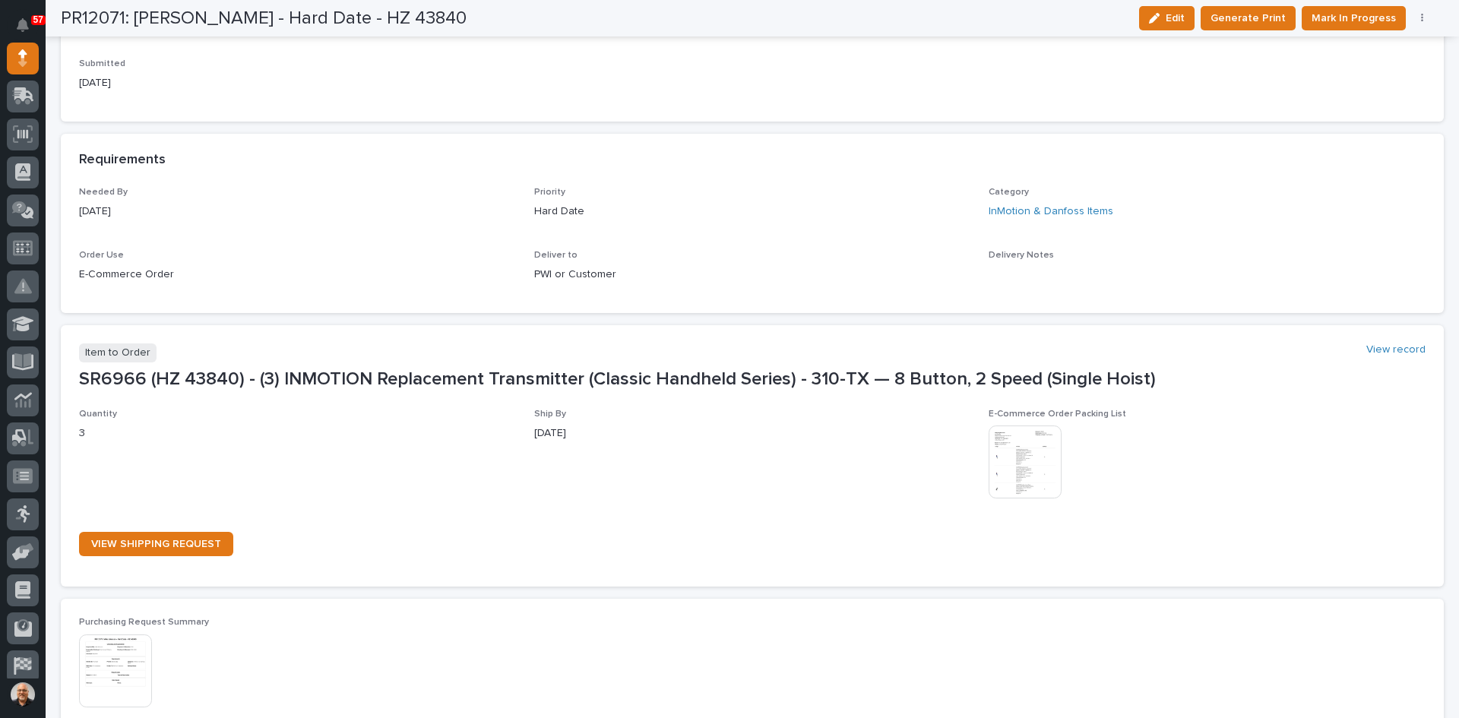
scroll to position [739, 0]
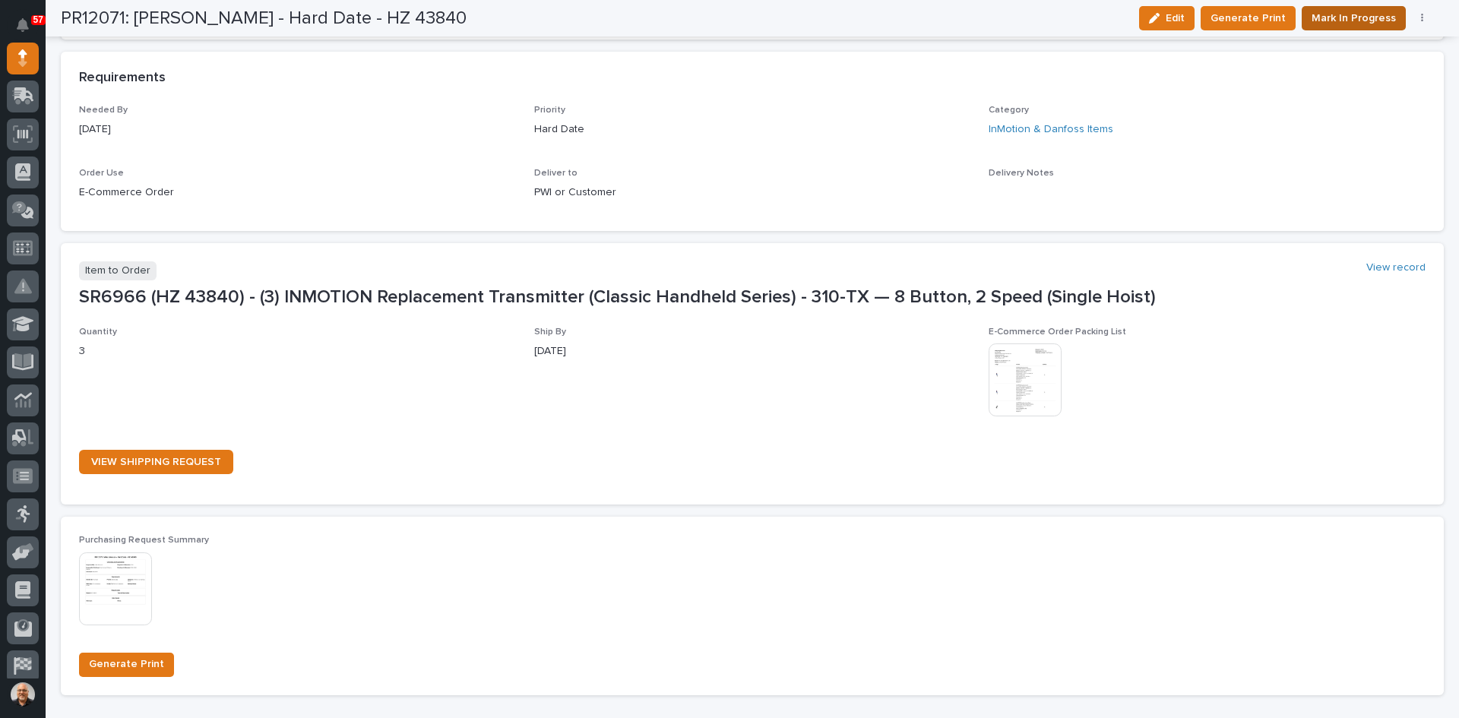
click at [1360, 21] on span "Mark In Progress" at bounding box center [1353, 18] width 84 height 18
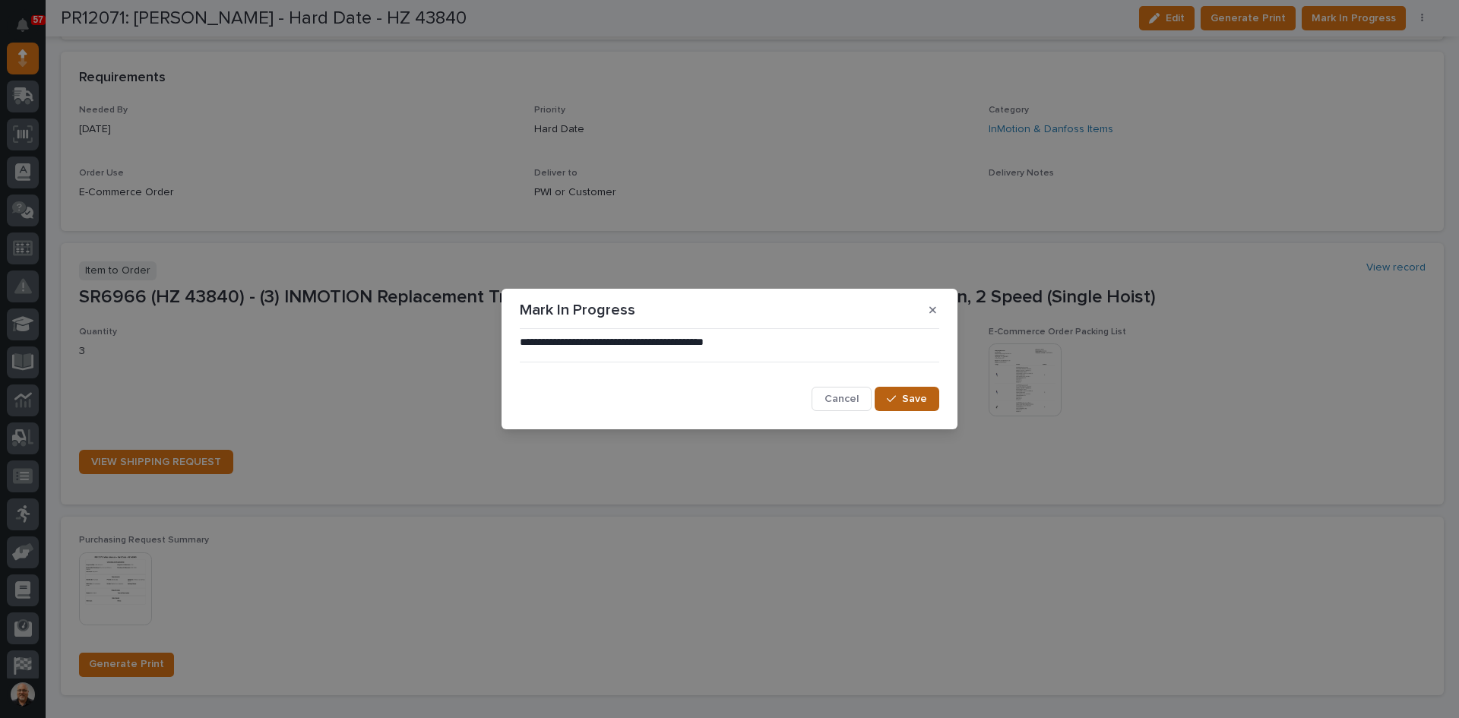
click at [905, 403] on span "Save" at bounding box center [914, 399] width 25 height 14
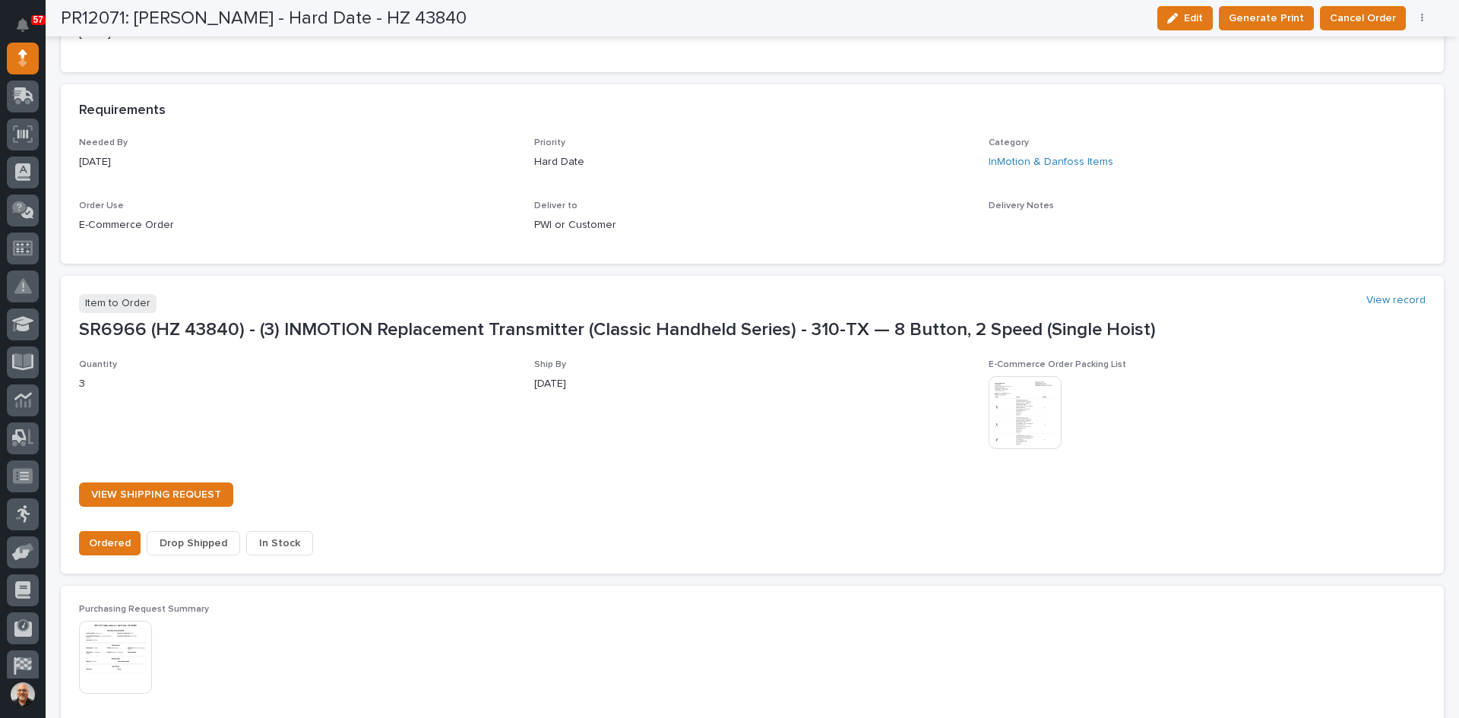
scroll to position [831, 0]
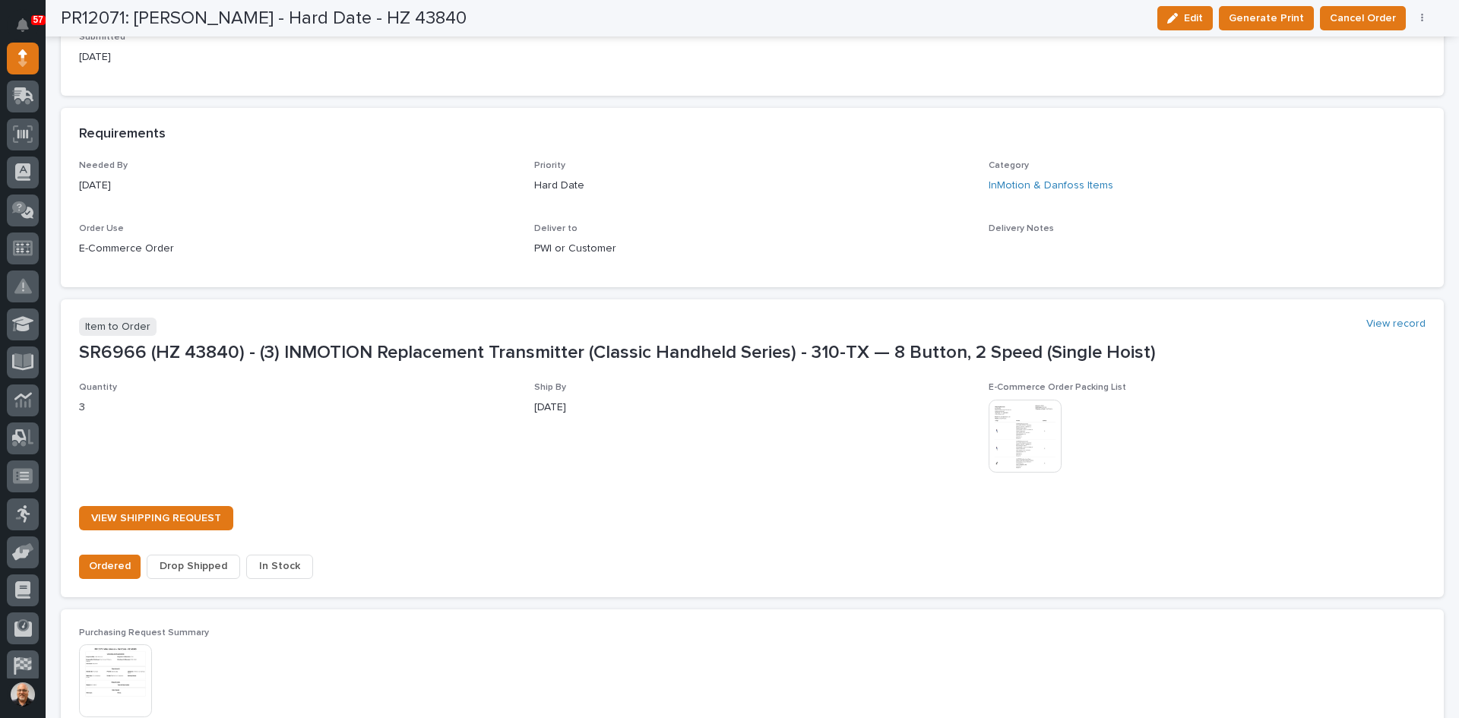
click at [270, 562] on span "In Stock" at bounding box center [279, 566] width 41 height 18
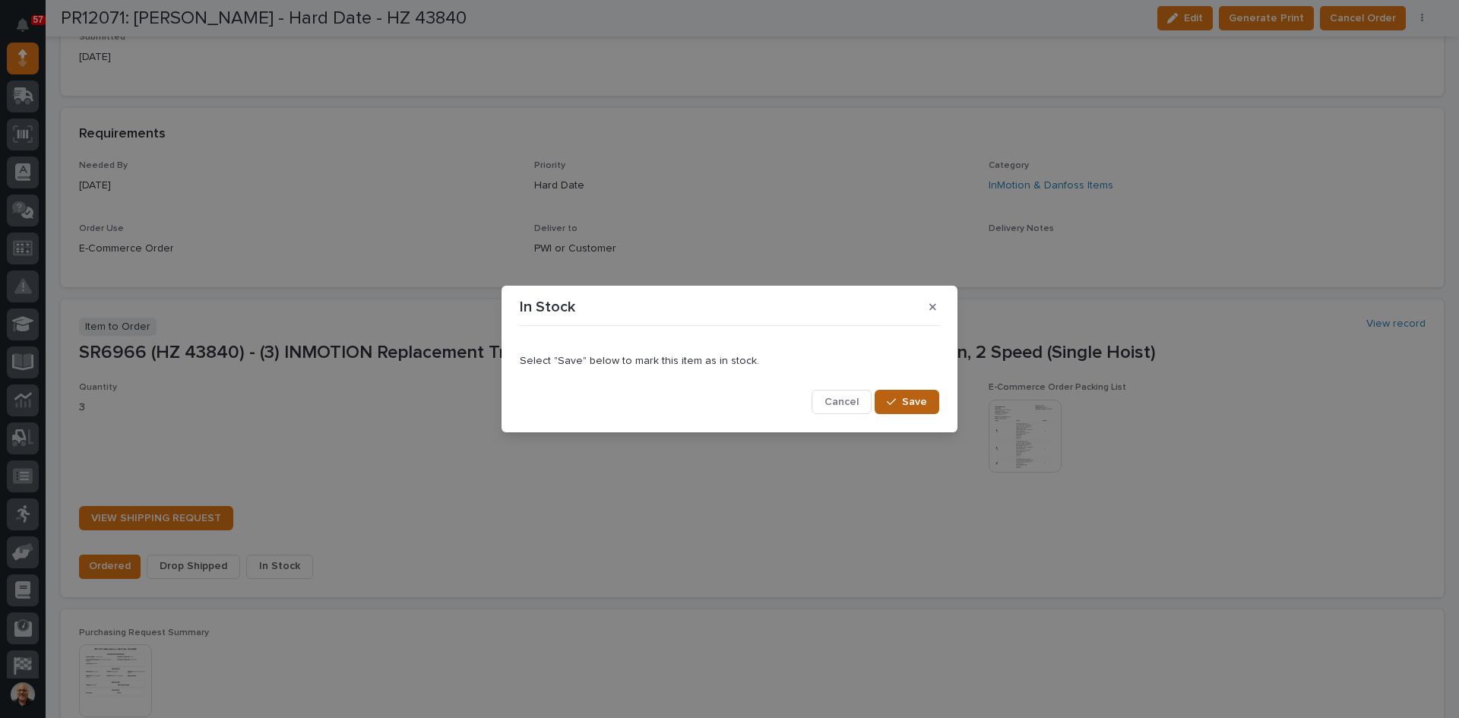
click at [910, 397] on span "Save" at bounding box center [914, 402] width 25 height 14
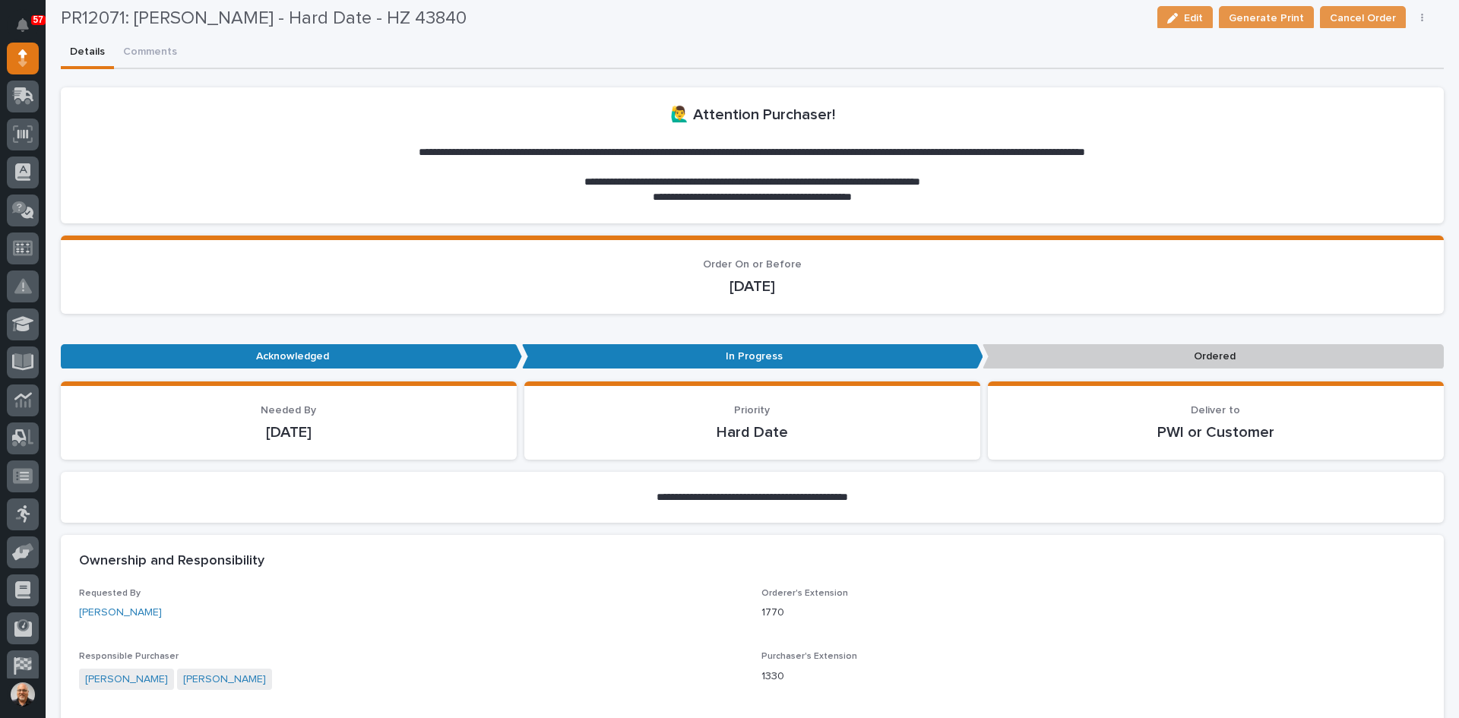
scroll to position [0, 0]
